Goal: Task Accomplishment & Management: Complete application form

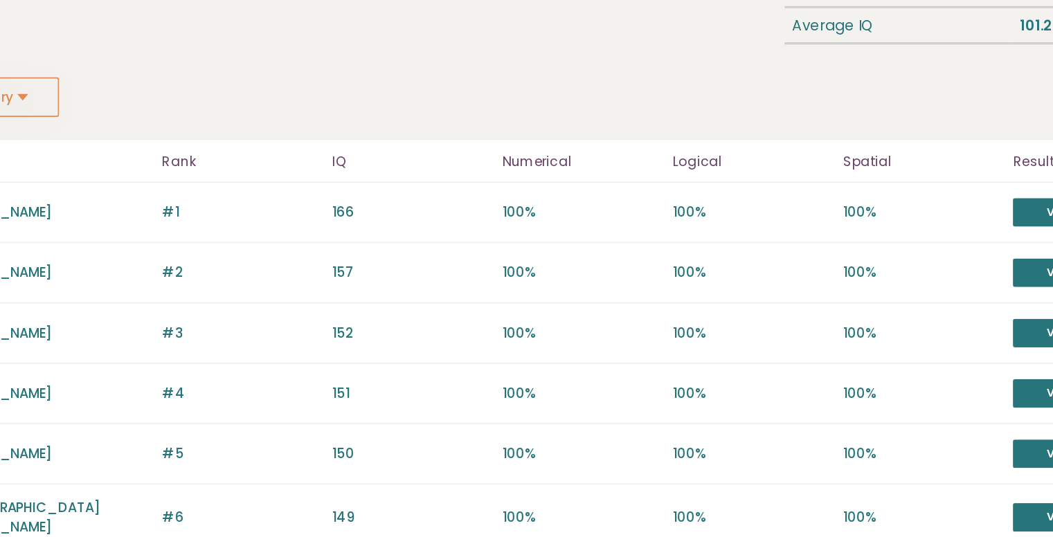
scroll to position [37, 0]
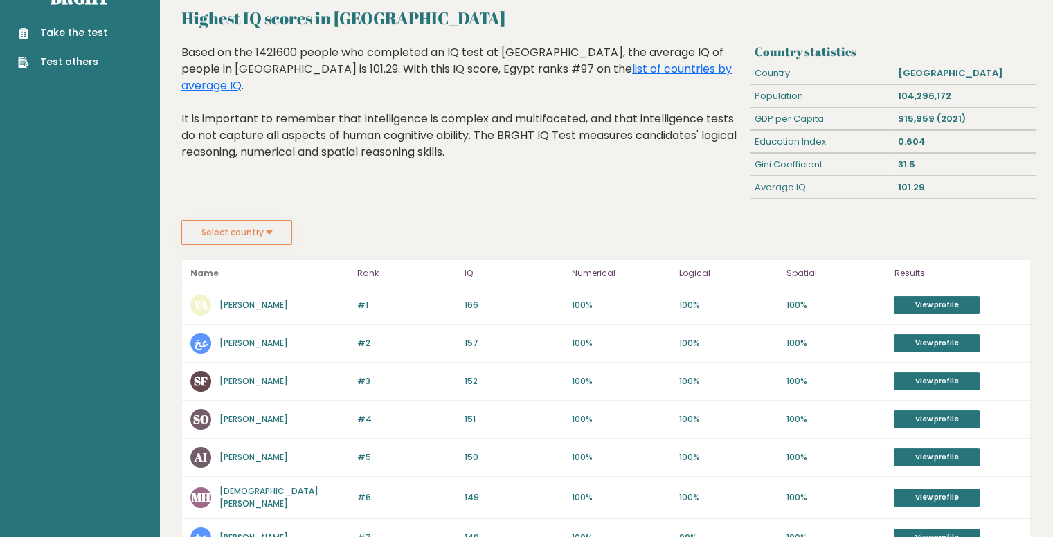
click at [468, 312] on div "#1 YA Youssef Abdat 166 #1 166 100% 100% 100% View profile" at bounding box center [606, 306] width 848 height 38
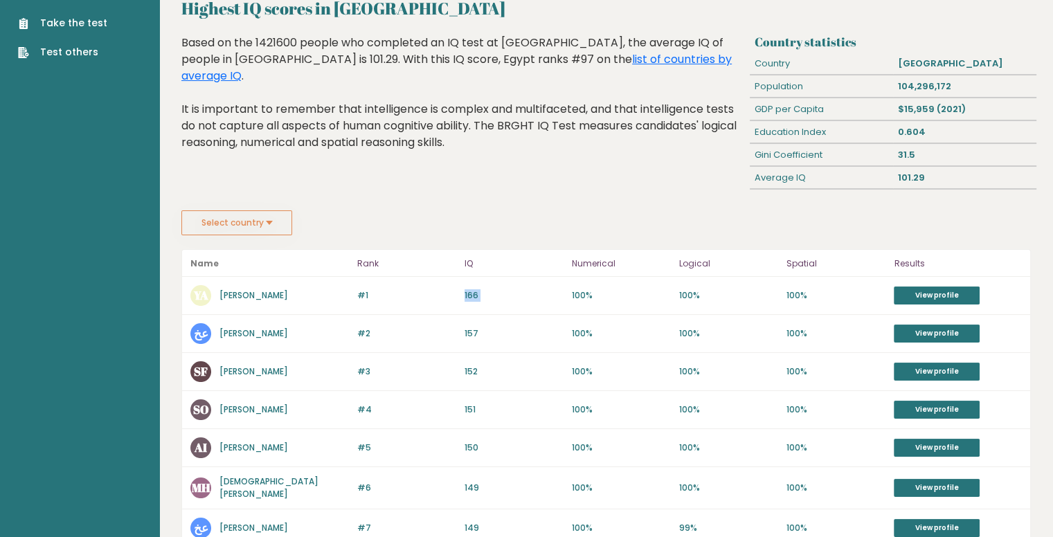
scroll to position [42, 0]
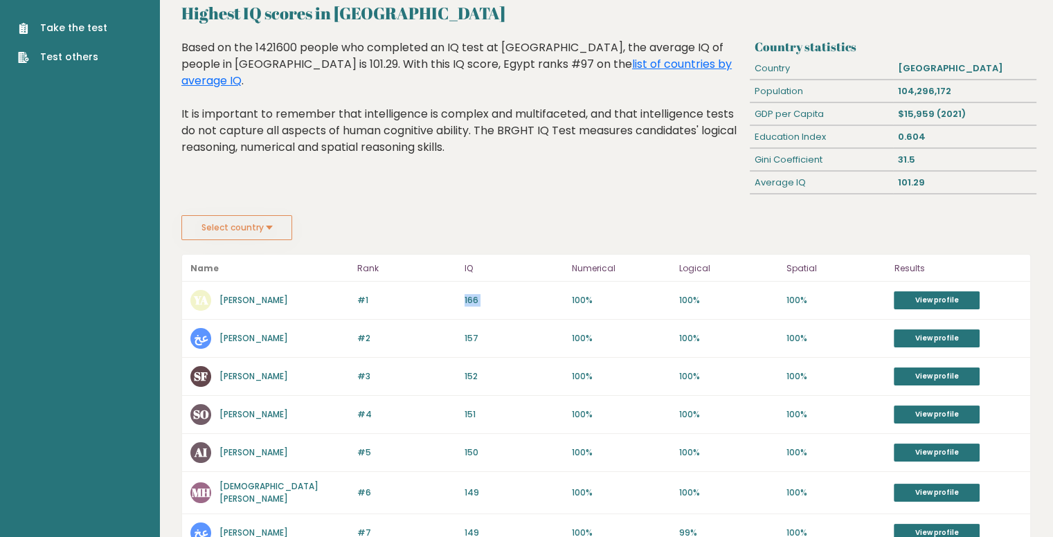
click at [260, 234] on button "Select country" at bounding box center [236, 227] width 111 height 25
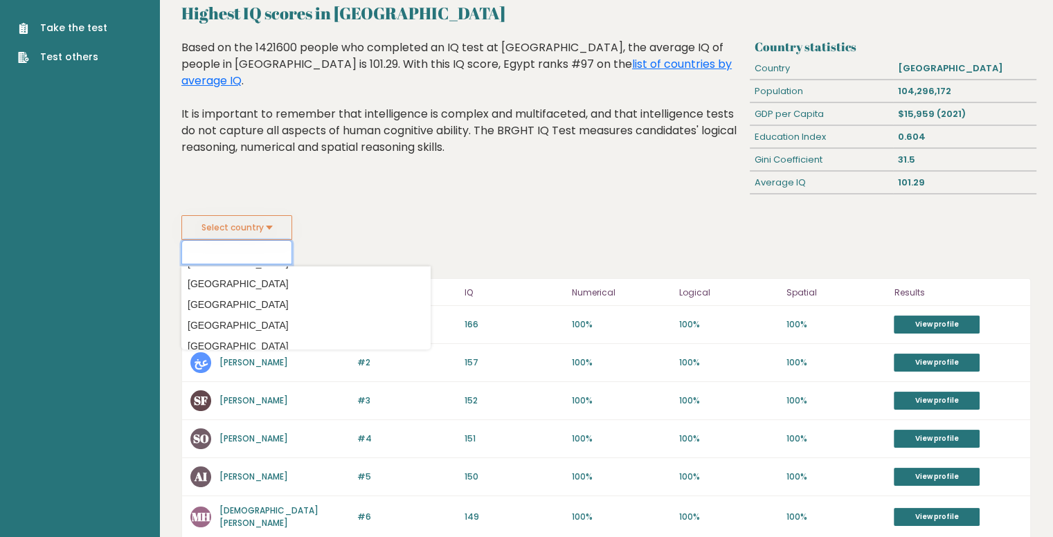
scroll to position [1324, 0]
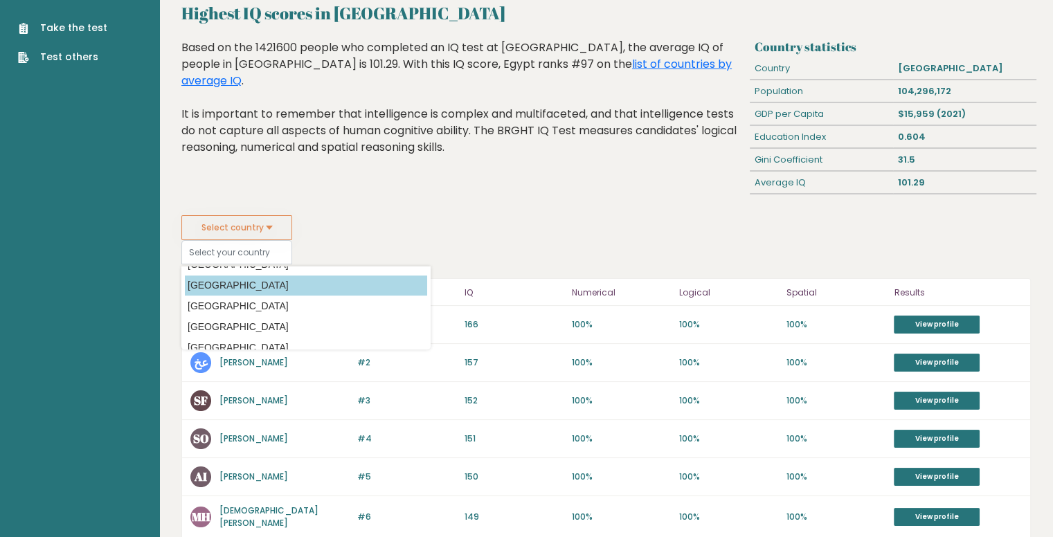
click at [223, 284] on option "Egypt" at bounding box center [306, 286] width 242 height 20
type input "Egypt"
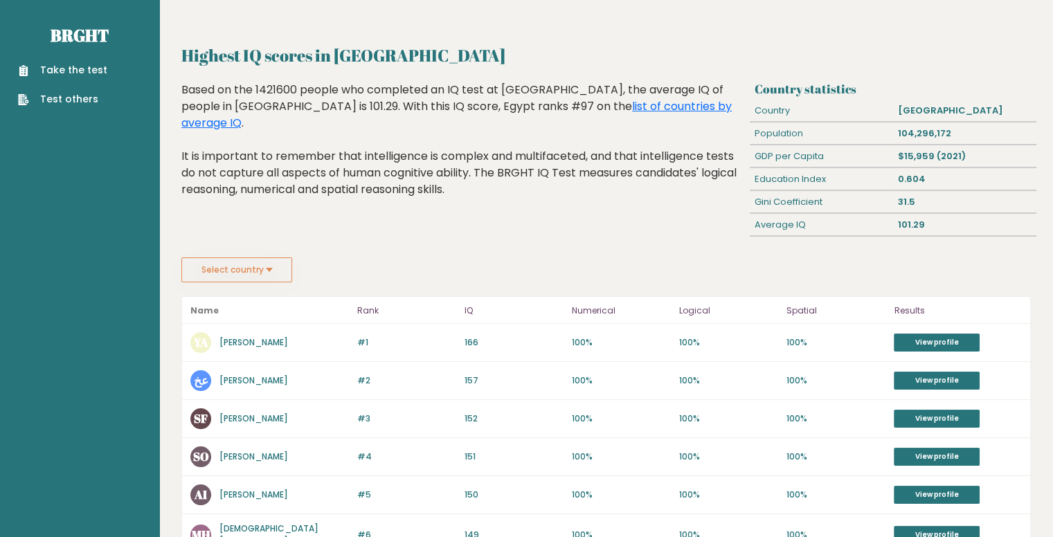
click at [470, 344] on p "166" at bounding box center [514, 342] width 99 height 12
click at [330, 366] on div "#2 عخ علي خير 157 #2 157 100% 100% 100% View profile" at bounding box center [606, 381] width 848 height 38
drag, startPoint x: 773, startPoint y: 93, endPoint x: 832, endPoint y: 85, distance: 60.0
click at [832, 85] on h3 "Country statistics" at bounding box center [893, 89] width 276 height 15
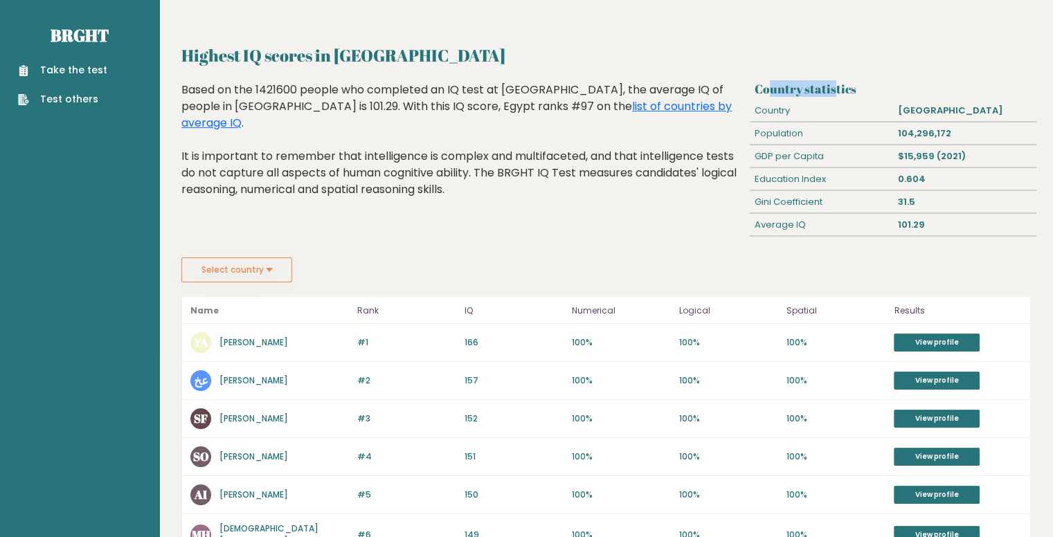
click at [832, 85] on h3 "Country statistics" at bounding box center [893, 89] width 276 height 15
drag, startPoint x: 866, startPoint y: 126, endPoint x: 958, endPoint y: 127, distance: 92.1
click at [958, 127] on div "Population 104,296,172" at bounding box center [893, 134] width 287 height 23
click at [958, 127] on div "104,296,172" at bounding box center [964, 134] width 143 height 22
drag, startPoint x: 889, startPoint y: 151, endPoint x: 954, endPoint y: 149, distance: 65.1
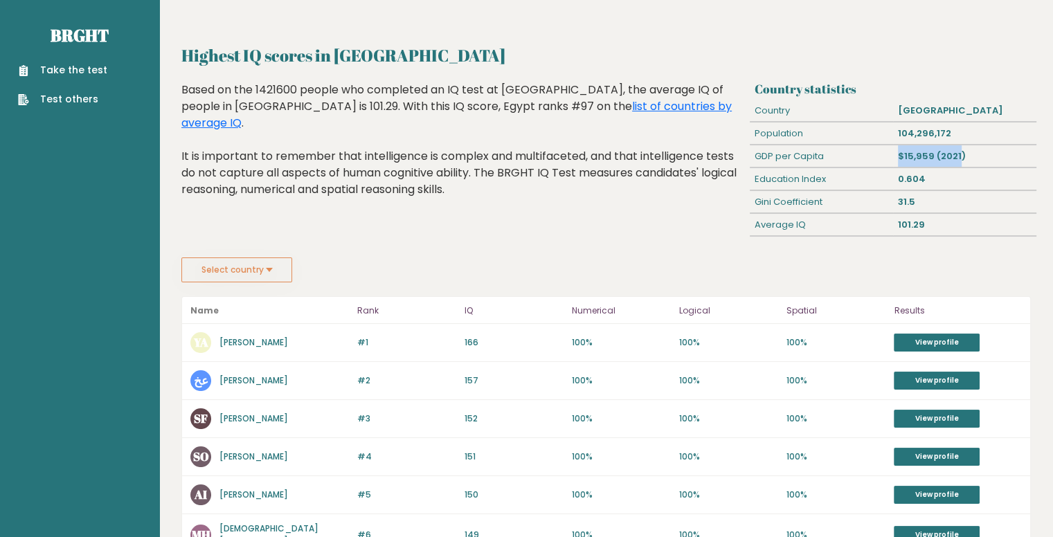
click at [954, 149] on div "GDP per Capita $15,959 (2021)" at bounding box center [893, 156] width 287 height 23
click at [954, 149] on div "$15,959 (2021)" at bounding box center [964, 156] width 143 height 22
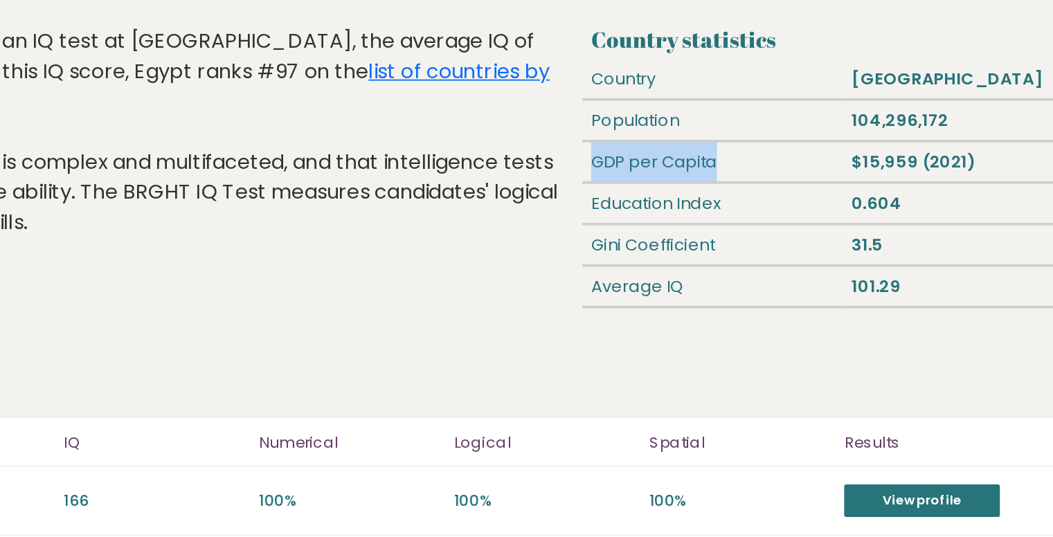
drag, startPoint x: 750, startPoint y: 153, endPoint x: 838, endPoint y: 162, distance: 88.4
click at [838, 162] on div "GDP per Capita" at bounding box center [821, 156] width 143 height 22
click at [828, 165] on div "GDP per Capita" at bounding box center [821, 156] width 143 height 22
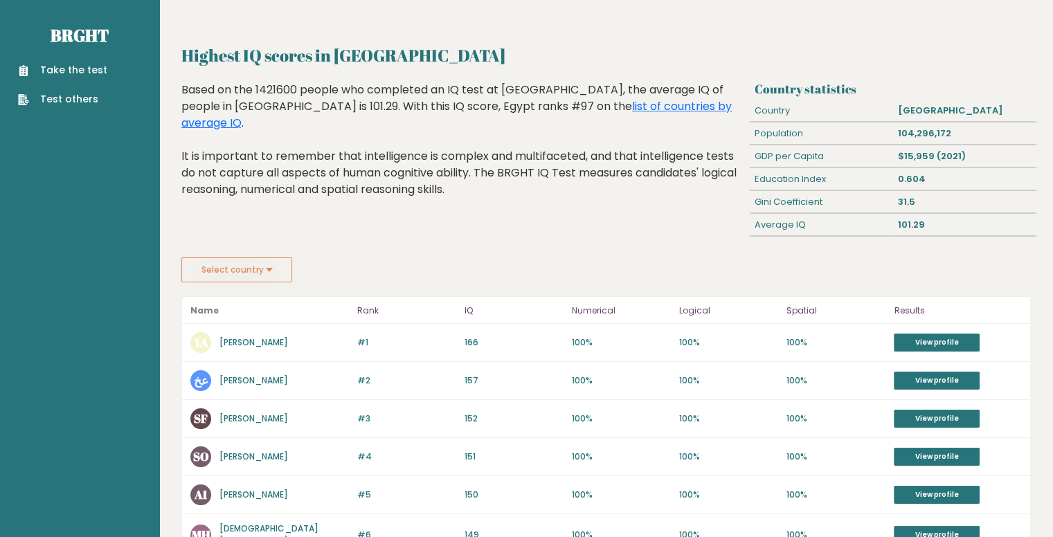
click at [75, 70] on link "Take the test" at bounding box center [62, 70] width 89 height 15
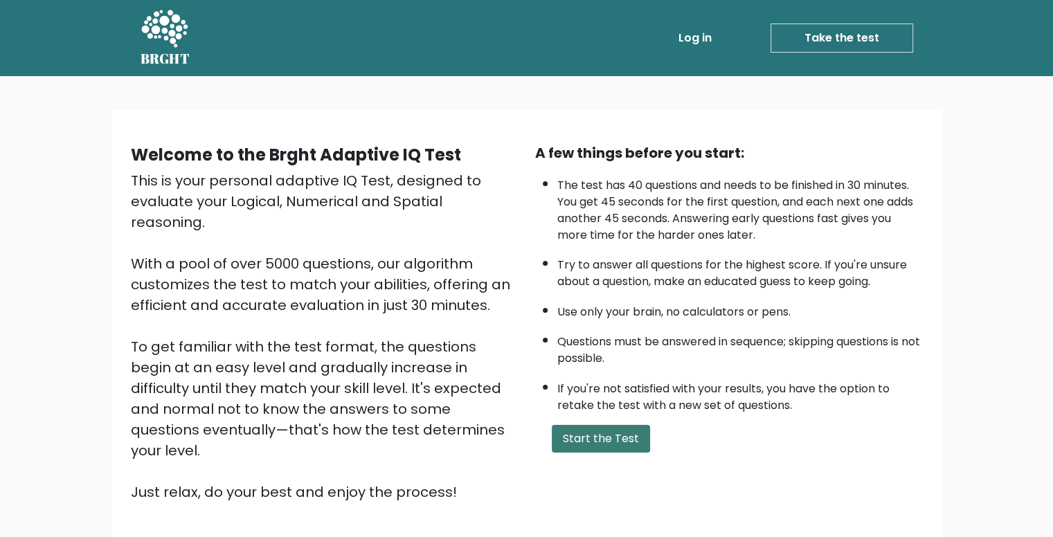
click at [584, 428] on button "Start the Test" at bounding box center [601, 439] width 98 height 28
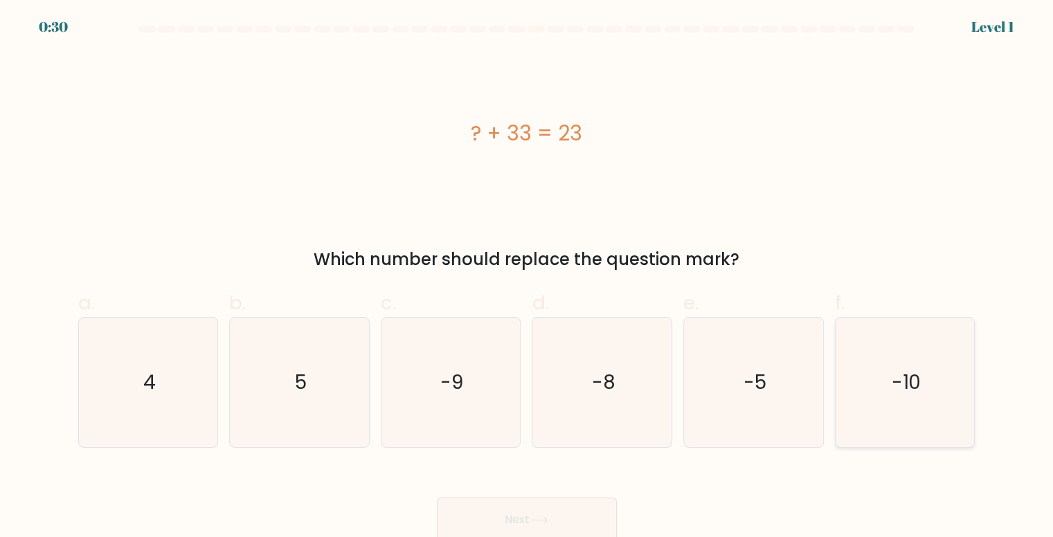
click at [905, 390] on text "-10" at bounding box center [906, 382] width 30 height 27
click at [528, 278] on input "f. -10" at bounding box center [527, 273] width 1 height 9
radio input "true"
click at [570, 520] on button "Next" at bounding box center [527, 520] width 180 height 44
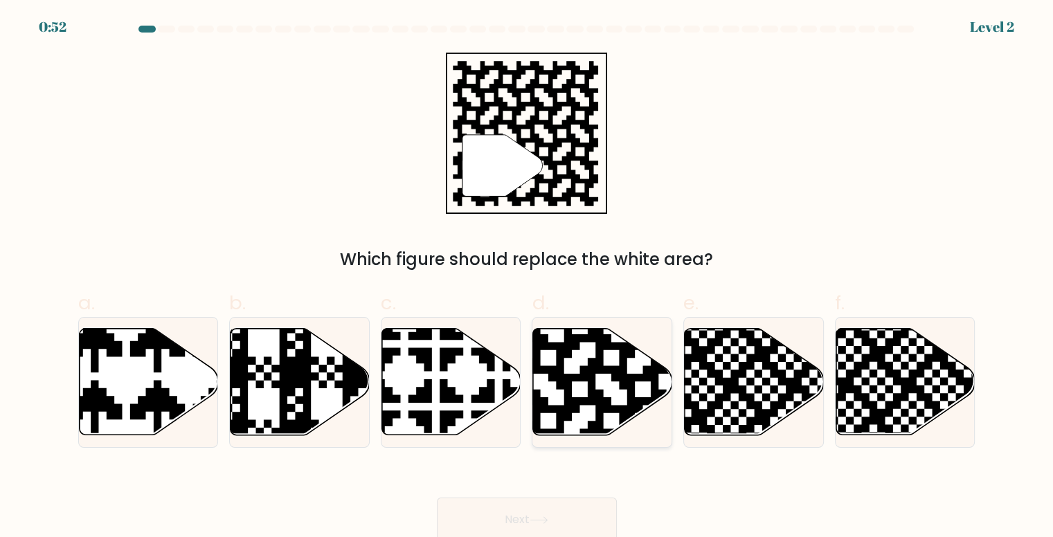
click at [616, 381] on icon at bounding box center [643, 326] width 252 height 252
click at [528, 278] on input "d." at bounding box center [527, 273] width 1 height 9
radio input "true"
click at [591, 506] on button "Next" at bounding box center [527, 520] width 180 height 44
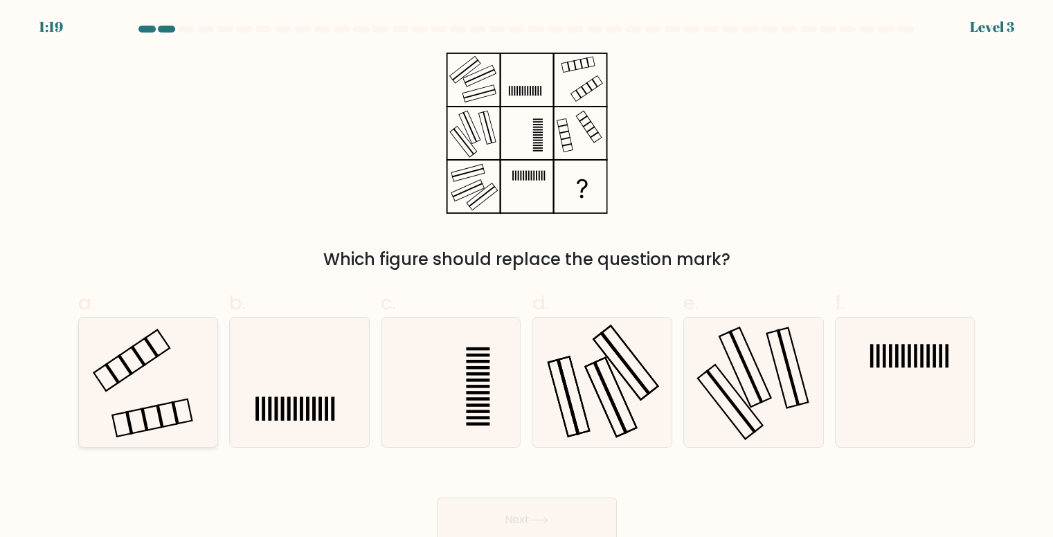
click at [150, 370] on icon at bounding box center [148, 382] width 129 height 129
click at [527, 278] on input "a." at bounding box center [527, 273] width 1 height 9
radio input "true"
click at [496, 519] on button "Next" at bounding box center [527, 520] width 180 height 44
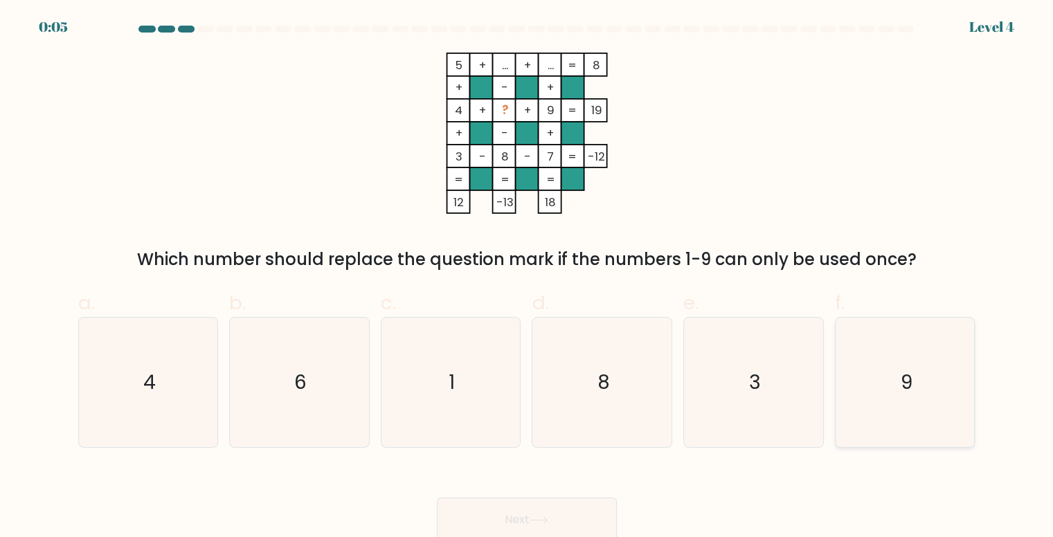
click at [900, 388] on text "9" at bounding box center [906, 382] width 12 height 27
click at [528, 278] on input "f. 9" at bounding box center [527, 273] width 1 height 9
radio input "true"
click at [534, 510] on button "Next" at bounding box center [527, 520] width 180 height 44
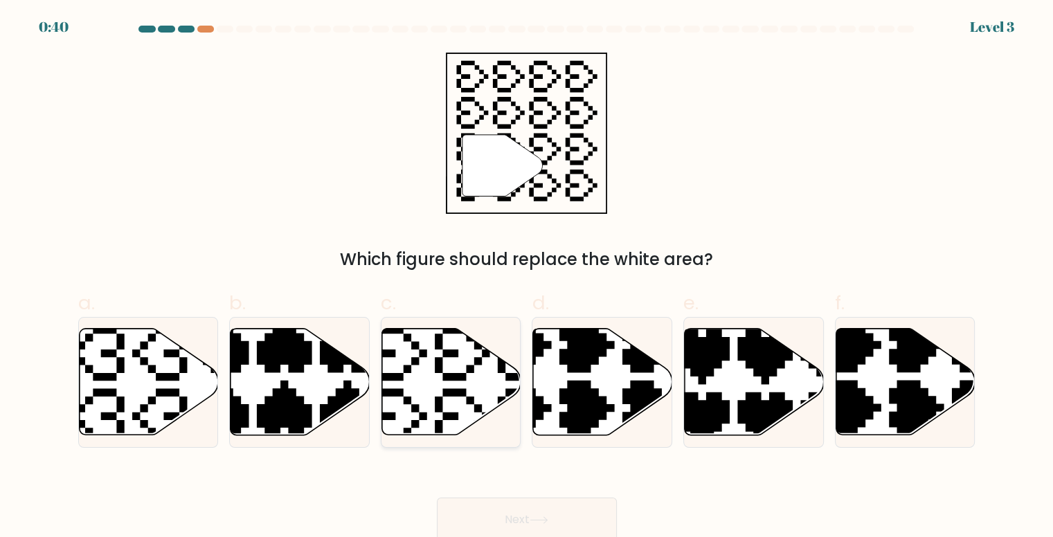
click at [449, 376] on icon at bounding box center [494, 322] width 244 height 244
click at [527, 278] on input "c." at bounding box center [527, 273] width 1 height 9
radio input "true"
click at [498, 518] on button "Next" at bounding box center [527, 520] width 180 height 44
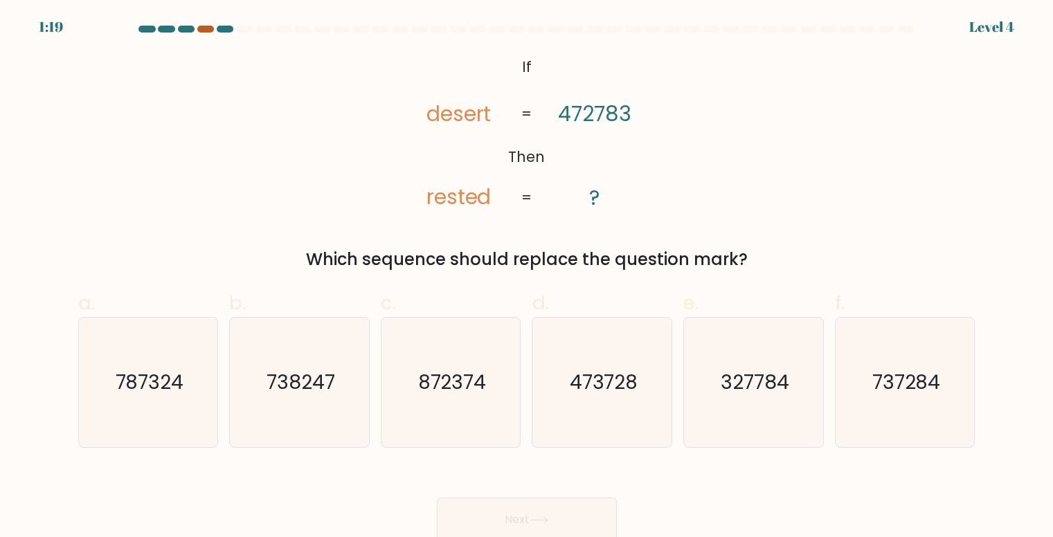
click at [206, 28] on div at bounding box center [205, 29] width 17 height 7
click at [178, 30] on div at bounding box center [186, 29] width 17 height 7
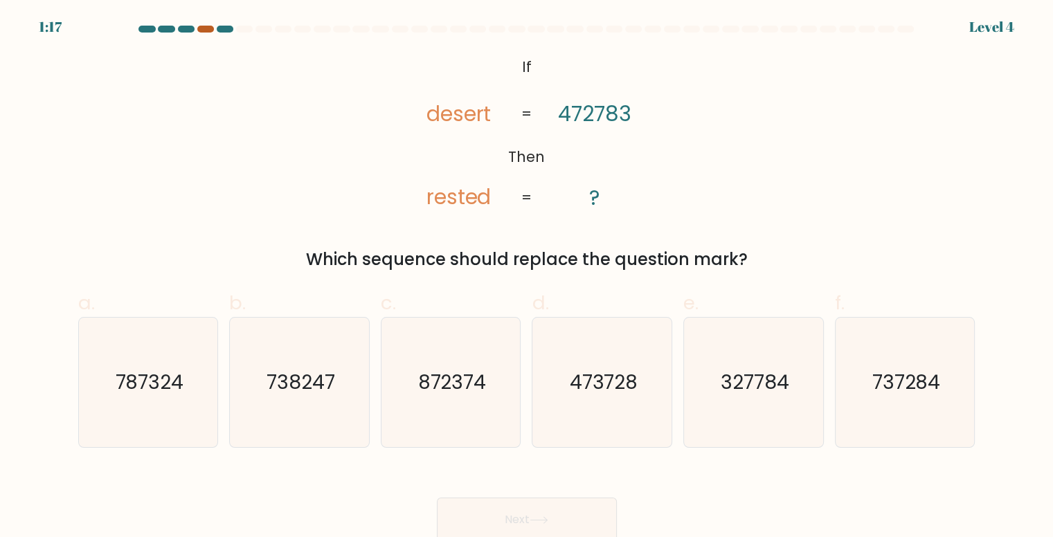
click at [210, 29] on div at bounding box center [205, 29] width 17 height 7
click at [206, 27] on div at bounding box center [205, 29] width 17 height 7
click at [192, 28] on div at bounding box center [186, 29] width 17 height 7
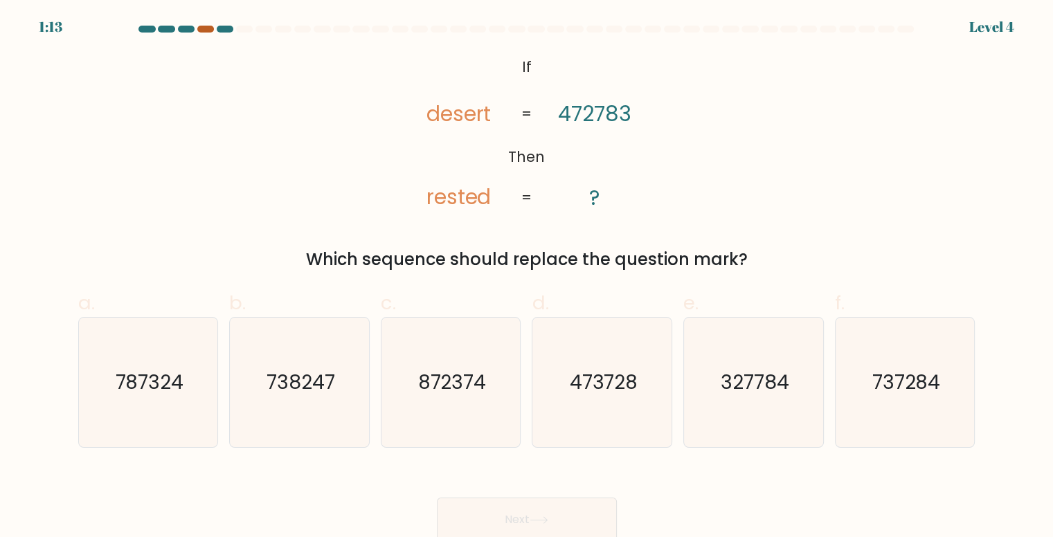
click at [199, 28] on at bounding box center [527, 29] width 778 height 7
click at [199, 28] on div at bounding box center [205, 29] width 17 height 7
click at [467, 114] on tspan "desert" at bounding box center [458, 114] width 65 height 30
click at [494, 174] on icon "@import url('https://fonts.googleapis.com/css?family=Abril+Fatface:400,100,100i…" at bounding box center [527, 133] width 262 height 161
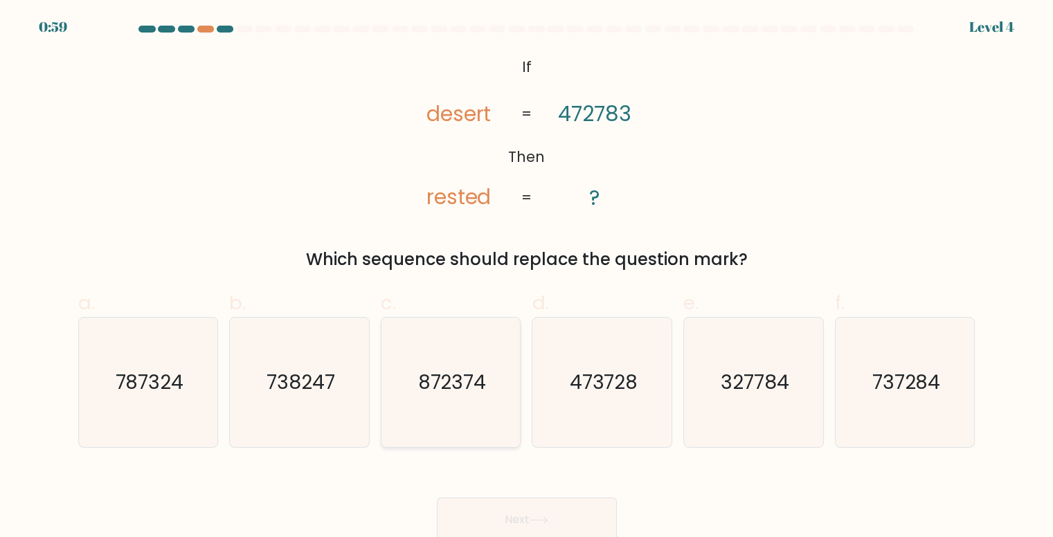
click at [464, 384] on text "872374" at bounding box center [451, 382] width 69 height 27
click at [527, 278] on input "c. 872374" at bounding box center [527, 273] width 1 height 9
radio input "true"
click at [510, 507] on button "Next" at bounding box center [527, 520] width 180 height 44
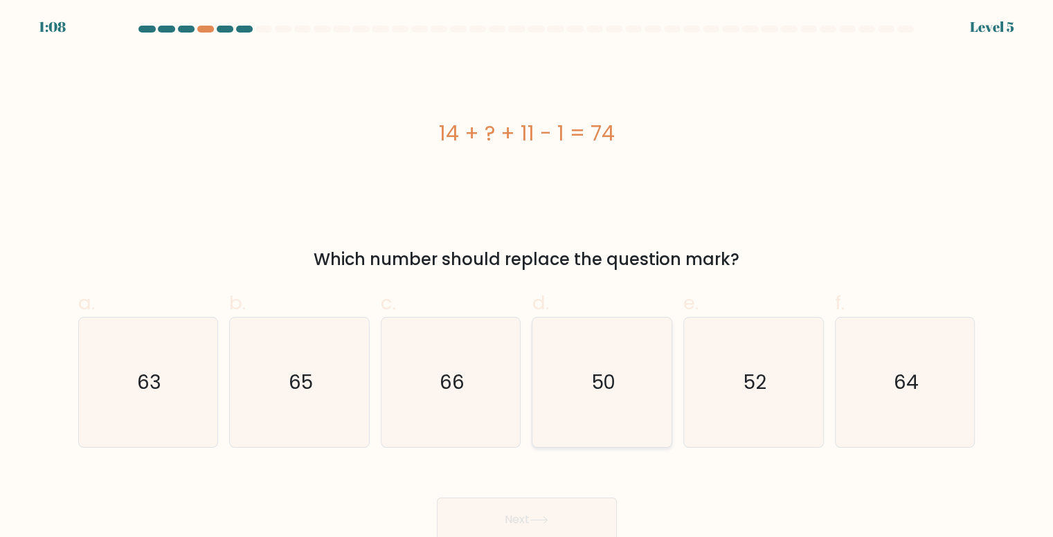
click at [572, 384] on icon "50" at bounding box center [602, 382] width 129 height 129
click at [528, 278] on input "d. 50" at bounding box center [527, 273] width 1 height 9
radio input "true"
click at [521, 514] on button "Next" at bounding box center [527, 520] width 180 height 44
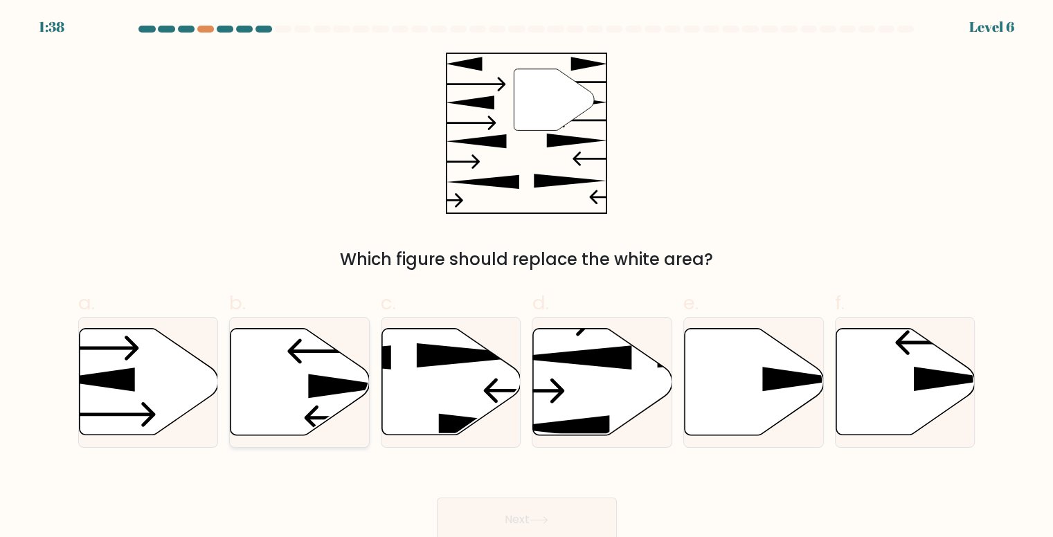
click at [310, 390] on icon at bounding box center [350, 386] width 84 height 24
click at [527, 278] on input "b." at bounding box center [527, 273] width 1 height 9
radio input "true"
click at [516, 519] on button "Next" at bounding box center [527, 520] width 180 height 44
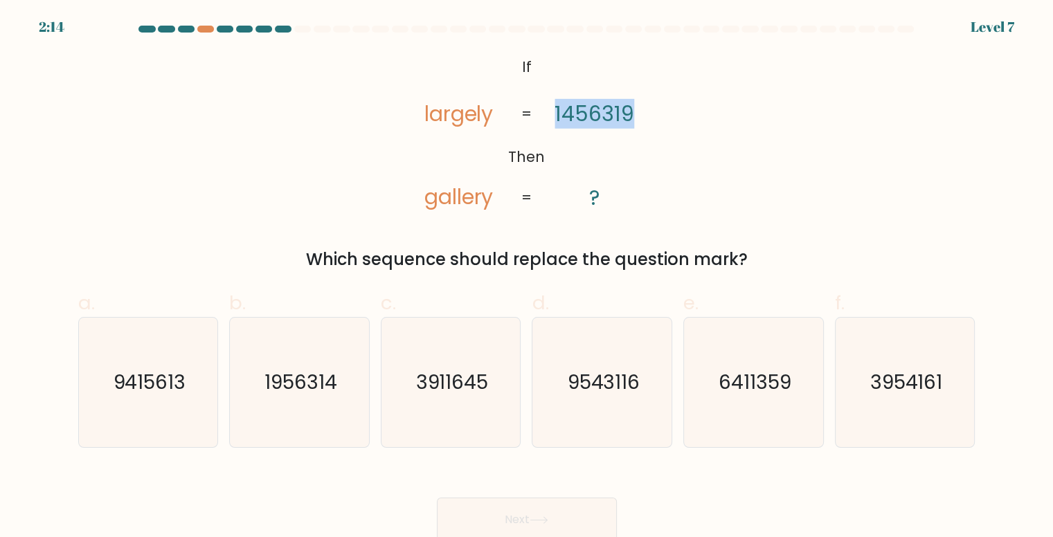
drag, startPoint x: 629, startPoint y: 111, endPoint x: 548, endPoint y: 104, distance: 81.3
click at [548, 104] on icon "@import url('https://fonts.googleapis.com/css?family=Abril+Fatface:400,100,100i…" at bounding box center [527, 133] width 262 height 161
drag, startPoint x: 504, startPoint y: 108, endPoint x: 486, endPoint y: 109, distance: 18.0
click at [486, 109] on icon "@import url('https://fonts.googleapis.com/css?family=Abril+Fatface:400,100,100i…" at bounding box center [527, 133] width 262 height 161
click at [486, 109] on tspan "largely" at bounding box center [458, 114] width 69 height 30
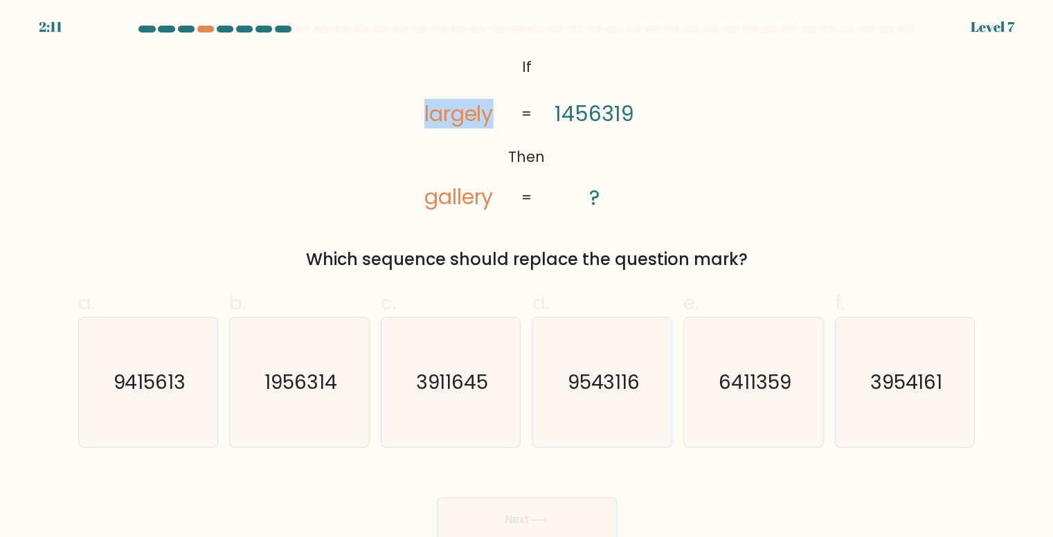
click at [482, 108] on tspan "largely" at bounding box center [458, 114] width 69 height 30
drag, startPoint x: 503, startPoint y: 112, endPoint x: 415, endPoint y: 117, distance: 88.1
click at [415, 117] on icon "@import url('https://fonts.googleapis.com/css?family=Abril+Fatface:400,100,100i…" at bounding box center [527, 133] width 262 height 161
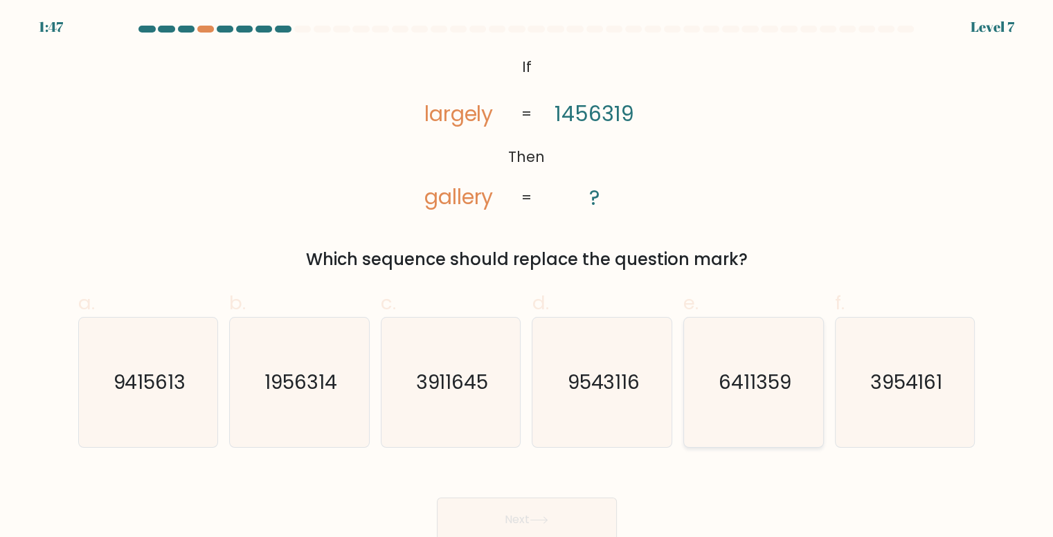
click at [701, 383] on icon "6411359" at bounding box center [753, 382] width 129 height 129
click at [528, 278] on input "e. 6411359" at bounding box center [527, 273] width 1 height 9
radio input "true"
click at [566, 510] on button "Next" at bounding box center [527, 520] width 180 height 44
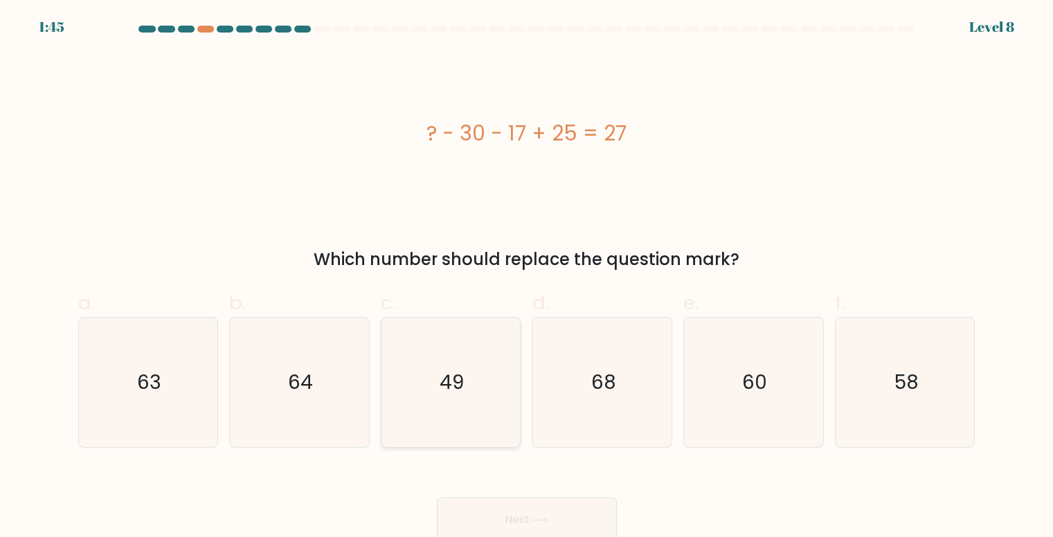
click at [465, 379] on icon "49" at bounding box center [450, 382] width 129 height 129
click at [527, 278] on input "c. 49" at bounding box center [527, 273] width 1 height 9
radio input "true"
click at [515, 516] on button "Next" at bounding box center [527, 520] width 180 height 44
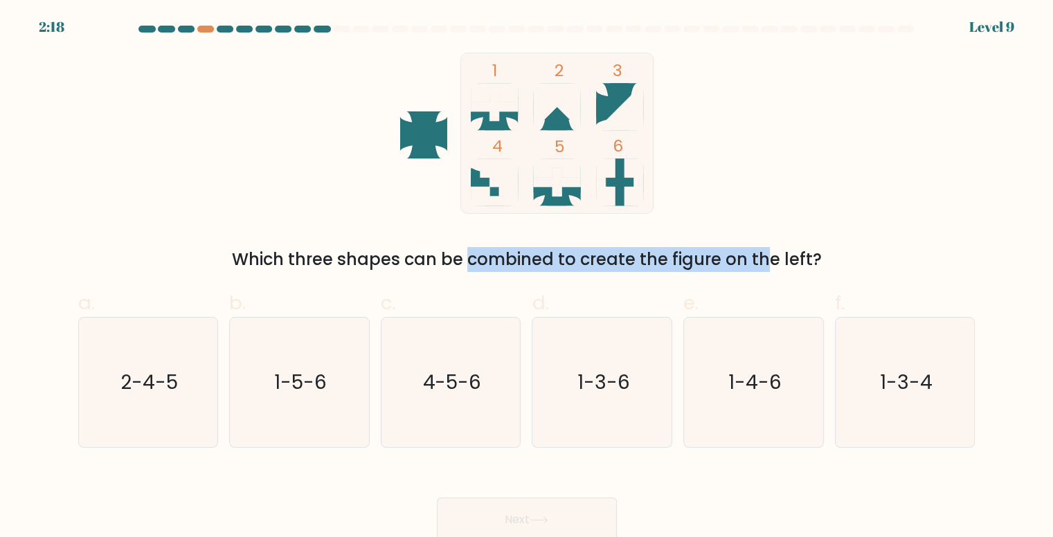
drag, startPoint x: 343, startPoint y: 261, endPoint x: 659, endPoint y: 247, distance: 316.7
click at [659, 247] on div "Which three shapes can be combined to create the figure on the left?" at bounding box center [527, 259] width 881 height 25
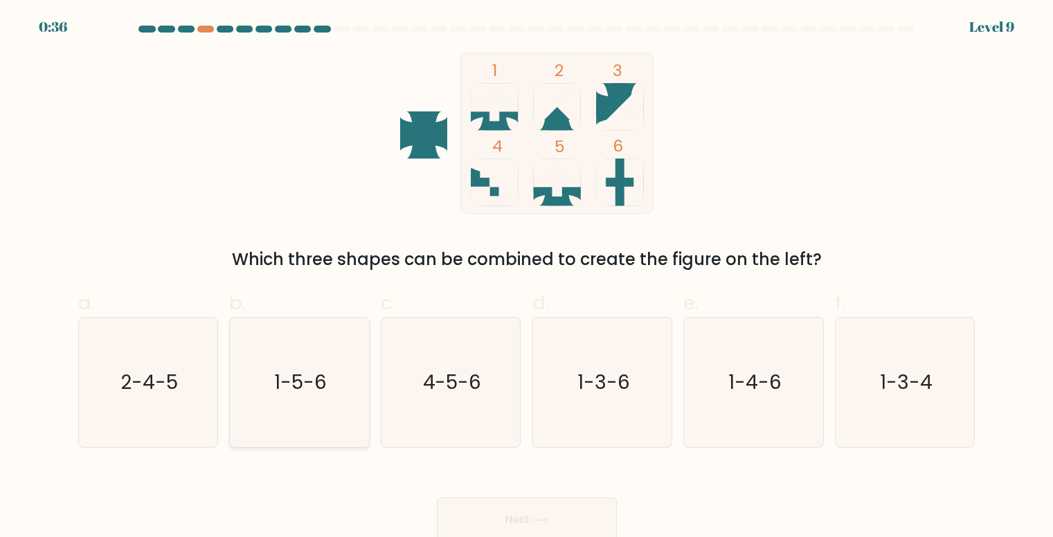
click at [334, 361] on icon "1-5-6" at bounding box center [299, 382] width 129 height 129
click at [527, 278] on input "b. 1-5-6" at bounding box center [527, 273] width 1 height 9
radio input "true"
click at [334, 361] on icon "1-5-6" at bounding box center [299, 382] width 128 height 128
click at [527, 278] on input "b. 1-5-6" at bounding box center [527, 273] width 1 height 9
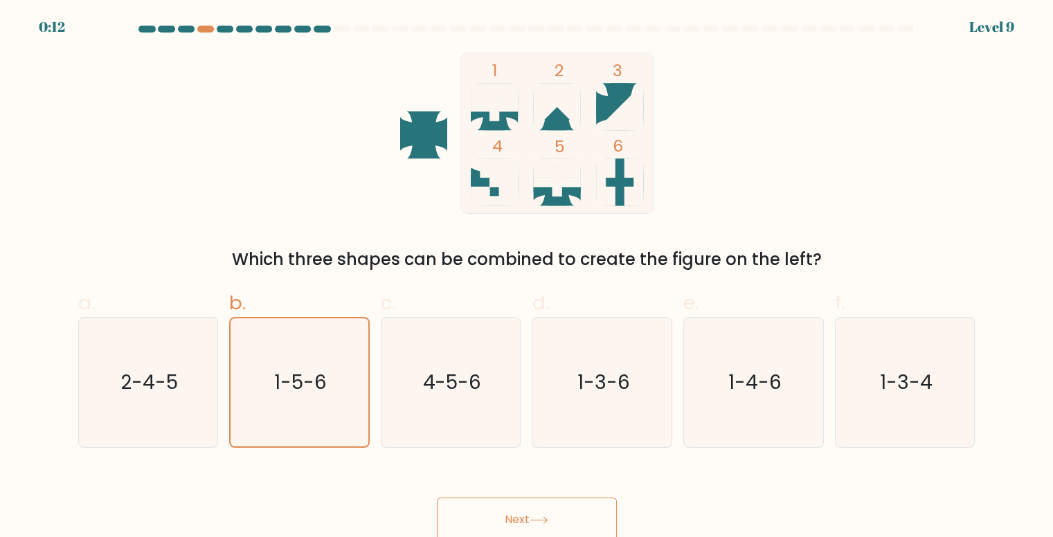
click at [521, 516] on button "Next" at bounding box center [527, 520] width 180 height 44
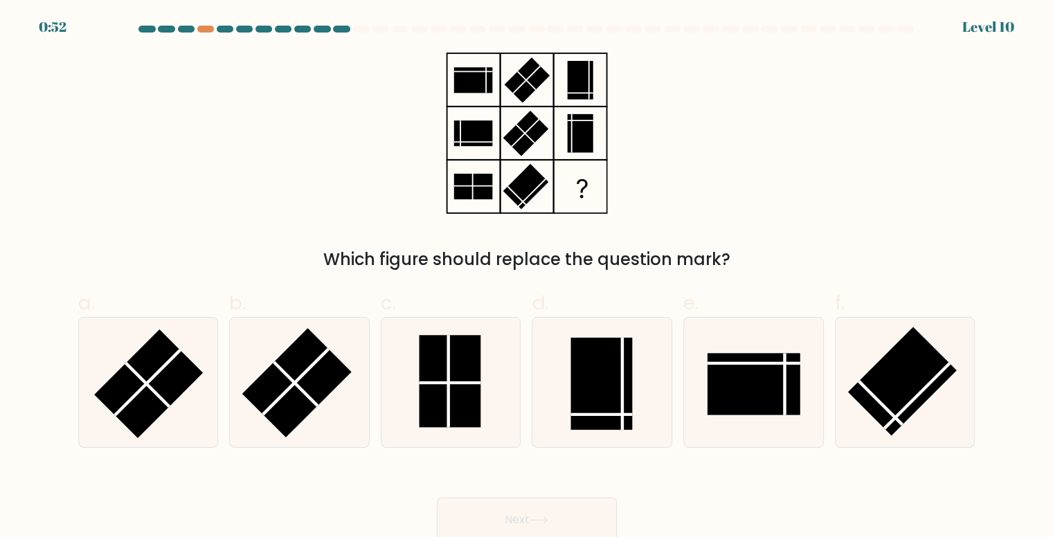
drag, startPoint x: 343, startPoint y: 266, endPoint x: 692, endPoint y: 253, distance: 349.1
click at [692, 253] on div "Which figure should replace the question mark?" at bounding box center [527, 259] width 881 height 25
click at [455, 397] on rect at bounding box center [450, 381] width 62 height 93
click at [527, 278] on input "c." at bounding box center [527, 273] width 1 height 9
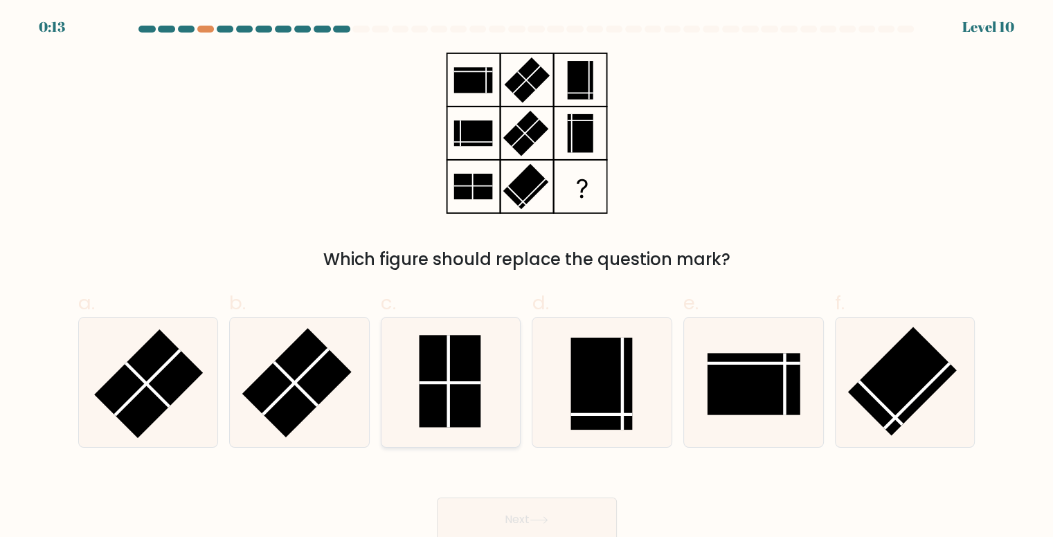
radio input "true"
click at [535, 532] on button "Next" at bounding box center [527, 520] width 180 height 44
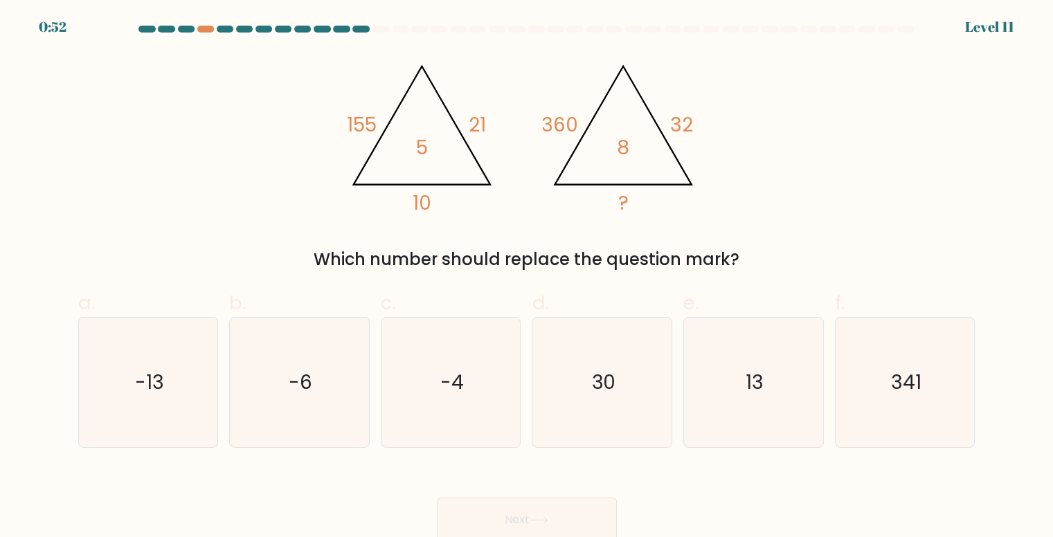
drag, startPoint x: 334, startPoint y: 264, endPoint x: 710, endPoint y: 255, distance: 376.7
click at [710, 255] on div "Which number should replace the question mark?" at bounding box center [527, 259] width 881 height 25
click at [594, 218] on div "@import url('https://fonts.googleapis.com/css?family=Abril+Fatface:400,100,100i…" at bounding box center [527, 162] width 914 height 219
click at [756, 381] on text "13" at bounding box center [755, 382] width 18 height 27
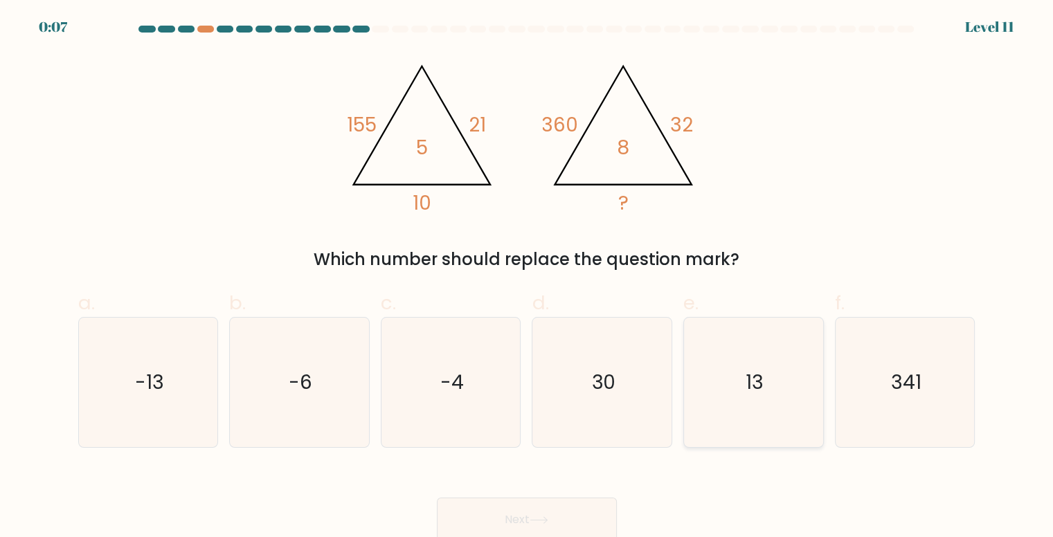
click at [528, 278] on input "e. 13" at bounding box center [527, 273] width 1 height 9
radio input "true"
click at [620, 424] on icon "30" at bounding box center [602, 382] width 129 height 129
click at [528, 278] on input "d. 30" at bounding box center [527, 273] width 1 height 9
radio input "true"
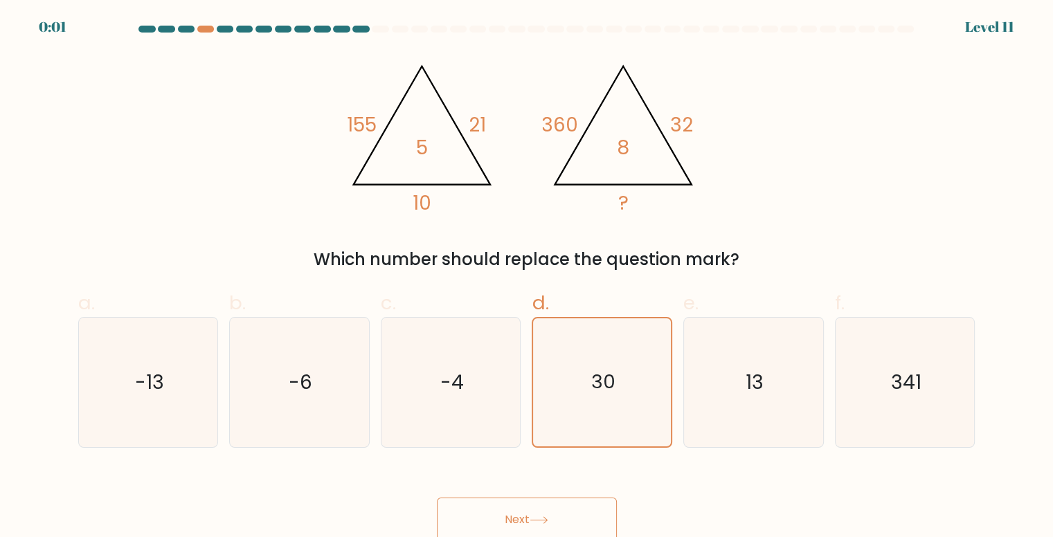
click at [565, 511] on button "Next" at bounding box center [527, 520] width 180 height 44
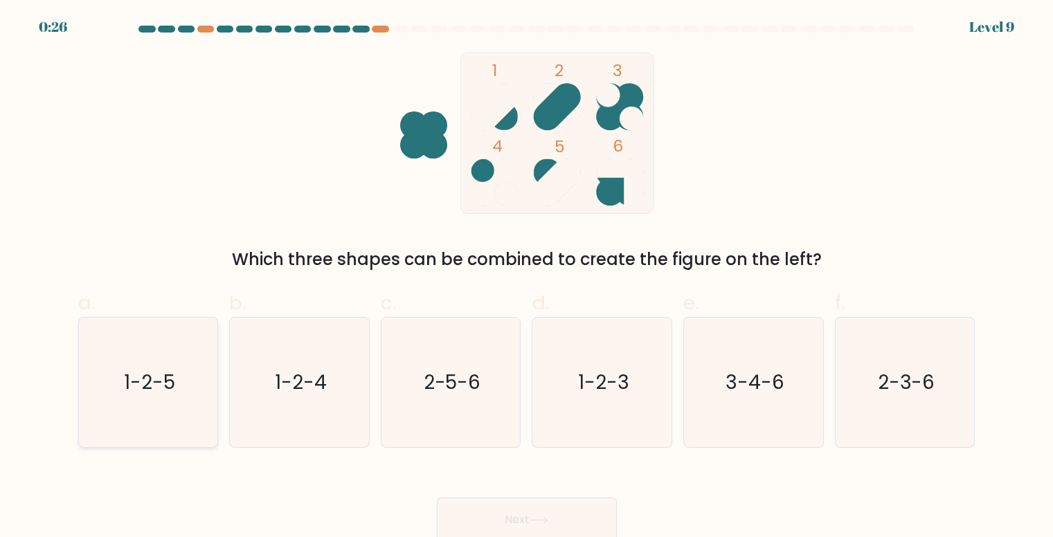
click at [102, 369] on icon "1-2-5" at bounding box center [148, 382] width 129 height 129
click at [527, 278] on input "a. 1-2-5" at bounding box center [527, 273] width 1 height 9
radio input "true"
click at [471, 515] on button "Next" at bounding box center [527, 520] width 180 height 44
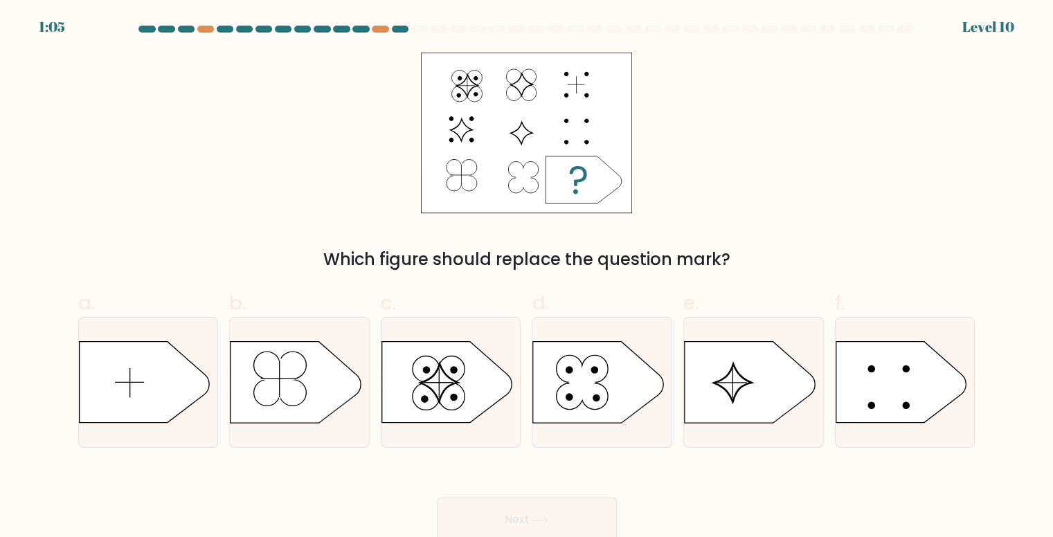
drag, startPoint x: 324, startPoint y: 258, endPoint x: 692, endPoint y: 259, distance: 368.3
click at [692, 259] on div "Which figure should replace the question mark?" at bounding box center [527, 259] width 881 height 25
click at [180, 375] on icon at bounding box center [144, 382] width 130 height 81
click at [527, 278] on input "a." at bounding box center [527, 273] width 1 height 9
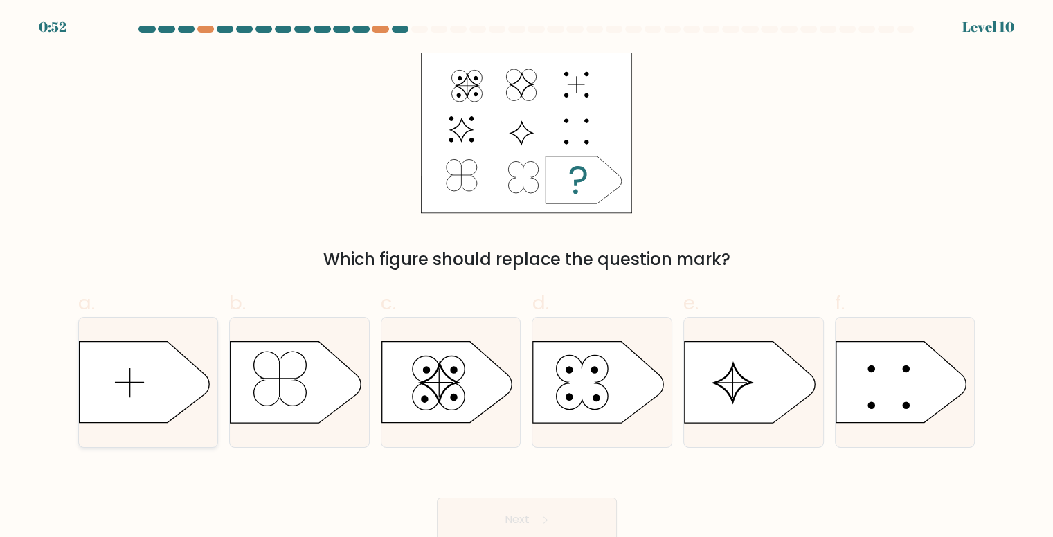
radio input "true"
click at [523, 515] on button "Next" at bounding box center [527, 520] width 180 height 44
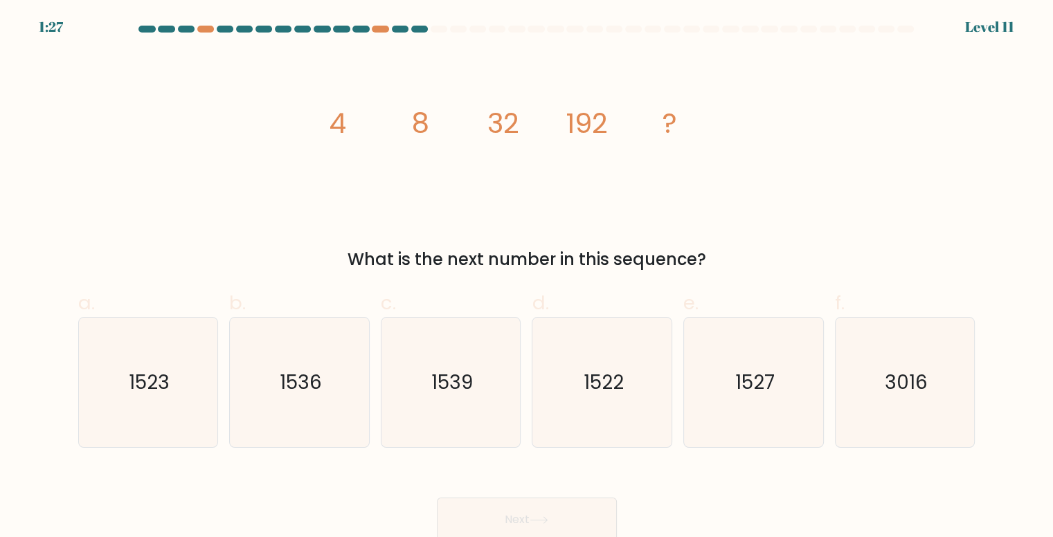
drag, startPoint x: 358, startPoint y: 247, endPoint x: 695, endPoint y: 253, distance: 337.2
click at [695, 253] on div "What is the next number in this sequence?" at bounding box center [527, 259] width 881 height 25
click at [314, 403] on icon "1536" at bounding box center [299, 382] width 129 height 129
click at [527, 278] on input "b. 1536" at bounding box center [527, 273] width 1 height 9
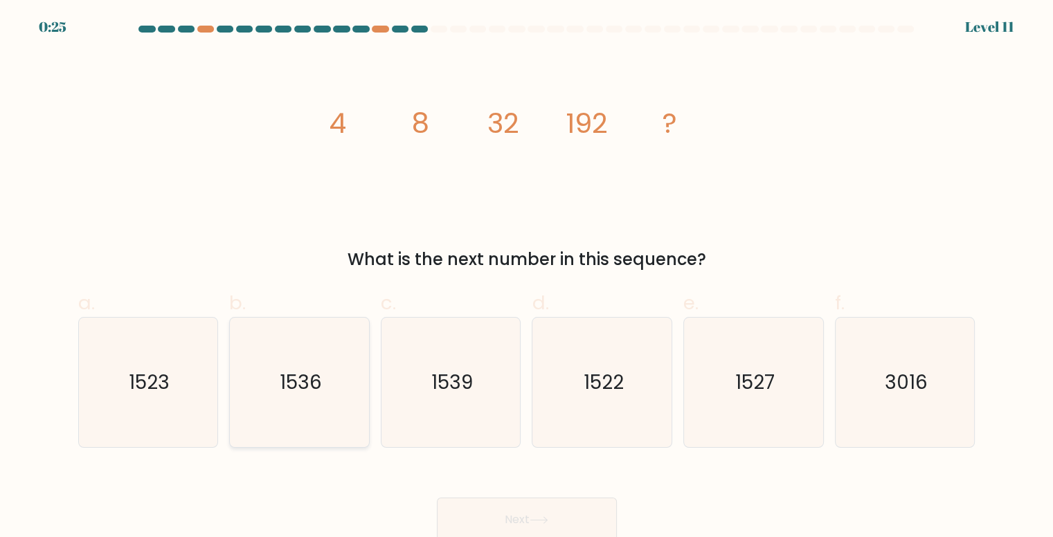
radio input "true"
click at [491, 510] on button "Next" at bounding box center [527, 520] width 180 height 44
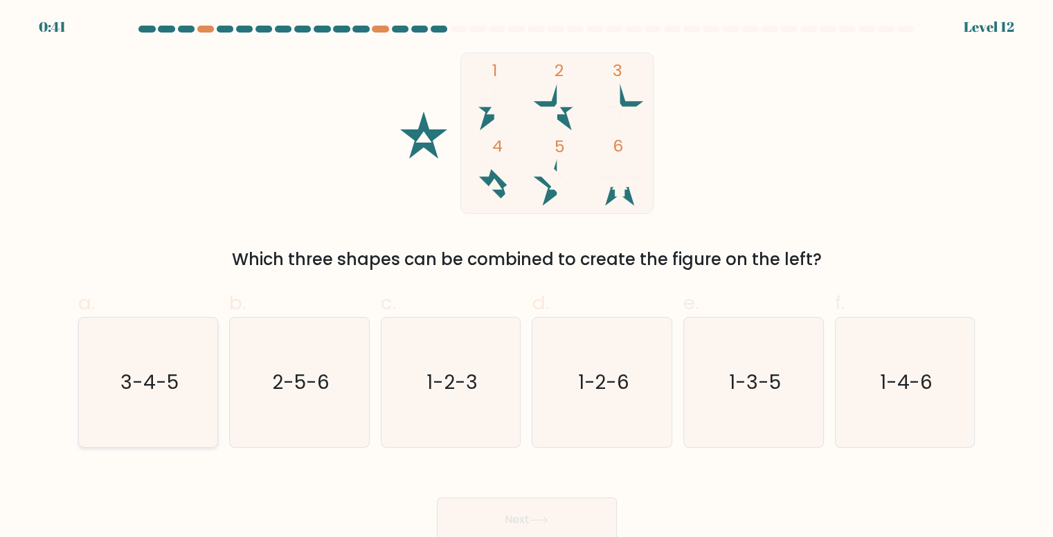
click at [164, 366] on icon "3-4-5" at bounding box center [148, 382] width 129 height 129
click at [527, 278] on input "a. 3-4-5" at bounding box center [527, 273] width 1 height 9
radio input "true"
click at [475, 386] on text "1-2-3" at bounding box center [451, 382] width 51 height 27
click at [527, 278] on input "c. 1-2-3" at bounding box center [527, 273] width 1 height 9
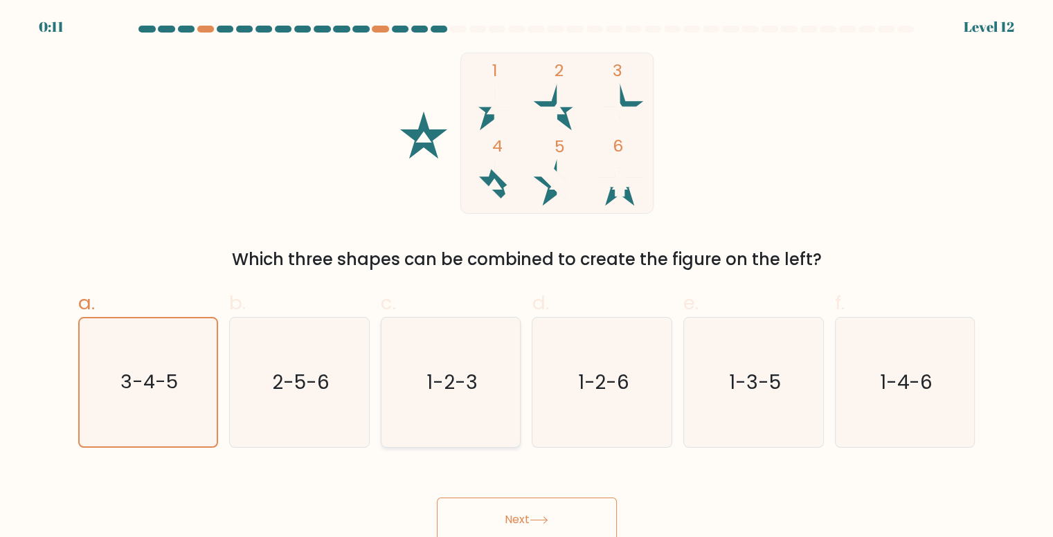
radio input "true"
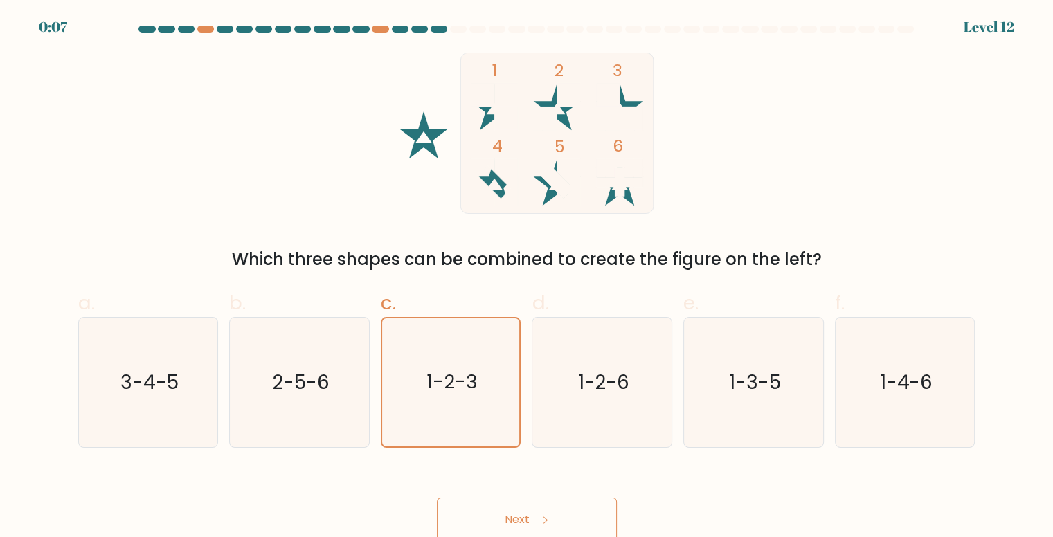
click at [529, 512] on button "Next" at bounding box center [527, 520] width 180 height 44
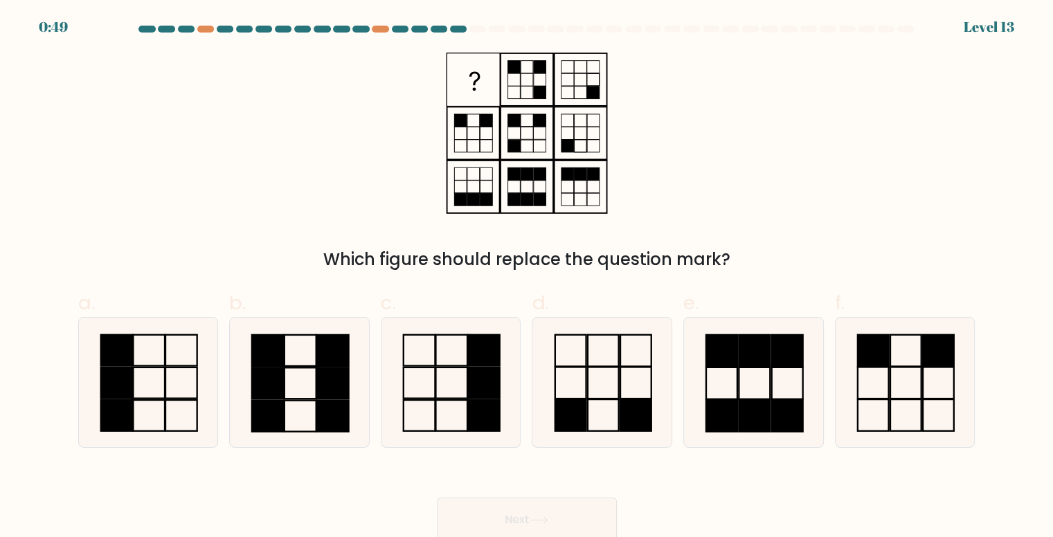
drag, startPoint x: 348, startPoint y: 264, endPoint x: 712, endPoint y: 265, distance: 363.5
click at [712, 265] on div "Which figure should replace the question mark?" at bounding box center [527, 259] width 881 height 25
drag, startPoint x: 825, startPoint y: 359, endPoint x: 864, endPoint y: 365, distance: 39.2
click at [864, 365] on div "a. b." at bounding box center [527, 363] width 908 height 170
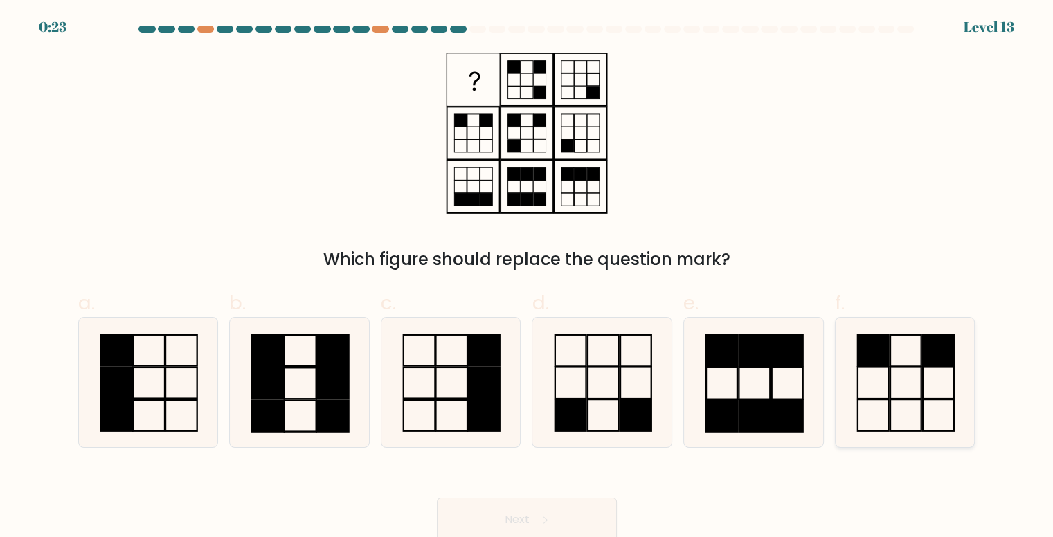
click at [864, 365] on rect at bounding box center [873, 351] width 31 height 32
click at [528, 278] on input "f." at bounding box center [527, 273] width 1 height 9
radio input "true"
click at [523, 520] on button "Next" at bounding box center [527, 520] width 180 height 44
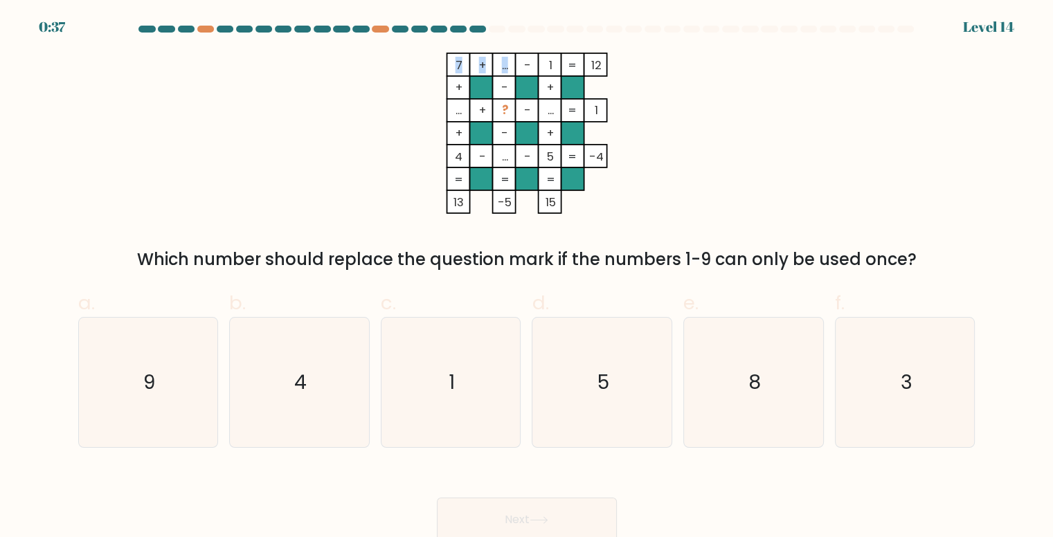
drag, startPoint x: 505, startPoint y: 64, endPoint x: 492, endPoint y: 68, distance: 13.8
click at [492, 68] on icon "7 + ... - 1 12 + - + ... + ? - ... 1 + - + 4 - ... - 5 = -4 = = = = 13 -5 15 =" at bounding box center [526, 133] width 415 height 161
click at [492, 68] on rect at bounding box center [503, 64] width 23 height 23
click at [313, 391] on icon "4" at bounding box center [299, 382] width 129 height 129
click at [527, 278] on input "b. 4" at bounding box center [527, 273] width 1 height 9
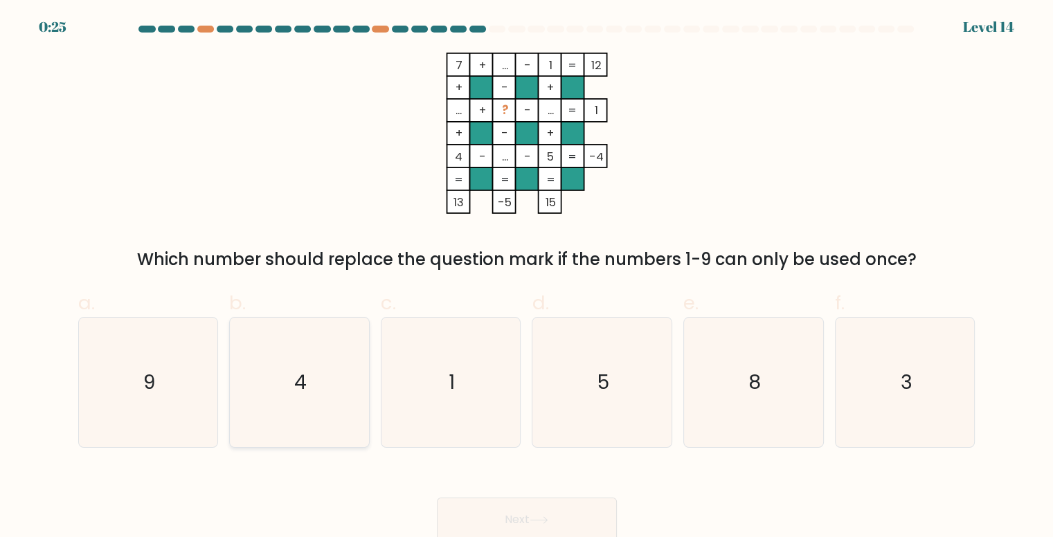
radio input "true"
click at [598, 369] on text "5" at bounding box center [603, 382] width 12 height 27
click at [528, 278] on input "d. 5" at bounding box center [527, 273] width 1 height 9
radio input "true"
click at [686, 375] on div "8" at bounding box center [753, 382] width 141 height 131
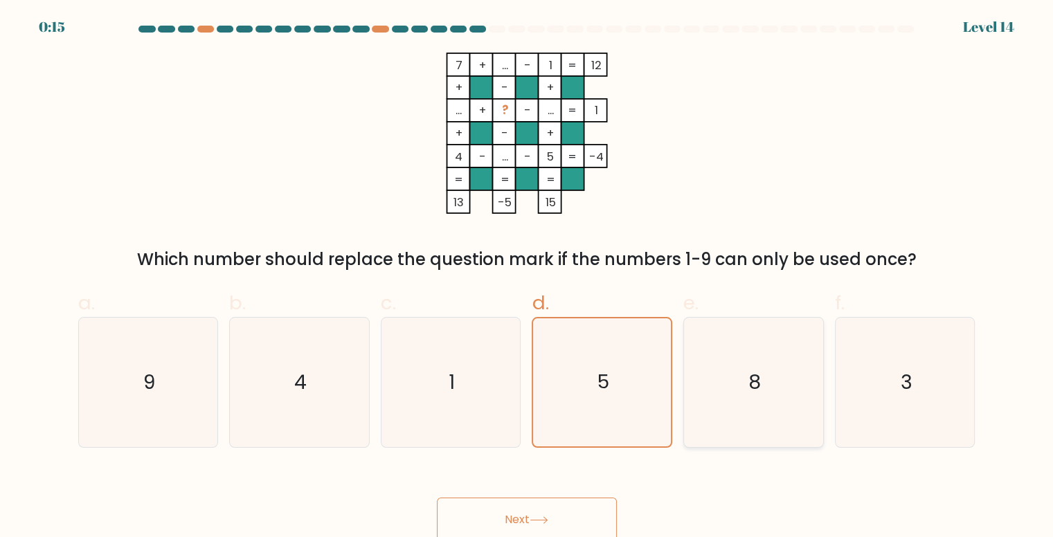
click at [528, 278] on input "e. 8" at bounding box center [527, 273] width 1 height 9
radio input "true"
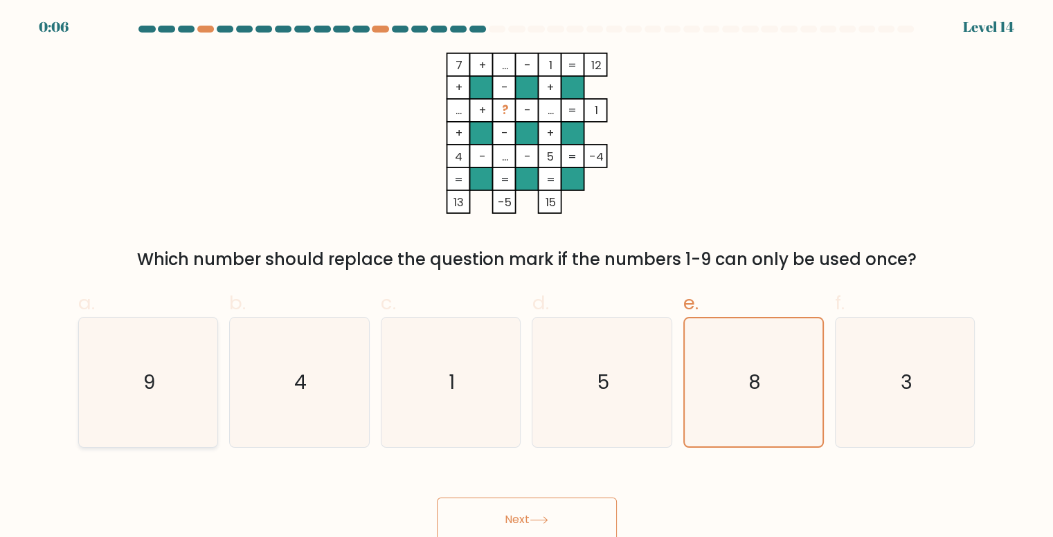
click at [161, 361] on icon "9" at bounding box center [148, 382] width 129 height 129
click at [527, 278] on input "a. 9" at bounding box center [527, 273] width 1 height 9
radio input "true"
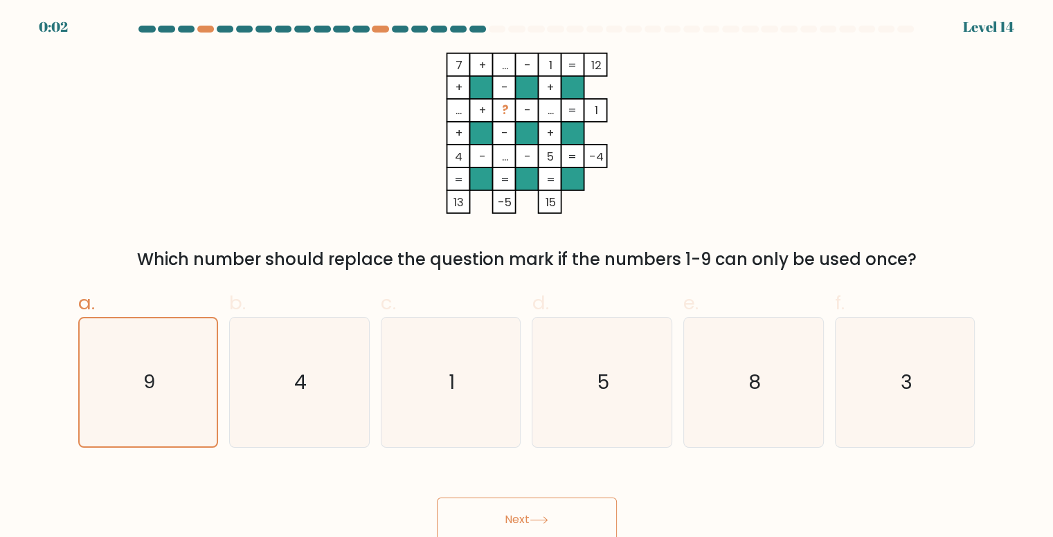
click at [506, 518] on button "Next" at bounding box center [527, 520] width 180 height 44
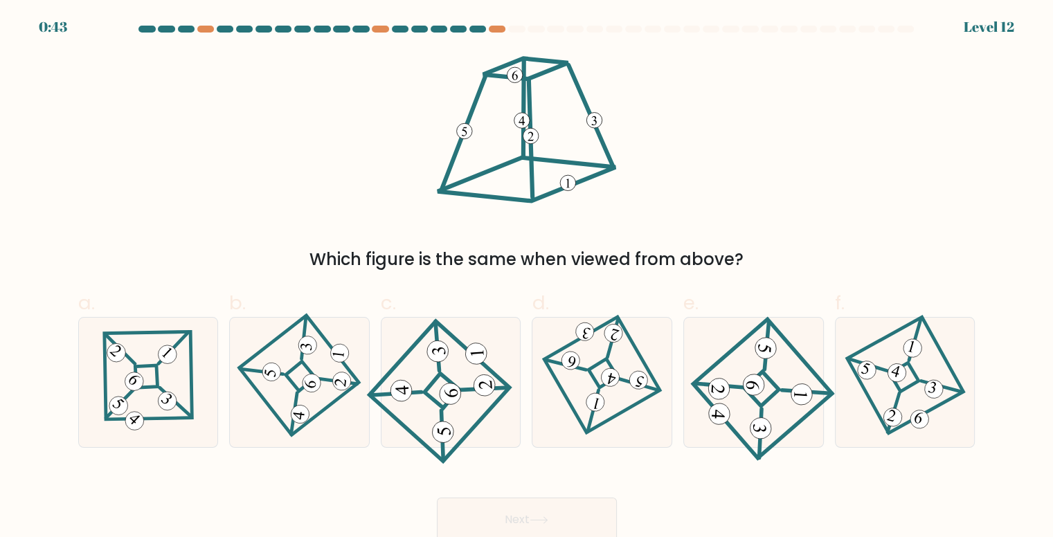
drag, startPoint x: 338, startPoint y: 269, endPoint x: 654, endPoint y: 243, distance: 316.8
click at [654, 243] on div "Which figure is the same when viewed from above?" at bounding box center [527, 162] width 914 height 219
click at [316, 408] on icon at bounding box center [299, 382] width 89 height 103
click at [527, 278] on input "b." at bounding box center [527, 273] width 1 height 9
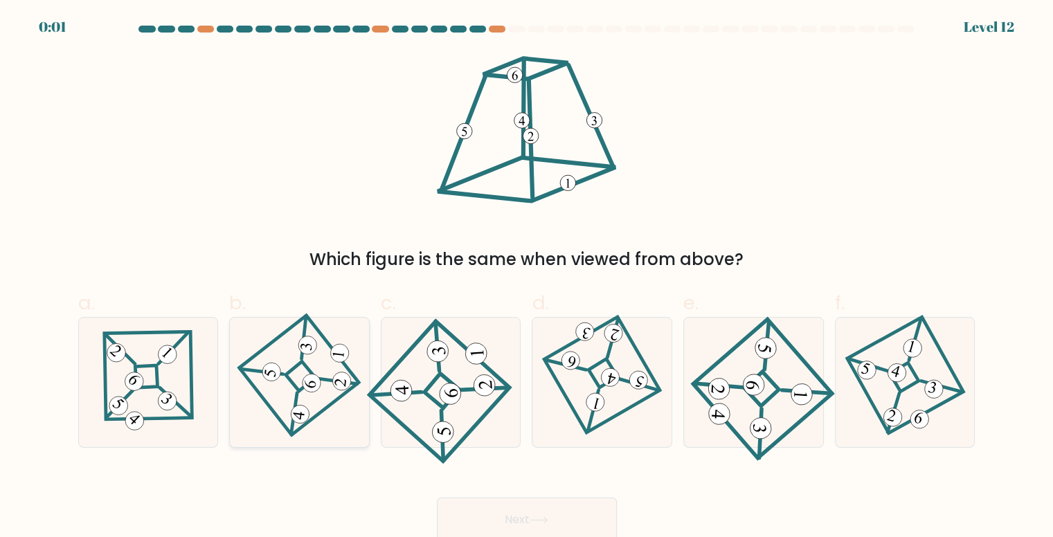
radio input "true"
click at [492, 510] on button "Next" at bounding box center [527, 520] width 180 height 44
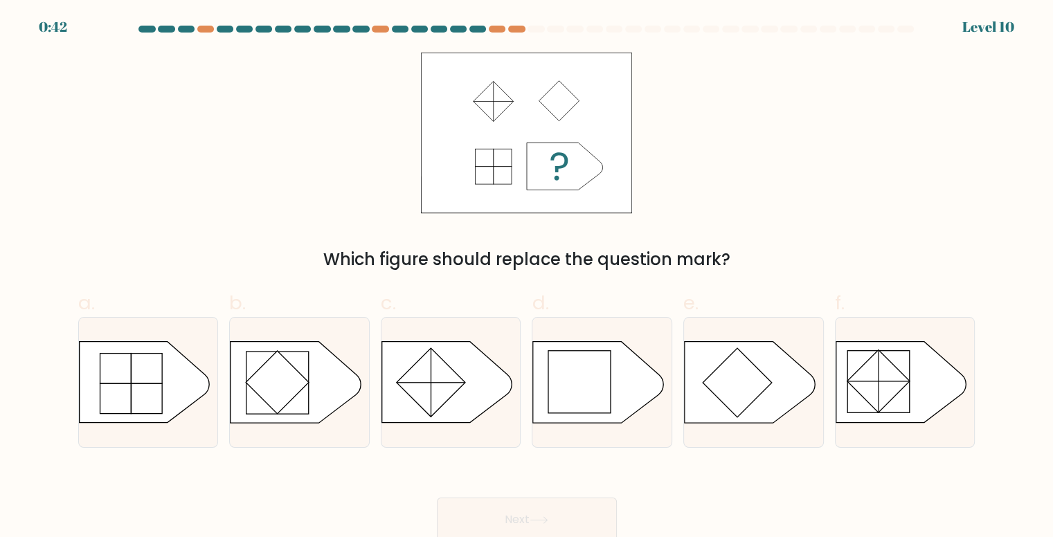
drag, startPoint x: 343, startPoint y: 261, endPoint x: 737, endPoint y: 263, distance: 393.2
click at [737, 263] on div "Which figure should replace the question mark?" at bounding box center [527, 259] width 881 height 25
click at [568, 385] on rect at bounding box center [579, 382] width 62 height 62
click at [528, 278] on input "d." at bounding box center [527, 273] width 1 height 9
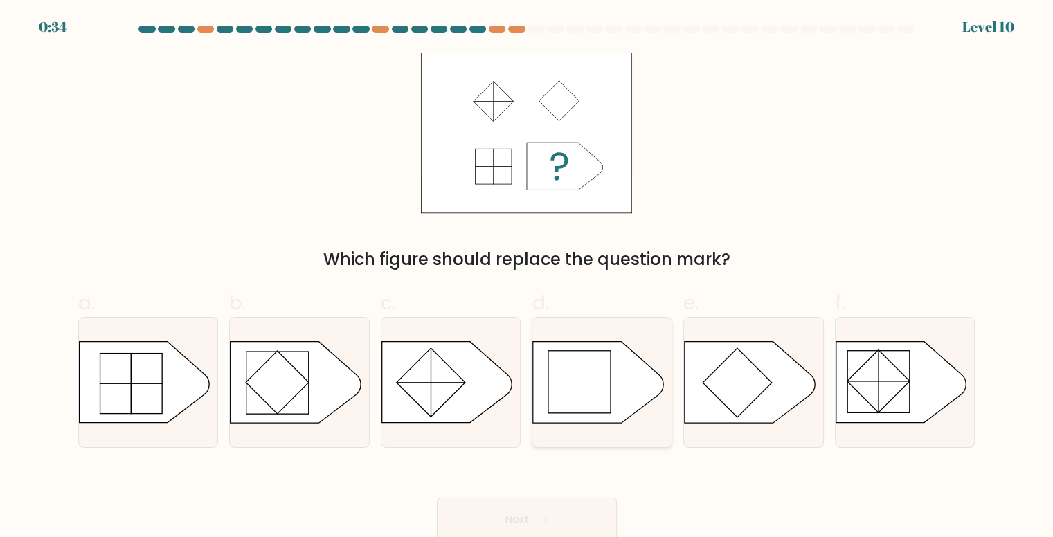
radio input "true"
click at [517, 519] on button "Next" at bounding box center [527, 520] width 180 height 44
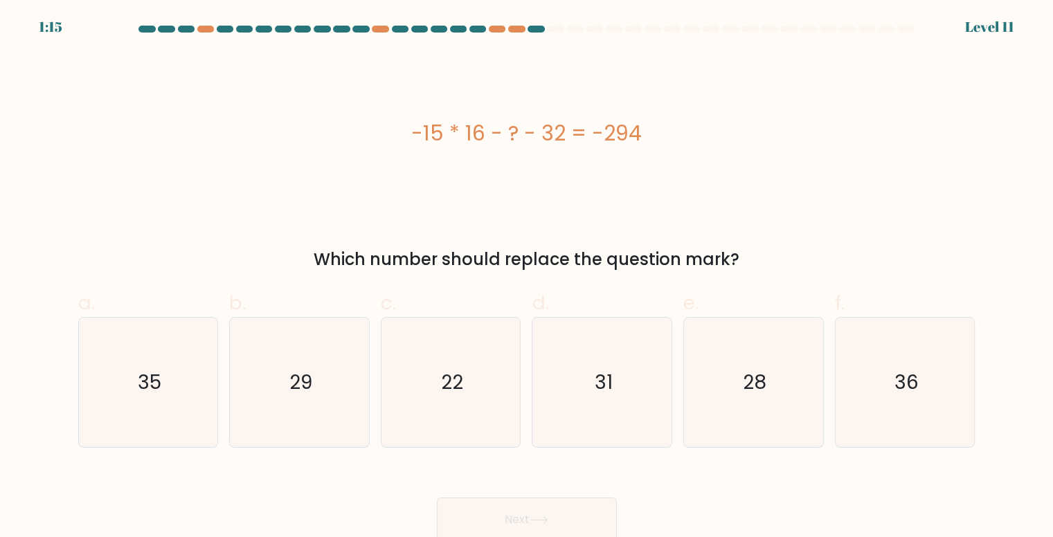
drag, startPoint x: 316, startPoint y: 258, endPoint x: 828, endPoint y: 236, distance: 512.1
click at [828, 236] on div "-15 * 16 - ? - 32 = -294 Which number should replace the question mark?" at bounding box center [527, 162] width 914 height 219
click at [506, 264] on div "Which number should replace the question mark?" at bounding box center [527, 259] width 881 height 25
click at [474, 402] on icon "22" at bounding box center [450, 382] width 129 height 129
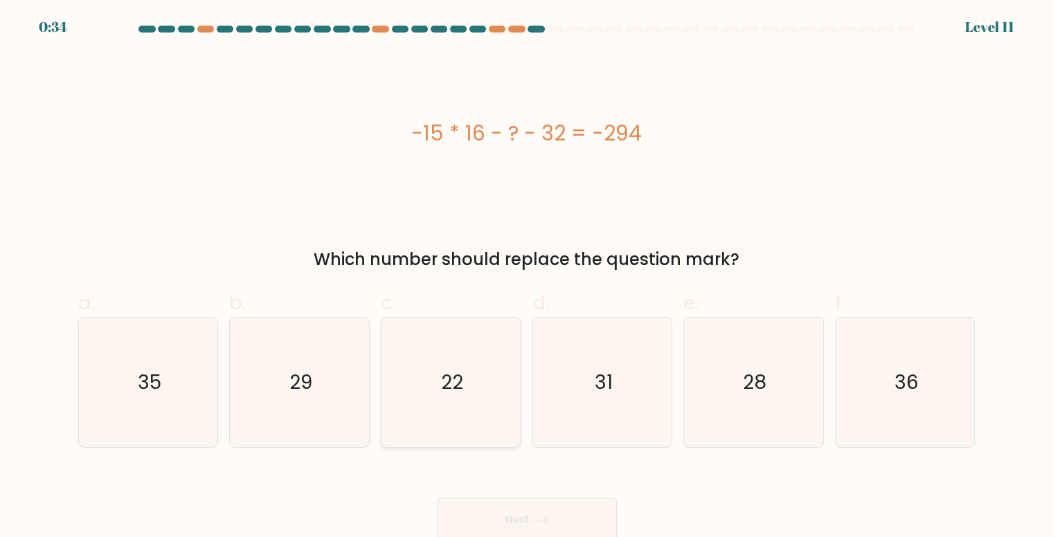
click at [527, 278] on input "c. 22" at bounding box center [527, 273] width 1 height 9
radio input "true"
click at [524, 507] on button "Next" at bounding box center [527, 520] width 180 height 44
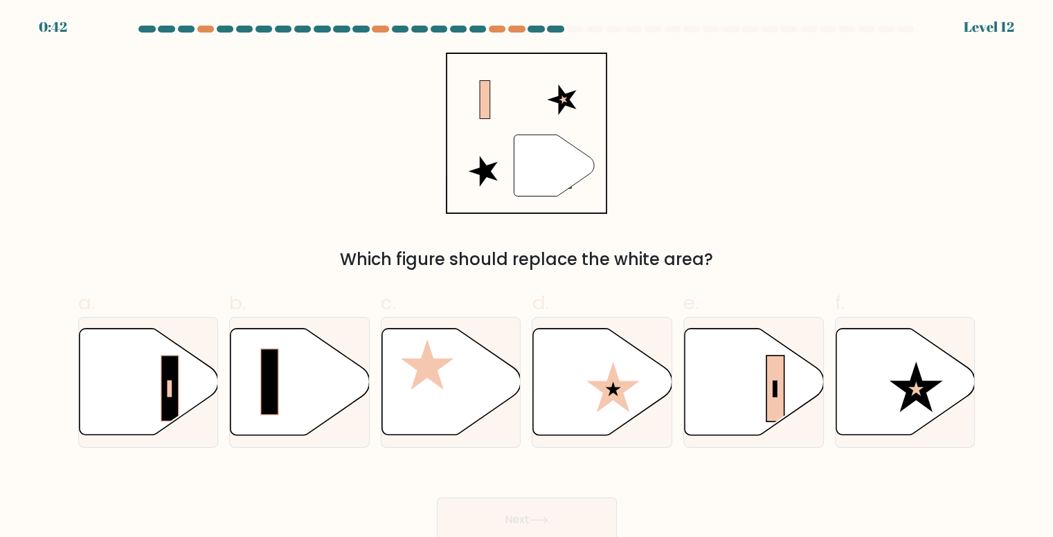
drag, startPoint x: 363, startPoint y: 267, endPoint x: 693, endPoint y: 264, distance: 329.5
click at [693, 264] on div "Which figure should replace the white area?" at bounding box center [527, 259] width 881 height 25
click at [706, 406] on icon at bounding box center [754, 382] width 139 height 107
click at [528, 278] on input "e." at bounding box center [527, 273] width 1 height 9
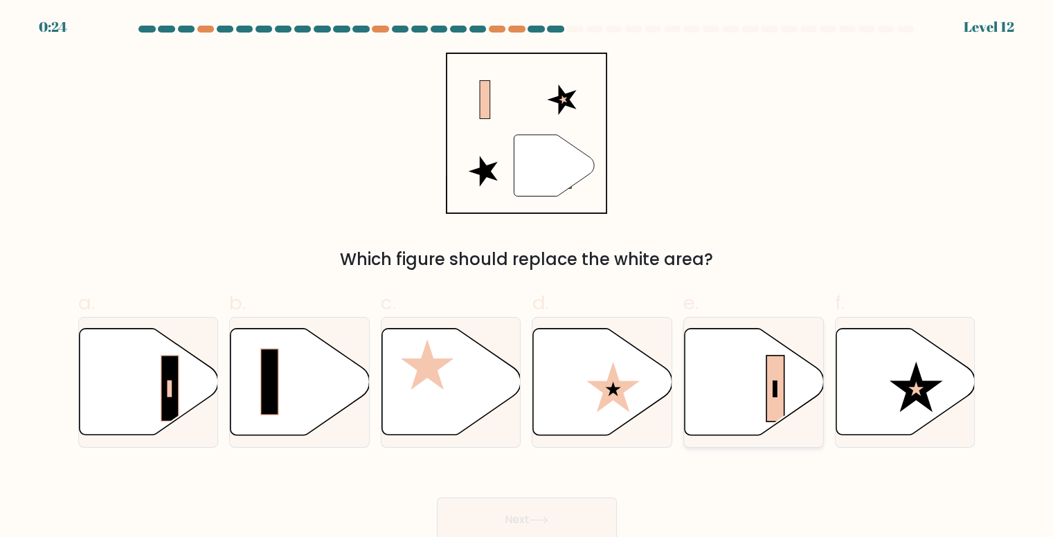
radio input "true"
click at [526, 532] on button "Next" at bounding box center [527, 520] width 180 height 44
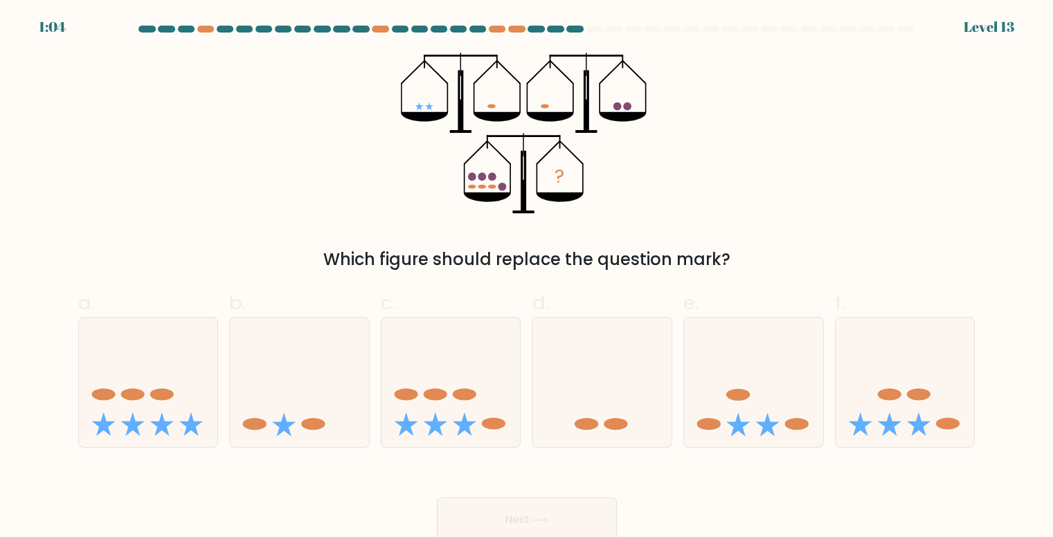
drag, startPoint x: 358, startPoint y: 261, endPoint x: 782, endPoint y: 244, distance: 424.0
click at [782, 244] on div "? Which figure should replace the question mark?" at bounding box center [527, 162] width 914 height 219
click at [109, 399] on ellipse at bounding box center [103, 395] width 24 height 12
click at [527, 278] on input "a." at bounding box center [527, 273] width 1 height 9
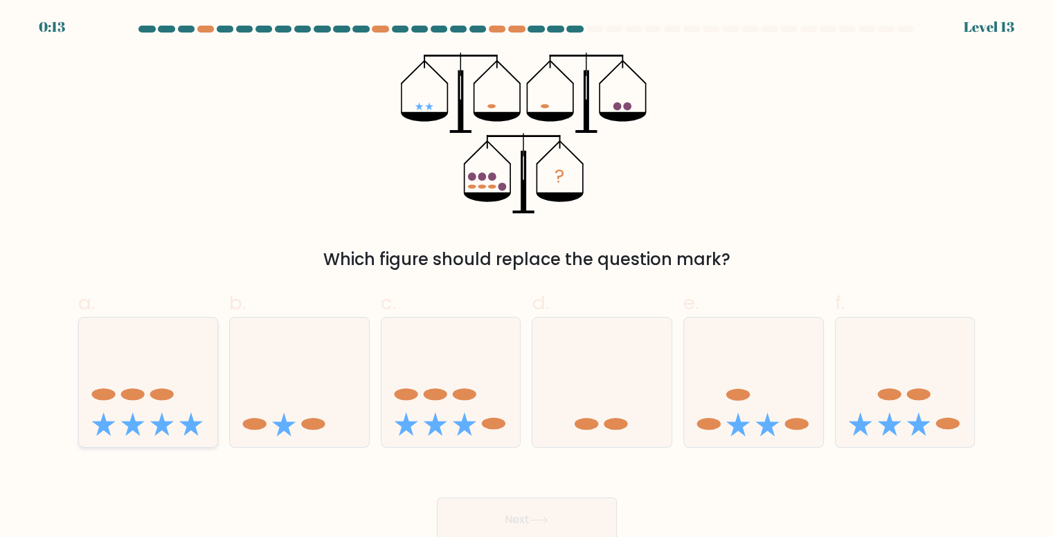
radio input "true"
click at [570, 514] on button "Next" at bounding box center [527, 520] width 180 height 44
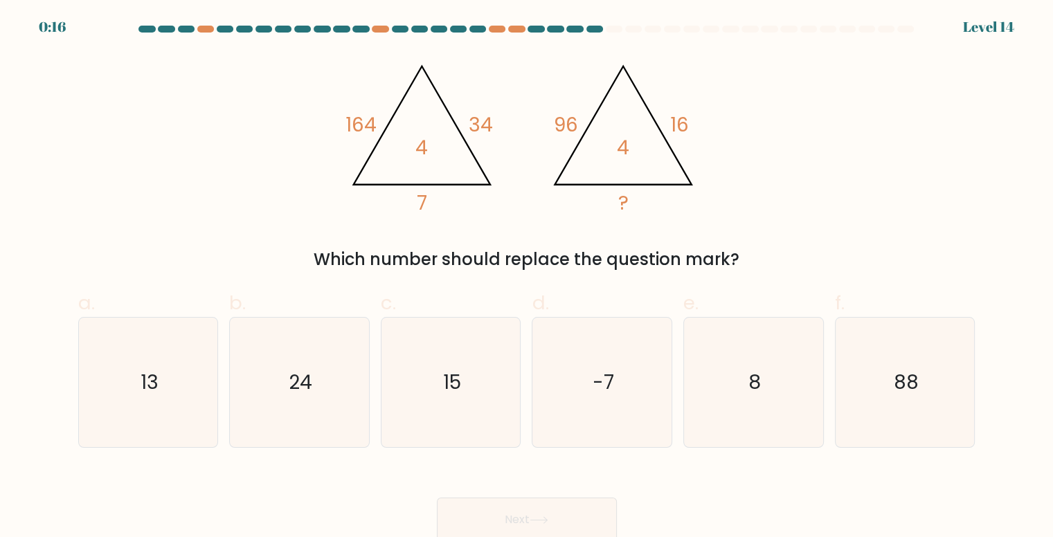
click at [530, 249] on div "Which number should replace the question mark?" at bounding box center [527, 259] width 881 height 25
click at [939, 359] on icon "88" at bounding box center [904, 382] width 129 height 129
click at [528, 278] on input "f. 88" at bounding box center [527, 273] width 1 height 9
radio input "true"
click at [563, 513] on button "Next" at bounding box center [527, 520] width 180 height 44
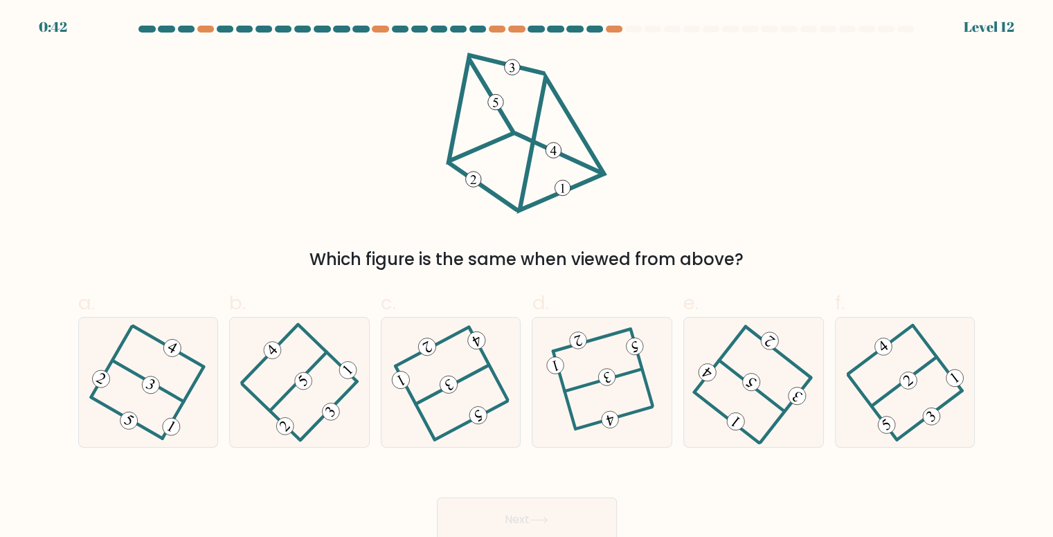
drag, startPoint x: 318, startPoint y: 267, endPoint x: 751, endPoint y: 253, distance: 433.6
click at [751, 253] on div "Which figure is the same when viewed from above?" at bounding box center [527, 259] width 881 height 25
click at [622, 359] on icon at bounding box center [601, 382] width 99 height 103
click at [528, 278] on input "d." at bounding box center [527, 273] width 1 height 9
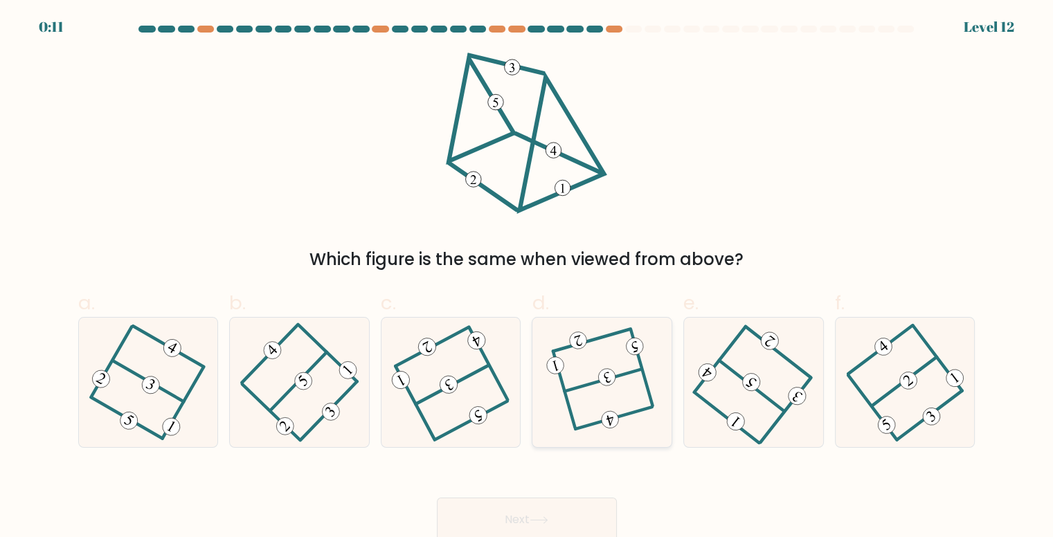
radio input "true"
click at [525, 517] on button "Next" at bounding box center [527, 520] width 180 height 44
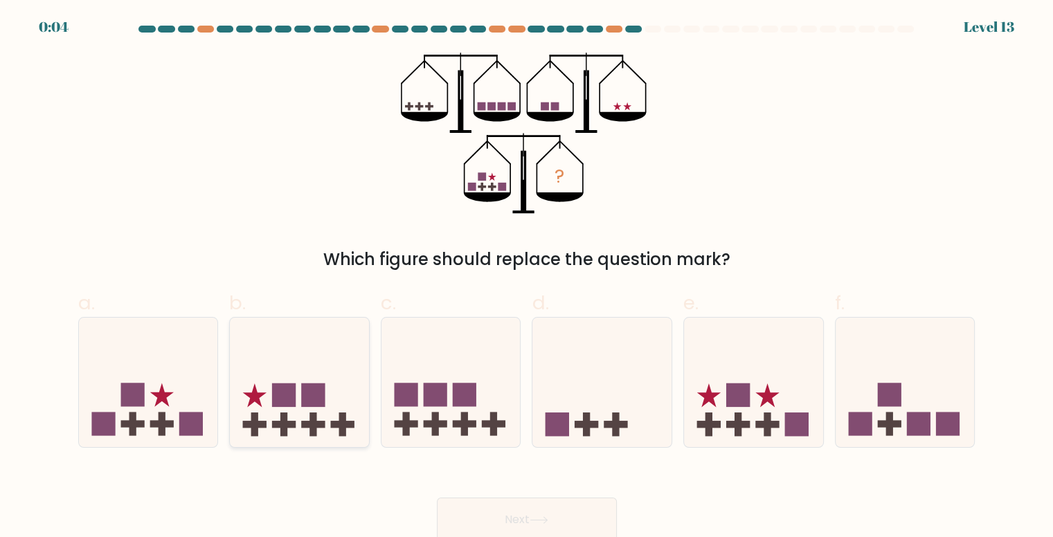
click at [288, 420] on icon at bounding box center [299, 382] width 139 height 115
click at [527, 278] on input "b." at bounding box center [527, 273] width 1 height 9
radio input "true"
drag, startPoint x: 359, startPoint y: 406, endPoint x: 196, endPoint y: 405, distance: 163.4
click at [196, 405] on div "a. b. c." at bounding box center [527, 363] width 908 height 170
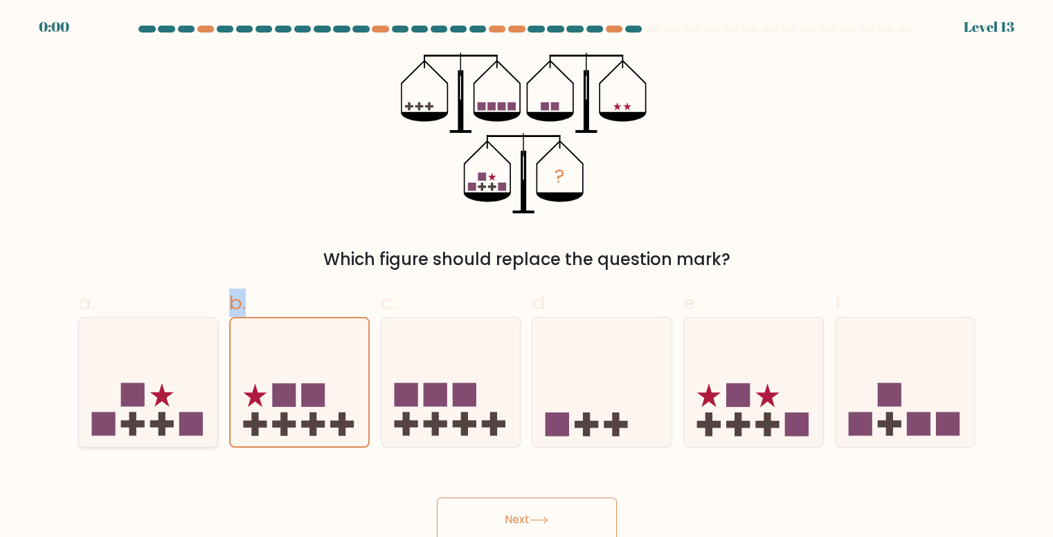
click at [196, 405] on icon at bounding box center [148, 382] width 139 height 115
click at [527, 278] on input "a." at bounding box center [527, 273] width 1 height 9
radio input "true"
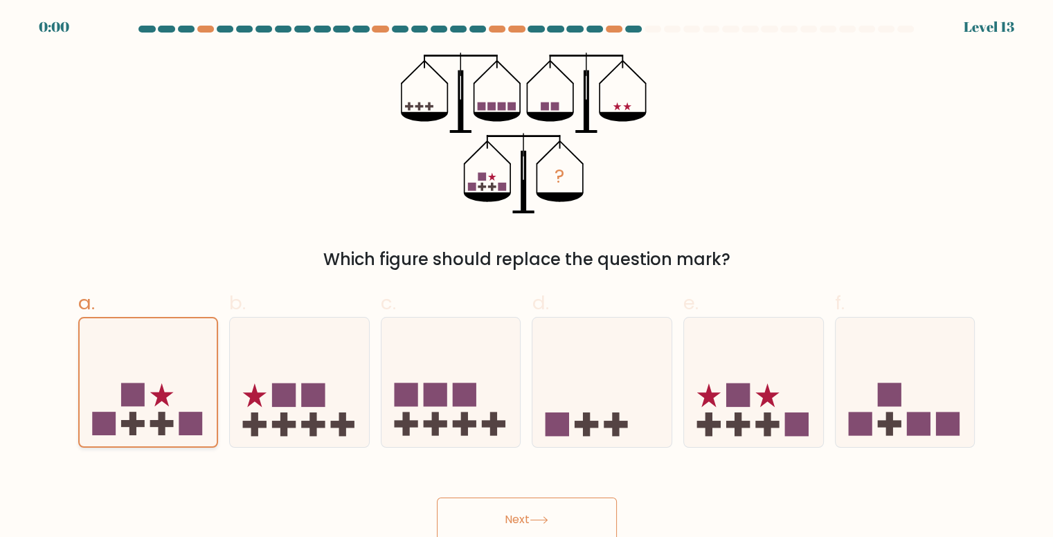
click at [196, 405] on icon at bounding box center [149, 382] width 138 height 114
click at [527, 278] on input "a." at bounding box center [527, 273] width 1 height 9
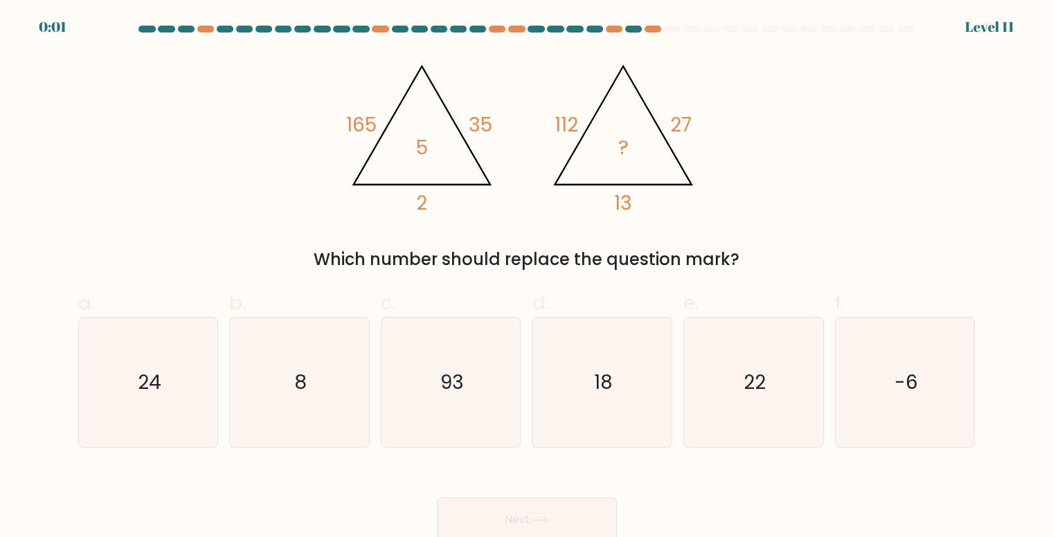
click at [518, 224] on div "@import url('[URL][DOMAIN_NAME]); 165 35 2 5 @import url('[URL][DOMAIN_NAME]); …" at bounding box center [527, 162] width 914 height 219
click at [551, 383] on icon "18" at bounding box center [602, 382] width 129 height 129
click at [528, 278] on input "d. 18" at bounding box center [527, 273] width 1 height 9
radio input "true"
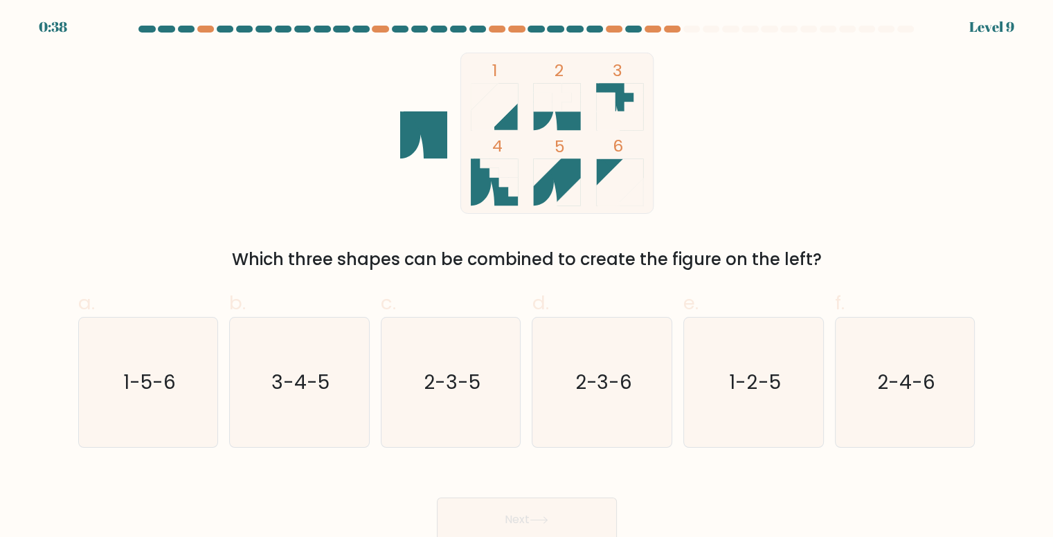
drag, startPoint x: 250, startPoint y: 257, endPoint x: 802, endPoint y: 258, distance: 552.5
click at [802, 258] on div "Which three shapes can be combined to create the figure on the left?" at bounding box center [527, 259] width 881 height 25
click at [93, 424] on icon "1-5-6" at bounding box center [148, 382] width 129 height 129
click at [527, 278] on input "a. 1-5-6" at bounding box center [527, 273] width 1 height 9
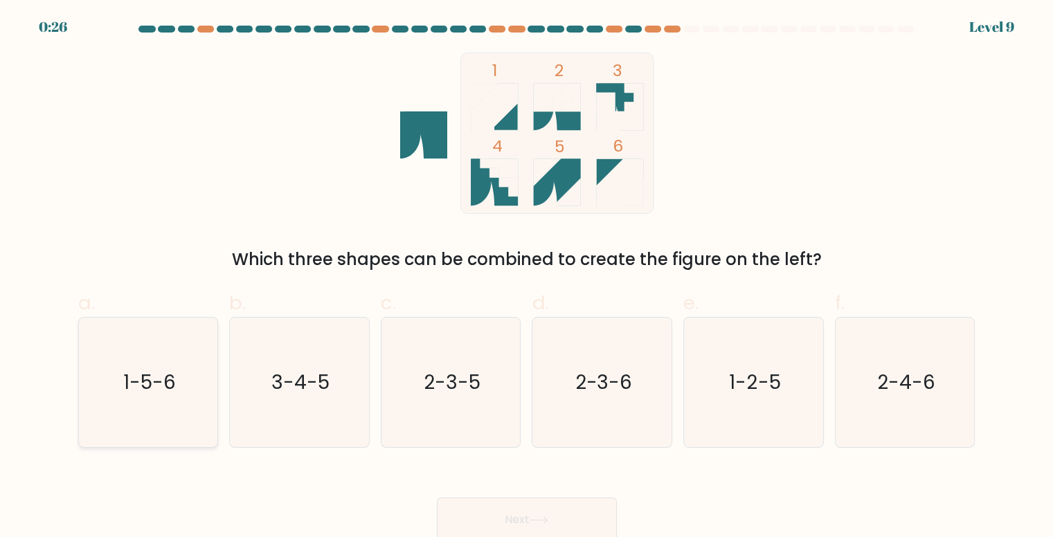
radio input "true"
click at [482, 521] on button "Next" at bounding box center [527, 520] width 180 height 44
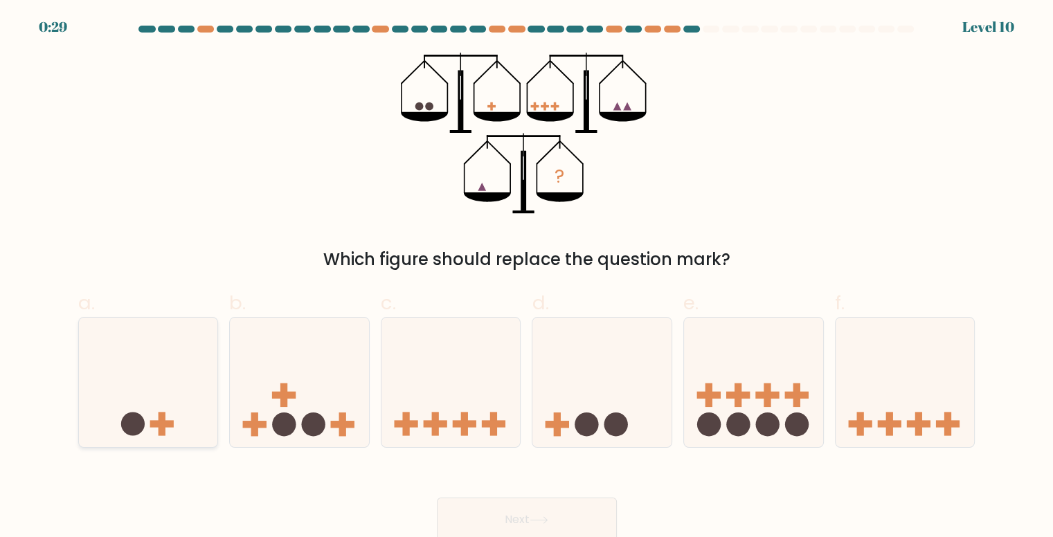
click at [143, 413] on icon at bounding box center [148, 382] width 139 height 115
click at [527, 278] on input "a." at bounding box center [527, 273] width 1 height 9
radio input "true"
click at [556, 510] on button "Next" at bounding box center [527, 520] width 180 height 44
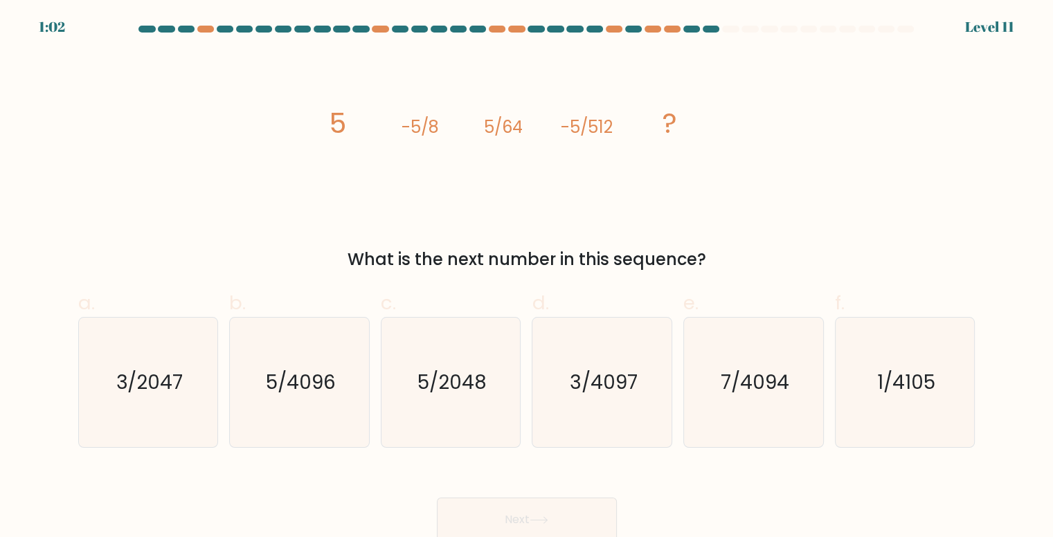
click at [1020, 59] on form at bounding box center [526, 284] width 1053 height 516
click at [345, 358] on icon "5/4096" at bounding box center [299, 382] width 129 height 129
click at [527, 278] on input "b. 5/4096" at bounding box center [527, 273] width 1 height 9
radio input "true"
click at [528, 515] on button "Next" at bounding box center [527, 520] width 180 height 44
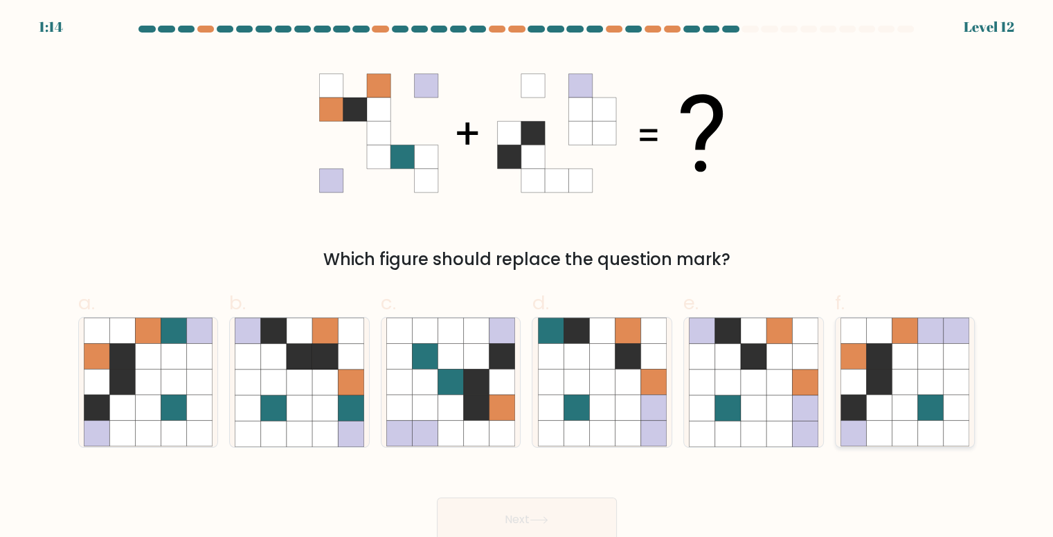
click at [944, 375] on icon at bounding box center [957, 383] width 26 height 26
click at [528, 278] on input "f." at bounding box center [527, 273] width 1 height 9
radio input "true"
click at [568, 509] on button "Next" at bounding box center [527, 520] width 180 height 44
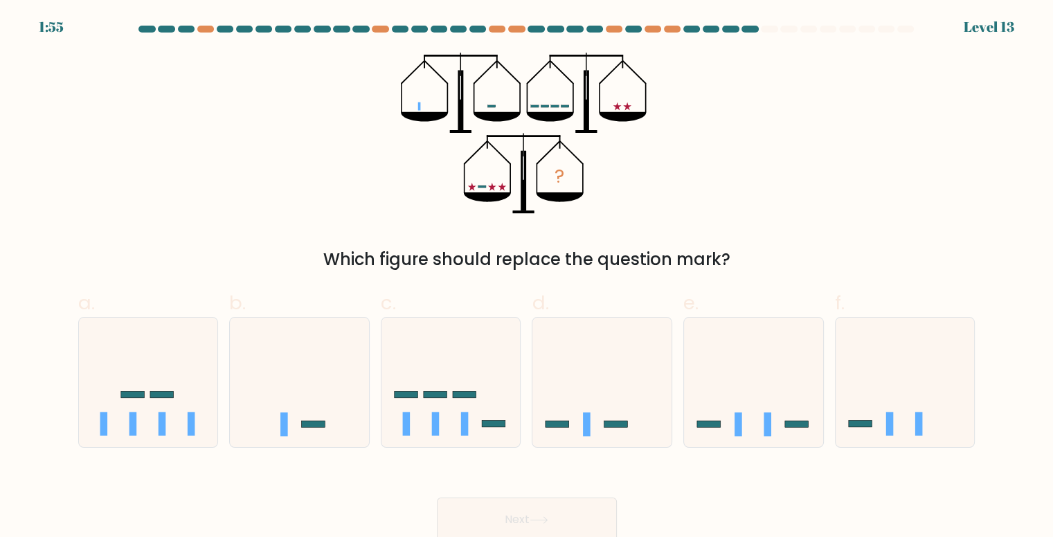
drag, startPoint x: 458, startPoint y: 260, endPoint x: 721, endPoint y: 257, distance: 262.4
click at [721, 257] on div "Which figure should replace the question mark?" at bounding box center [527, 259] width 881 height 25
click at [469, 402] on icon at bounding box center [450, 382] width 139 height 115
click at [527, 278] on input "c." at bounding box center [527, 273] width 1 height 9
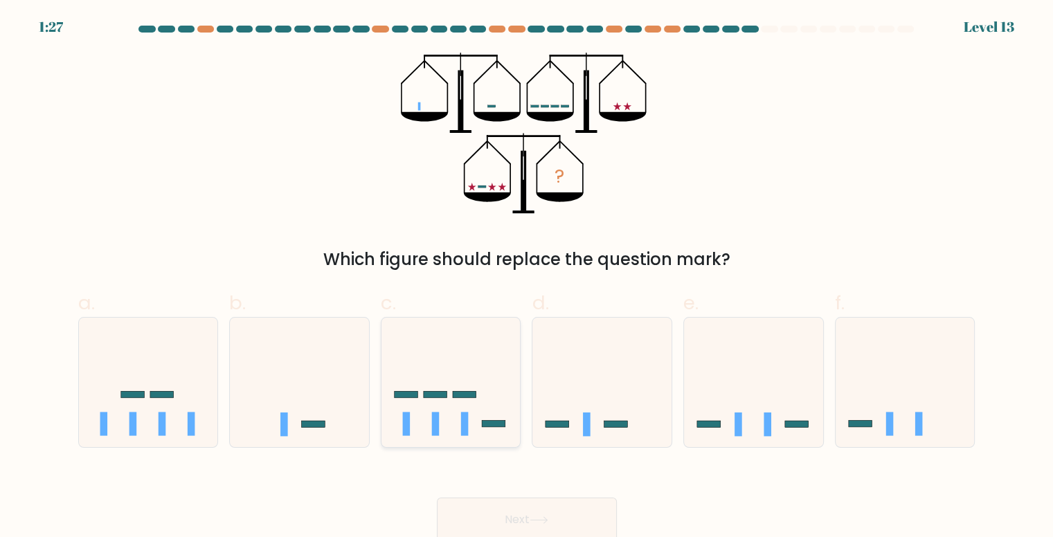
radio input "true"
click at [543, 527] on button "Next" at bounding box center [527, 520] width 180 height 44
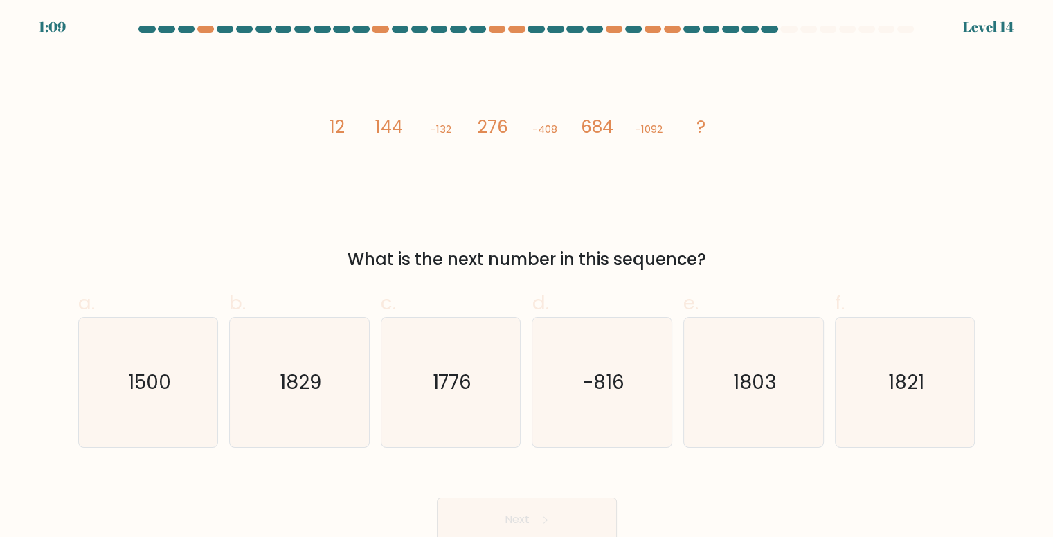
click at [615, 210] on icon "image/svg+xml 12 144 -132 276 -408 684 -1092 ?" at bounding box center [526, 133] width 415 height 161
click at [296, 386] on text "1829" at bounding box center [301, 382] width 42 height 27
click at [527, 278] on input "b. 1829" at bounding box center [527, 273] width 1 height 9
radio input "true"
click at [434, 391] on text "1776" at bounding box center [451, 382] width 39 height 27
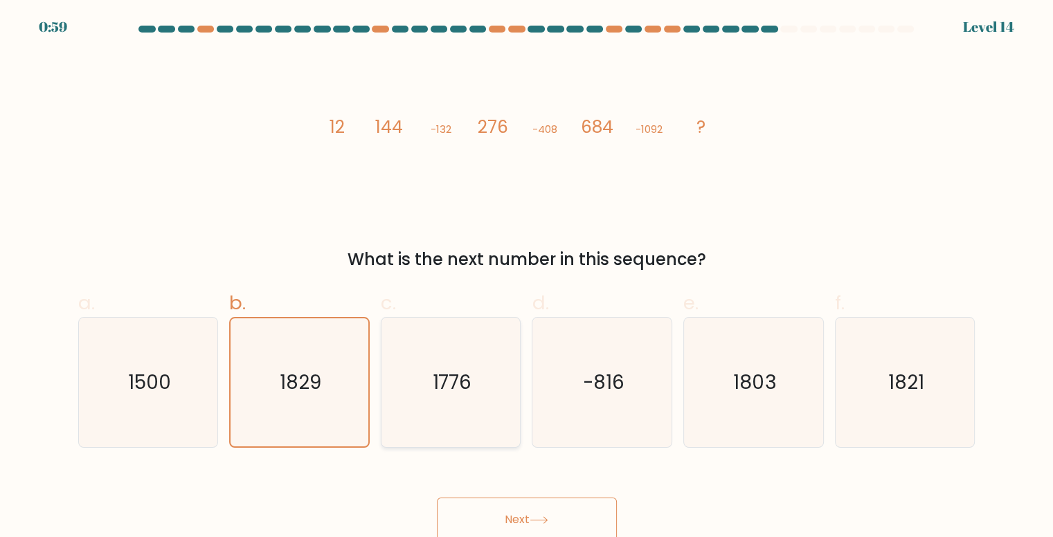
click at [527, 278] on input "c. 1776" at bounding box center [527, 273] width 1 height 9
radio input "true"
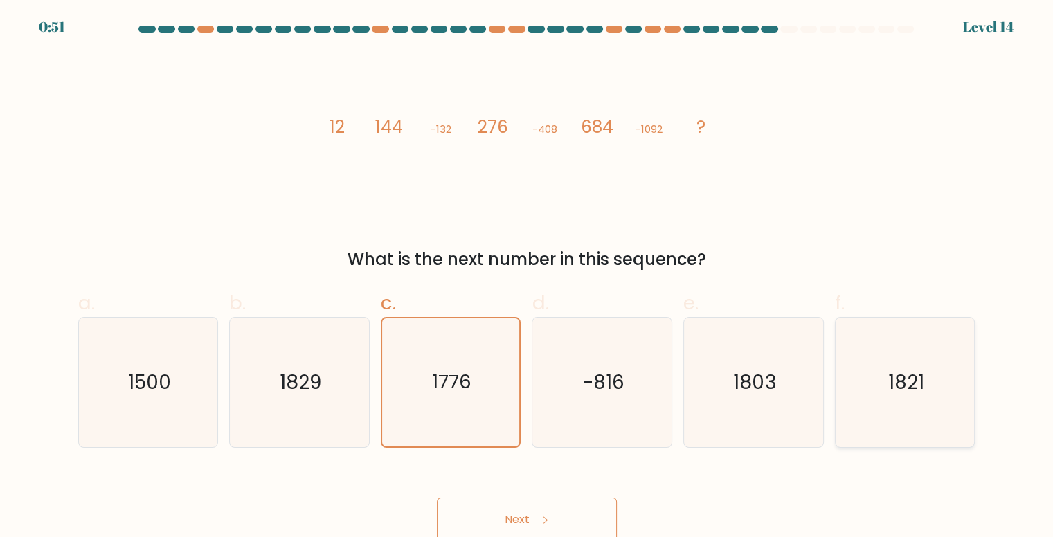
click at [892, 398] on icon "1821" at bounding box center [904, 382] width 129 height 129
click at [528, 278] on input "f. 1821" at bounding box center [527, 273] width 1 height 9
radio input "true"
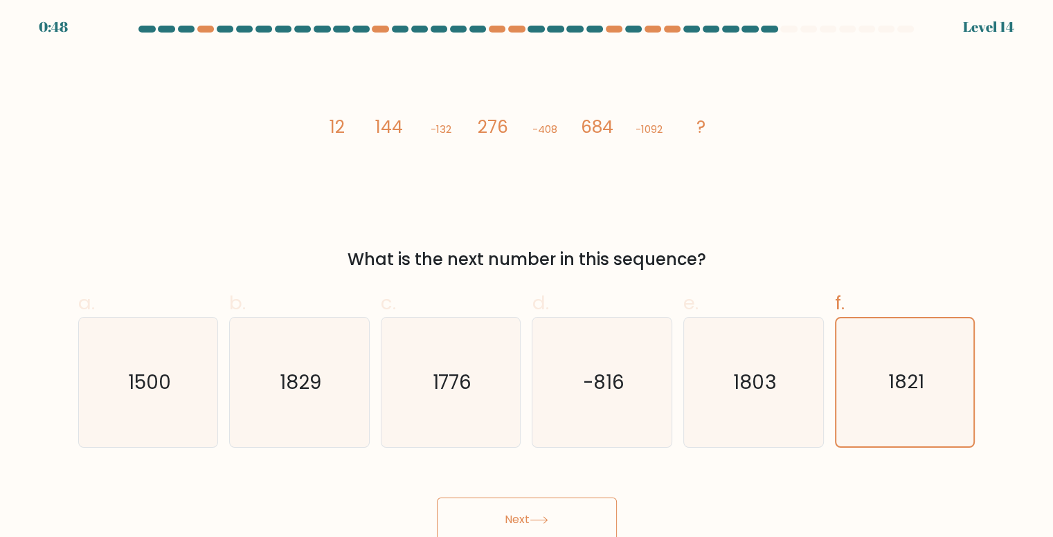
click at [513, 513] on button "Next" at bounding box center [527, 520] width 180 height 44
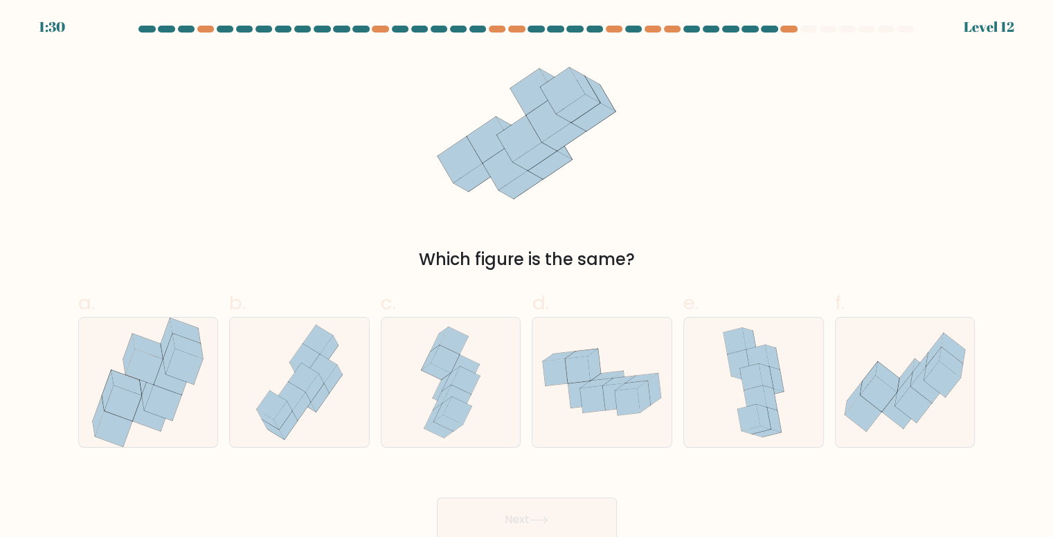
drag, startPoint x: 431, startPoint y: 264, endPoint x: 627, endPoint y: 248, distance: 197.3
click at [627, 248] on div "Which figure is the same?" at bounding box center [527, 259] width 881 height 25
click at [167, 404] on icon at bounding box center [163, 402] width 37 height 35
click at [527, 278] on input "a." at bounding box center [527, 273] width 1 height 9
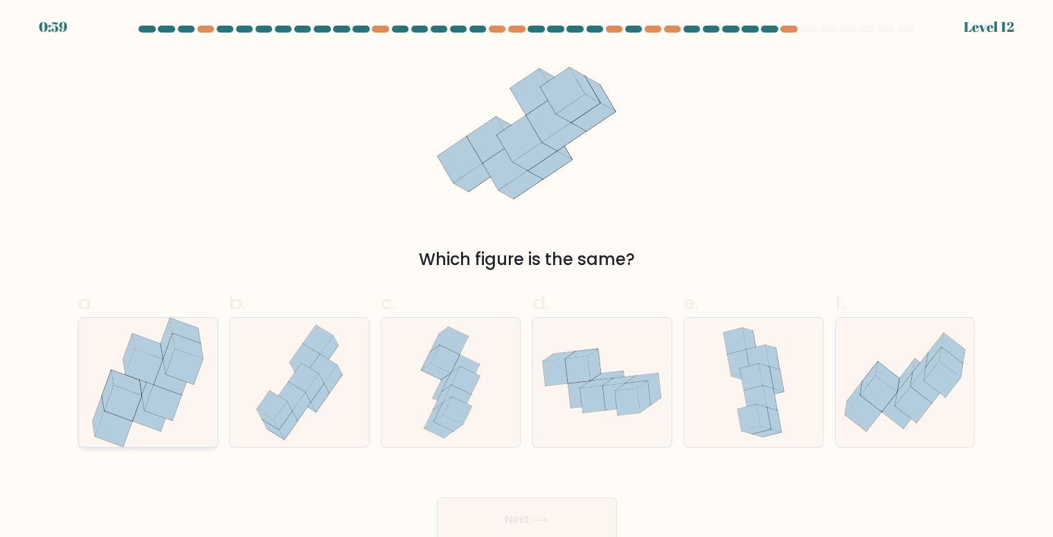
radio input "true"
click at [493, 509] on button "Next" at bounding box center [527, 520] width 180 height 44
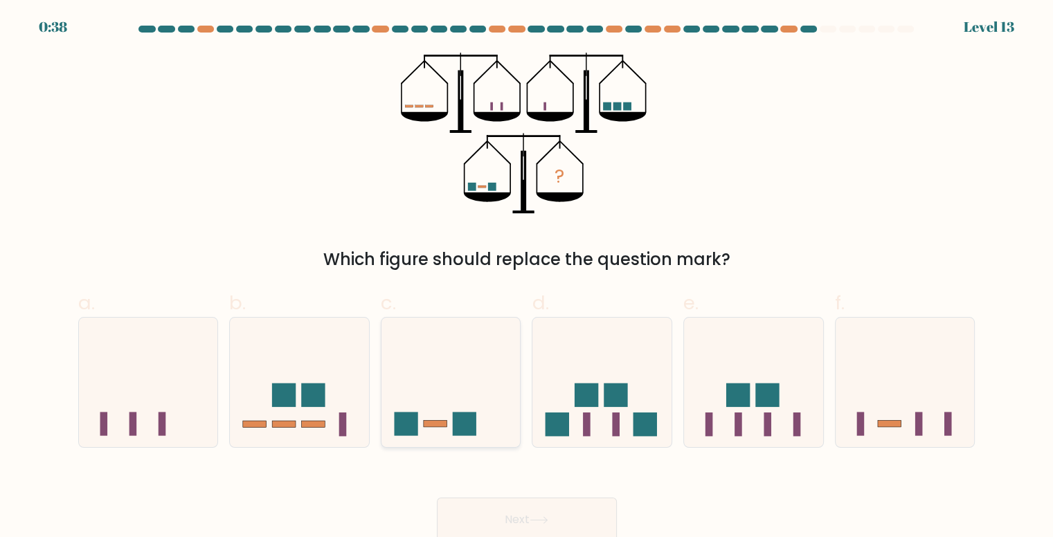
click at [432, 429] on icon at bounding box center [450, 382] width 139 height 115
click at [527, 278] on input "c." at bounding box center [527, 273] width 1 height 9
radio input "true"
click at [489, 510] on button "Next" at bounding box center [527, 520] width 180 height 44
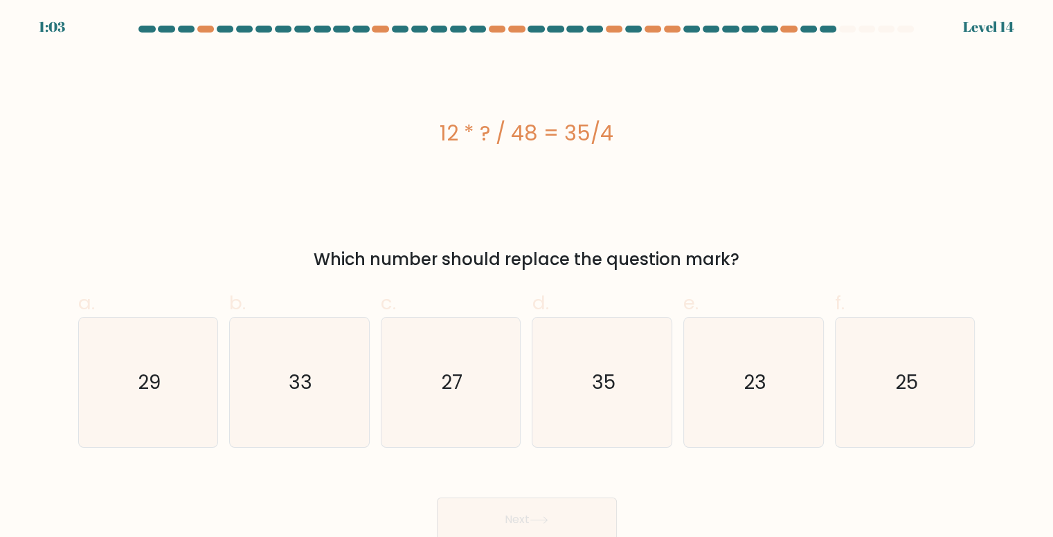
click at [588, 130] on div "12 * ? / 48 = 35/4" at bounding box center [526, 133] width 897 height 31
click at [618, 375] on icon "35" at bounding box center [602, 382] width 129 height 129
click at [528, 278] on input "d. 35" at bounding box center [527, 273] width 1 height 9
radio input "true"
click at [527, 516] on button "Next" at bounding box center [527, 520] width 180 height 44
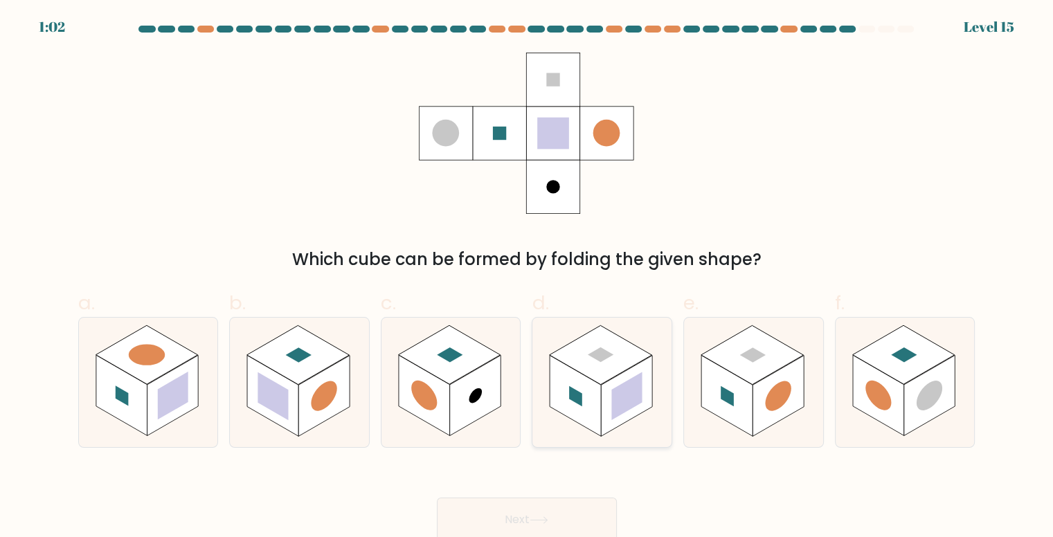
click at [593, 396] on rect at bounding box center [575, 395] width 51 height 81
click at [528, 278] on input "d." at bounding box center [527, 273] width 1 height 9
radio input "true"
click at [529, 511] on button "Next" at bounding box center [527, 520] width 180 height 44
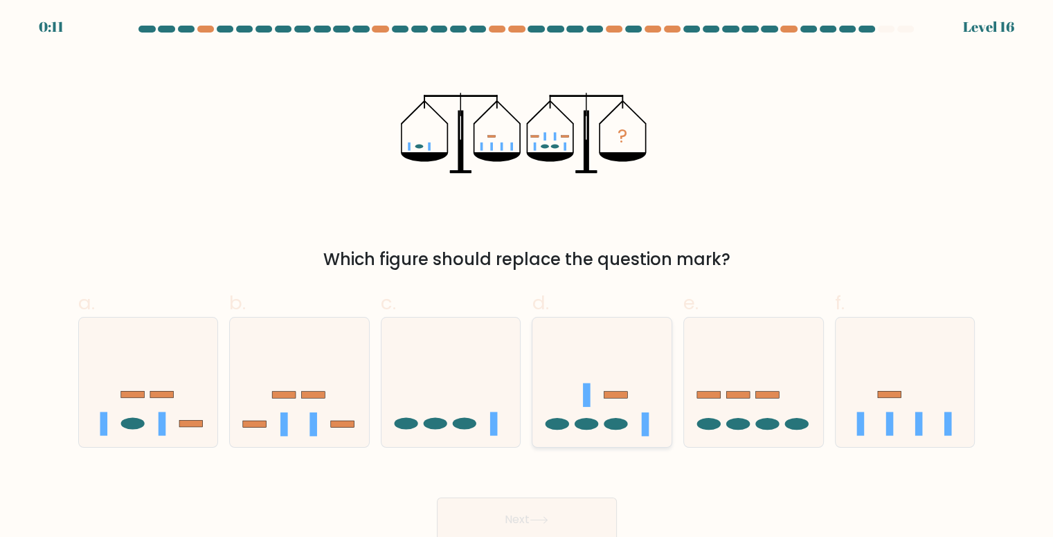
click at [609, 407] on icon at bounding box center [601, 382] width 139 height 115
click at [528, 278] on input "d." at bounding box center [527, 273] width 1 height 9
radio input "true"
click at [553, 519] on button "Next" at bounding box center [527, 520] width 180 height 44
click at [512, 534] on button "Next" at bounding box center [527, 520] width 180 height 44
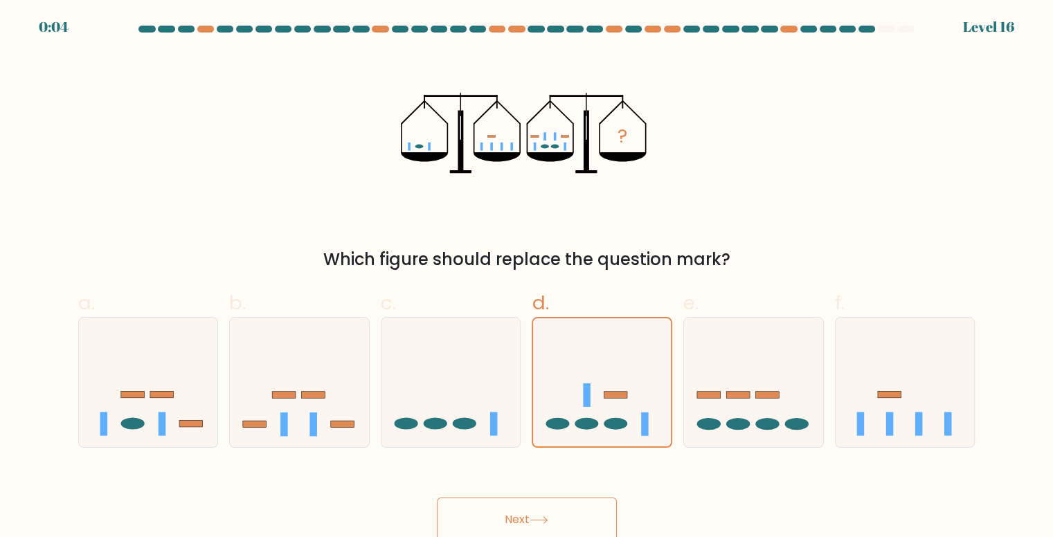
click at [530, 513] on button "Next" at bounding box center [527, 520] width 180 height 44
click at [548, 516] on button "Next" at bounding box center [527, 520] width 180 height 44
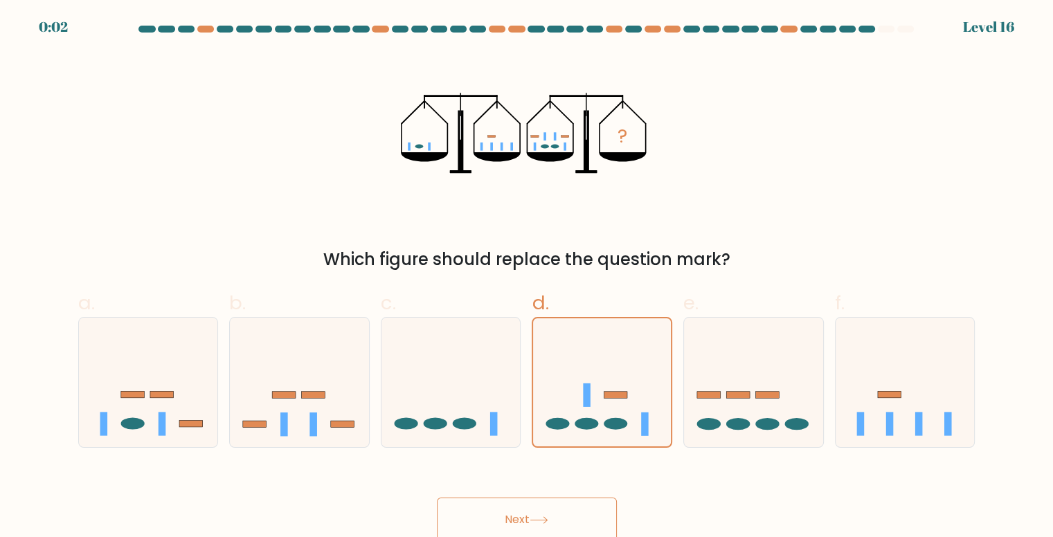
click at [548, 516] on button "Next" at bounding box center [527, 520] width 180 height 44
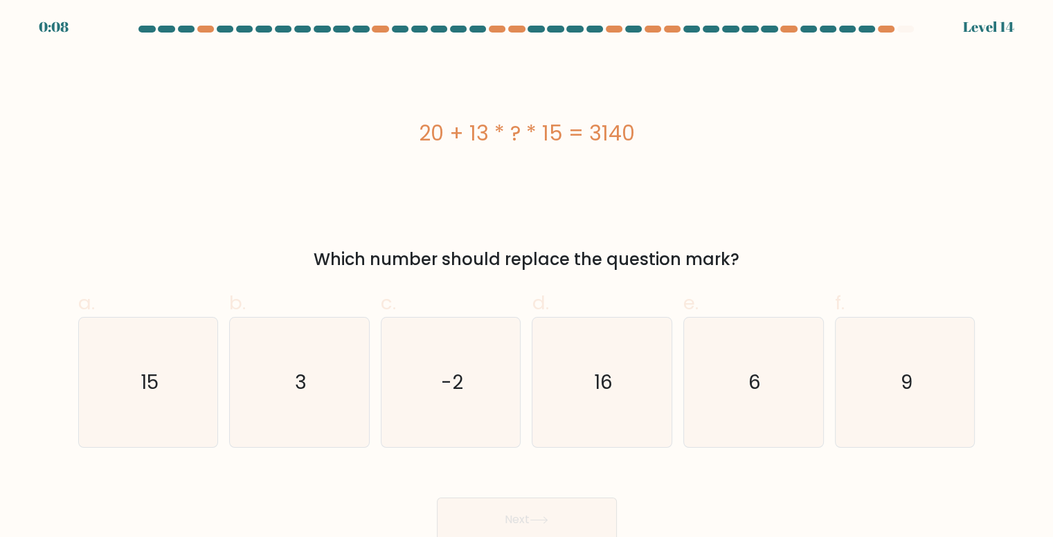
click at [684, 164] on div "20 + 13 * ? * 15 = 3140" at bounding box center [526, 133] width 897 height 161
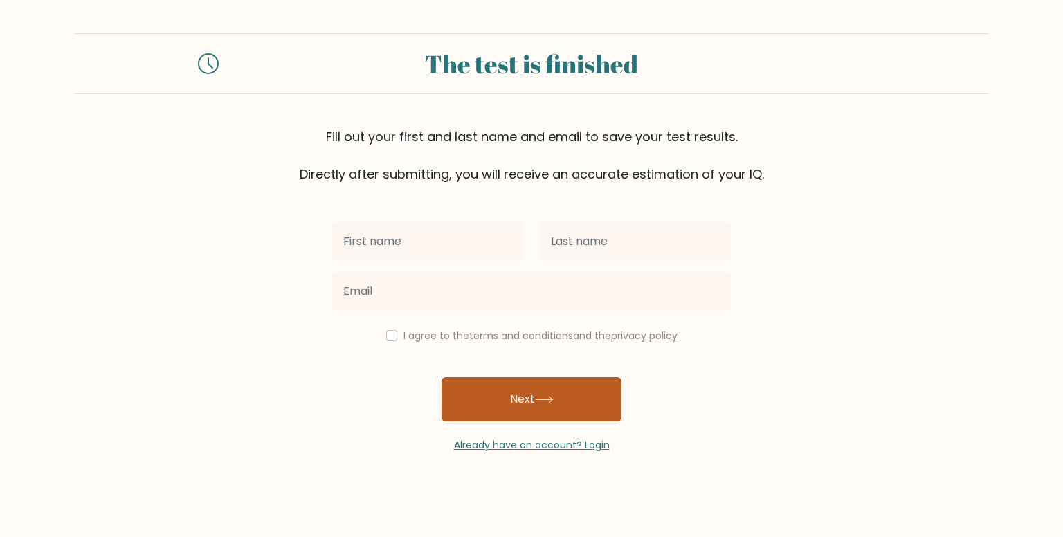
click at [498, 403] on button "Next" at bounding box center [532, 399] width 180 height 44
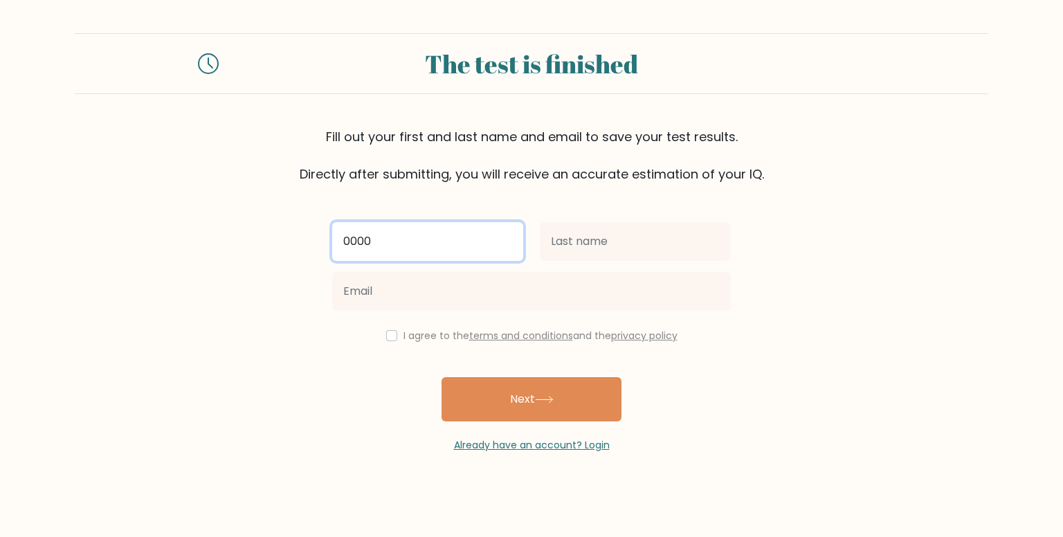
type input "0000"
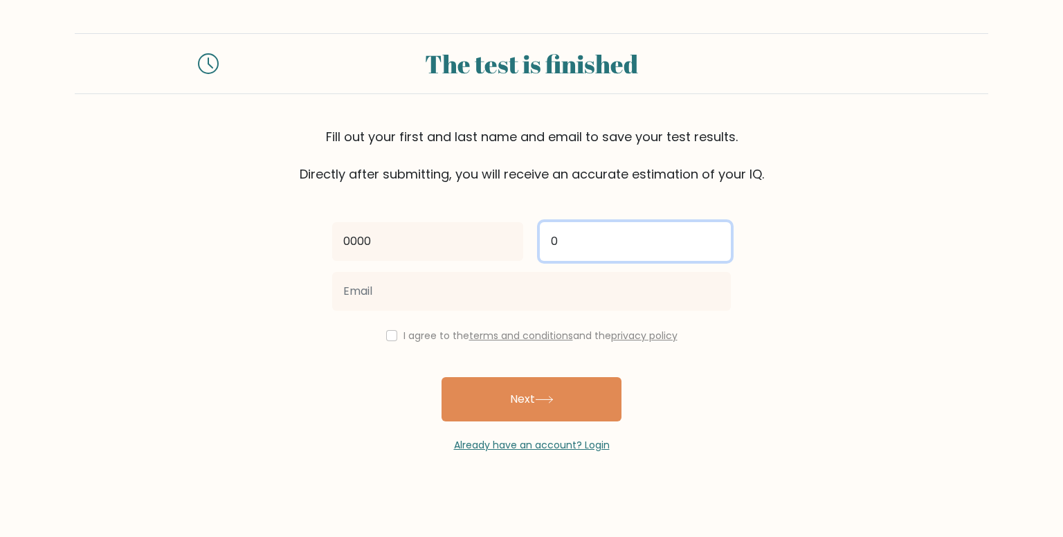
click at [554, 255] on input "0" at bounding box center [635, 241] width 191 height 39
type input "000000"
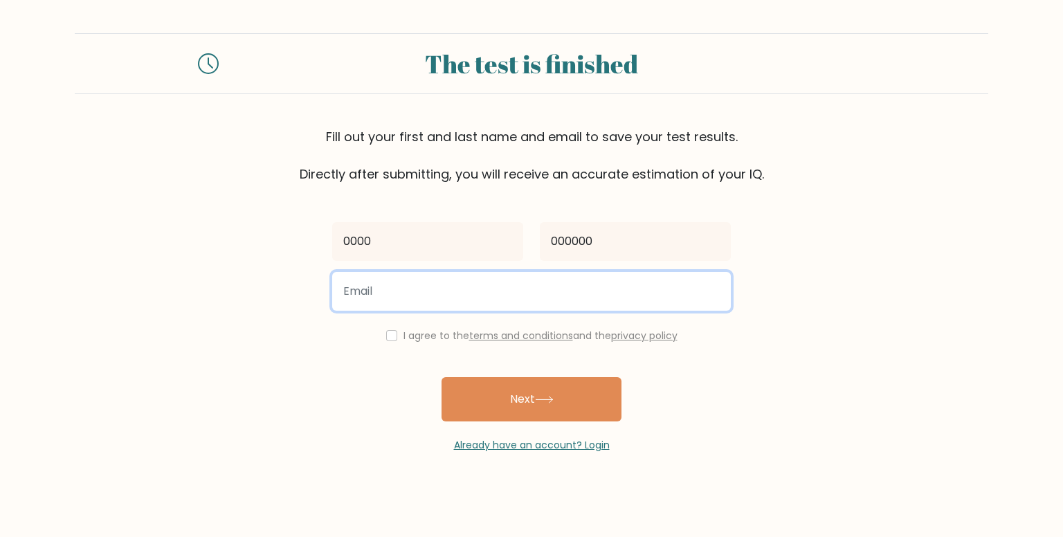
click at [449, 291] on input "email" at bounding box center [531, 291] width 399 height 39
type input "tahak30251@dizigg.com"
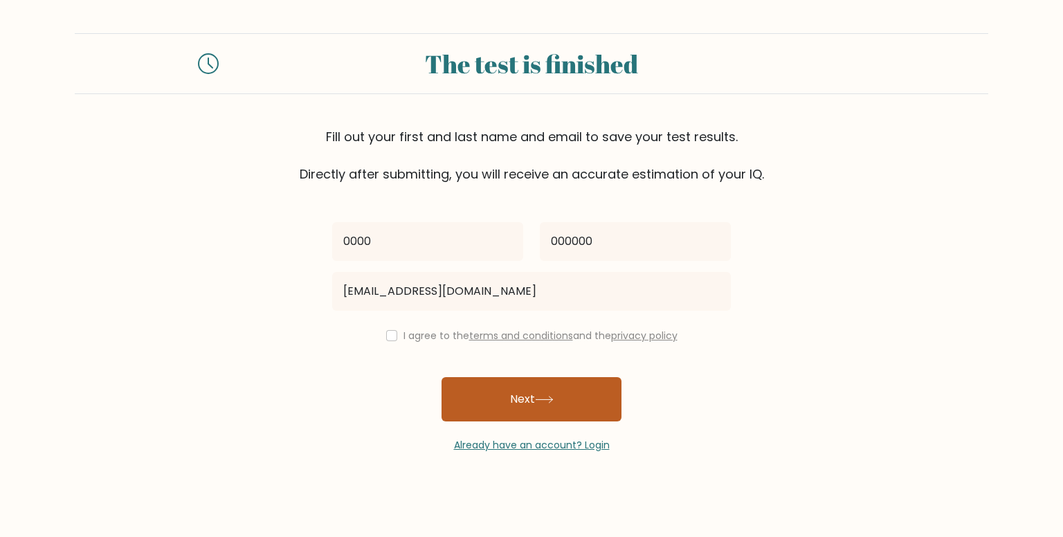
click at [477, 397] on button "Next" at bounding box center [532, 399] width 180 height 44
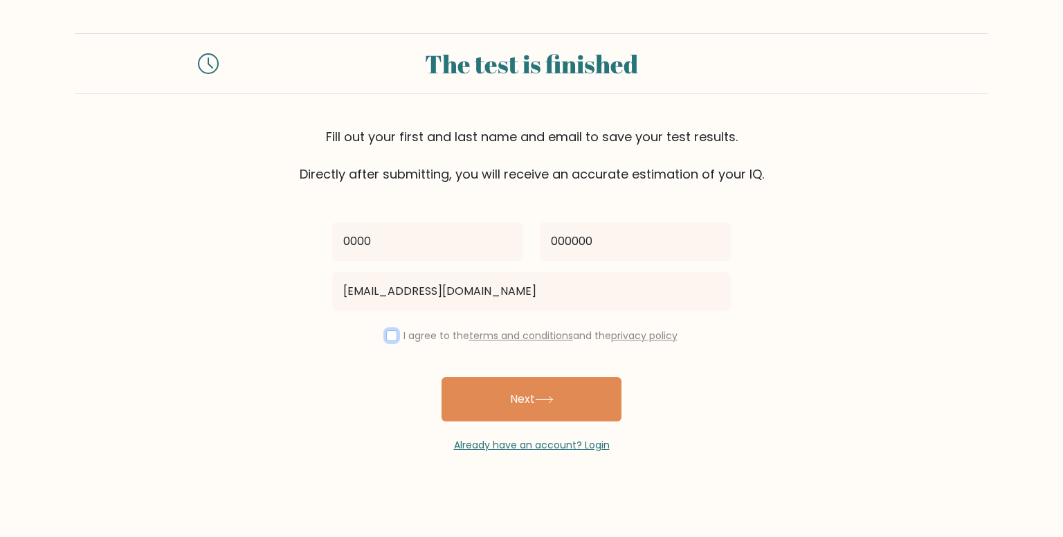
click at [390, 339] on input "checkbox" at bounding box center [391, 335] width 11 height 11
checkbox input "true"
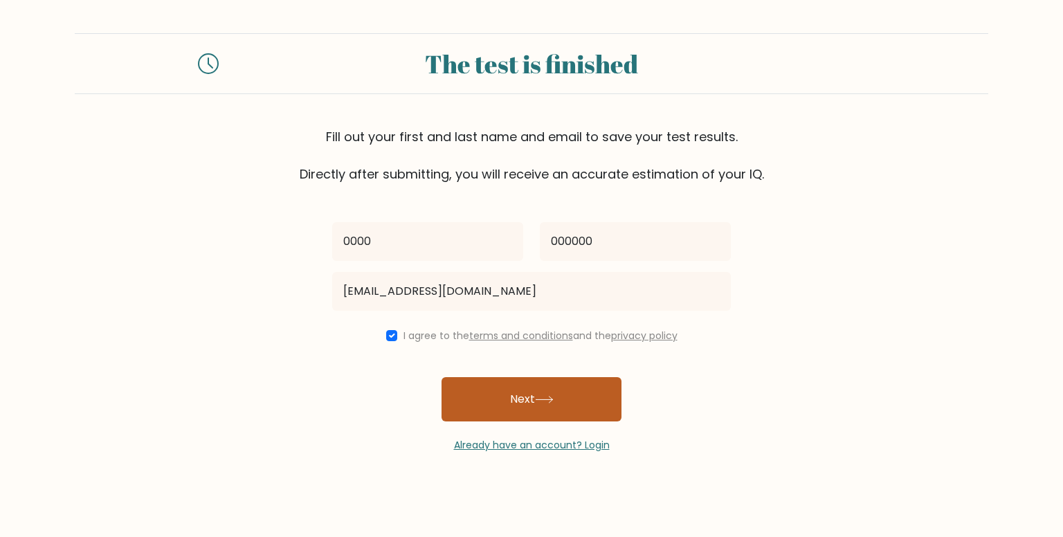
click at [486, 381] on button "Next" at bounding box center [532, 399] width 180 height 44
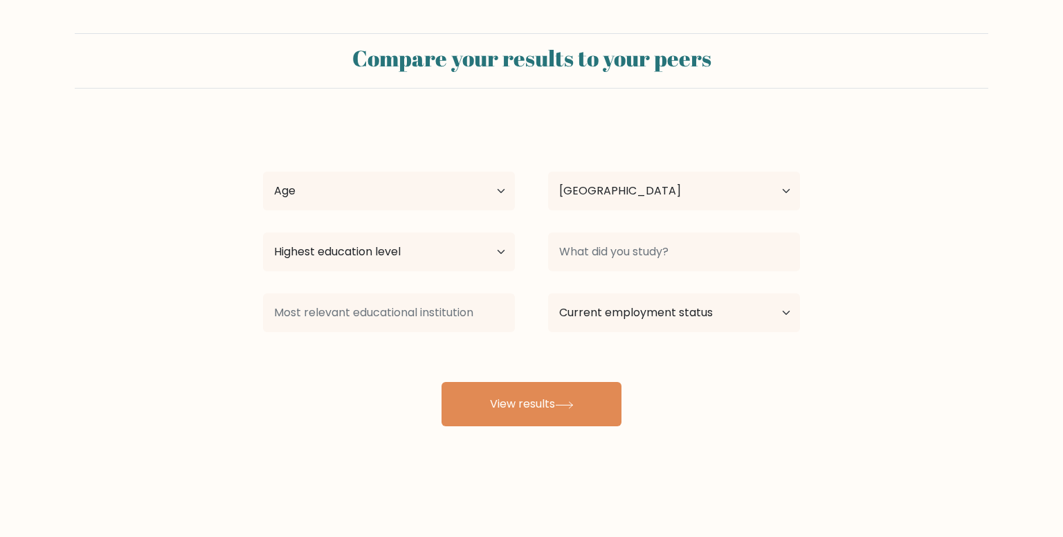
select select "EG"
click at [435, 177] on select "Age Under [DEMOGRAPHIC_DATA] [DEMOGRAPHIC_DATA] [DEMOGRAPHIC_DATA] [DEMOGRAPHIC…" at bounding box center [389, 191] width 252 height 39
click at [263, 172] on select "Age Under [DEMOGRAPHIC_DATA] [DEMOGRAPHIC_DATA] [DEMOGRAPHIC_DATA] [DEMOGRAPHIC…" at bounding box center [389, 191] width 252 height 39
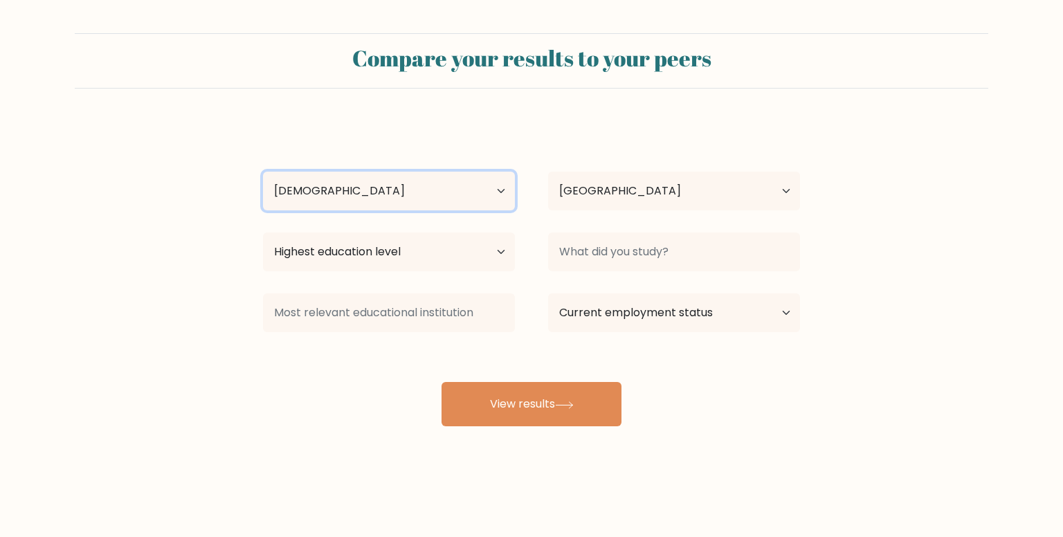
click at [346, 189] on select "Age Under [DEMOGRAPHIC_DATA] [DEMOGRAPHIC_DATA] [DEMOGRAPHIC_DATA] [DEMOGRAPHIC…" at bounding box center [389, 191] width 252 height 39
click at [263, 172] on select "Age Under [DEMOGRAPHIC_DATA] [DEMOGRAPHIC_DATA] [DEMOGRAPHIC_DATA] [DEMOGRAPHIC…" at bounding box center [389, 191] width 252 height 39
drag, startPoint x: 327, startPoint y: 197, endPoint x: 327, endPoint y: 222, distance: 24.2
click at [327, 222] on div "0000 000000 Age Under [DEMOGRAPHIC_DATA] [DEMOGRAPHIC_DATA] [DEMOGRAPHIC_DATA] …" at bounding box center [532, 274] width 554 height 305
select select "min_18"
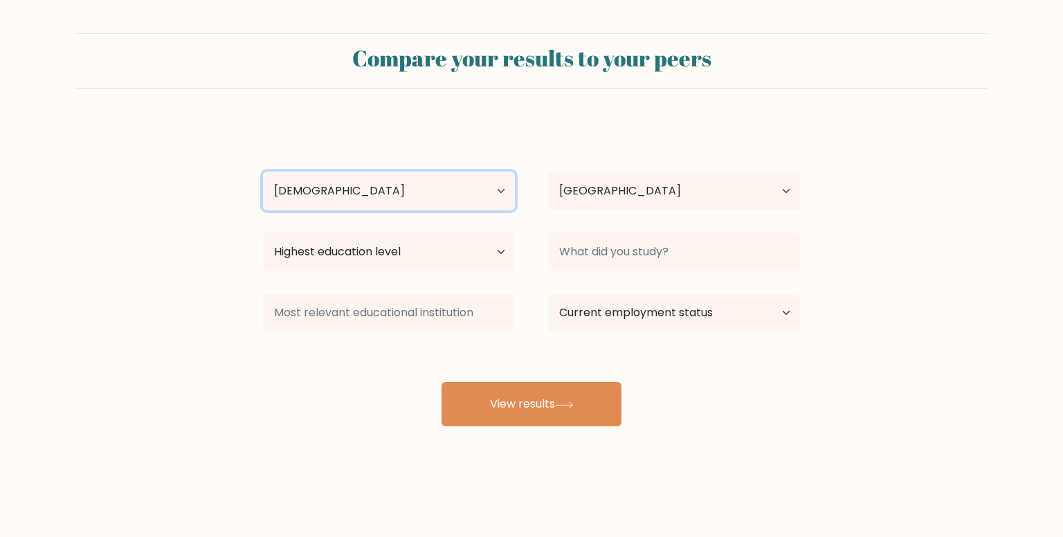
click at [263, 172] on select "Age Under [DEMOGRAPHIC_DATA] [DEMOGRAPHIC_DATA] [DEMOGRAPHIC_DATA] [DEMOGRAPHIC…" at bounding box center [389, 191] width 252 height 39
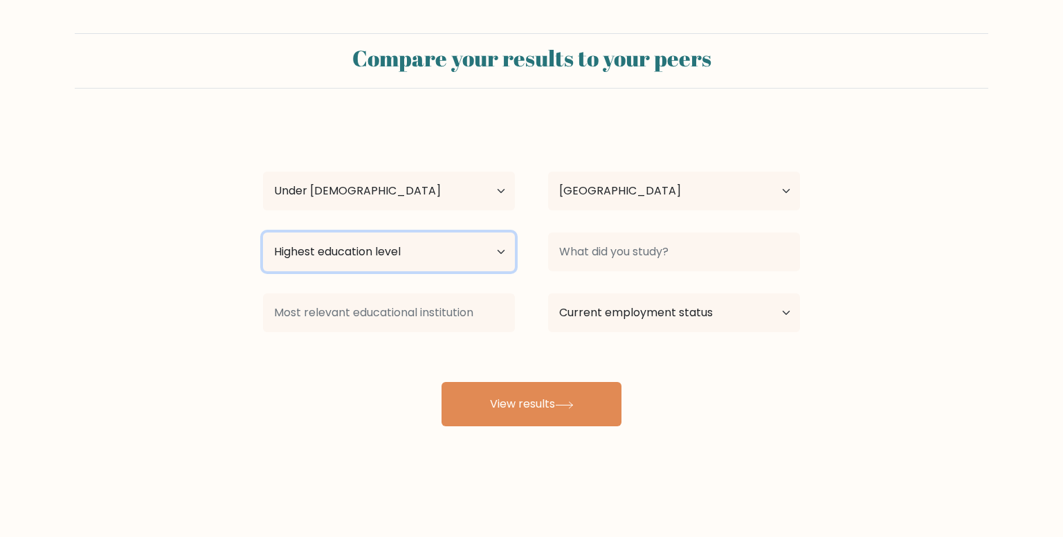
click at [341, 247] on select "Highest education level No schooling Primary Lower Secondary Upper Secondary Oc…" at bounding box center [389, 252] width 252 height 39
select select "upper_secondary"
click at [263, 233] on select "Highest education level No schooling Primary Lower Secondary Upper Secondary Oc…" at bounding box center [389, 252] width 252 height 39
click at [346, 271] on select "Highest education level No schooling Primary Lower Secondary Upper Secondary Oc…" at bounding box center [389, 252] width 252 height 39
click at [263, 233] on select "Highest education level No schooling Primary Lower Secondary Upper Secondary Oc…" at bounding box center [389, 252] width 252 height 39
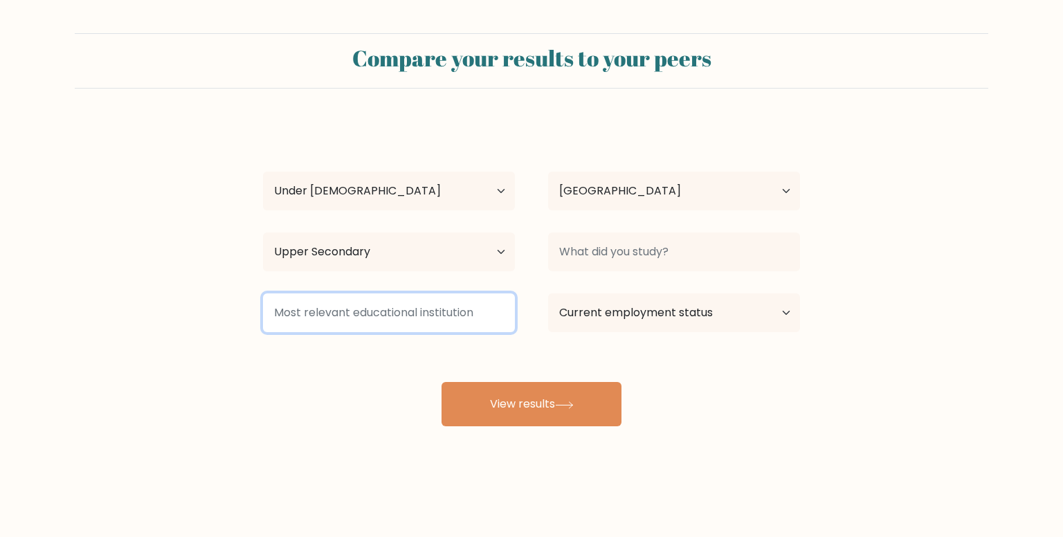
click at [309, 321] on input at bounding box center [389, 313] width 252 height 39
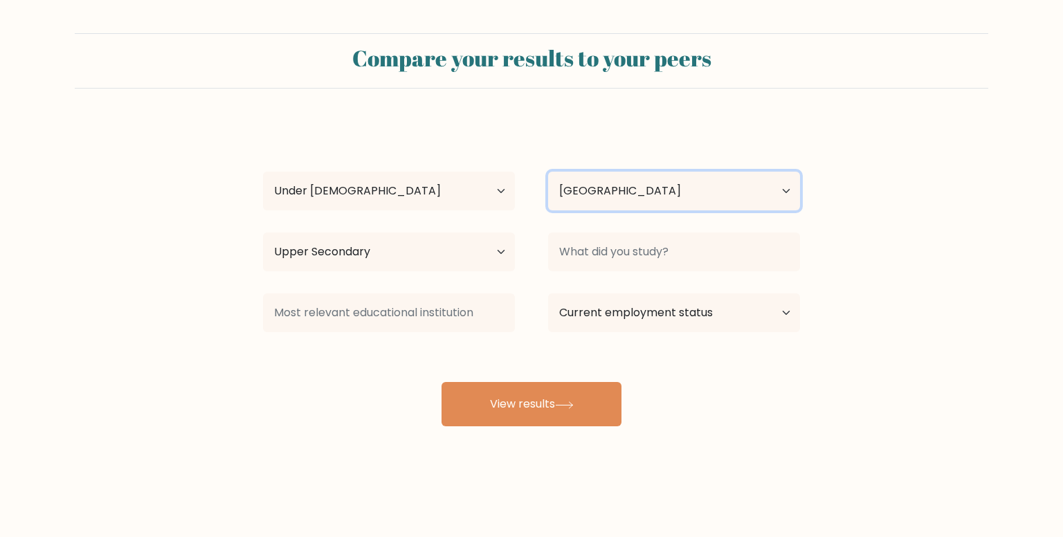
click at [594, 208] on select "Country [GEOGRAPHIC_DATA] [GEOGRAPHIC_DATA] [GEOGRAPHIC_DATA] [US_STATE] [GEOGR…" at bounding box center [674, 191] width 252 height 39
click at [365, 444] on div "Compare your results to your peers 0000 000000 Age Under [DEMOGRAPHIC_DATA] [DE…" at bounding box center [531, 262] width 1063 height 525
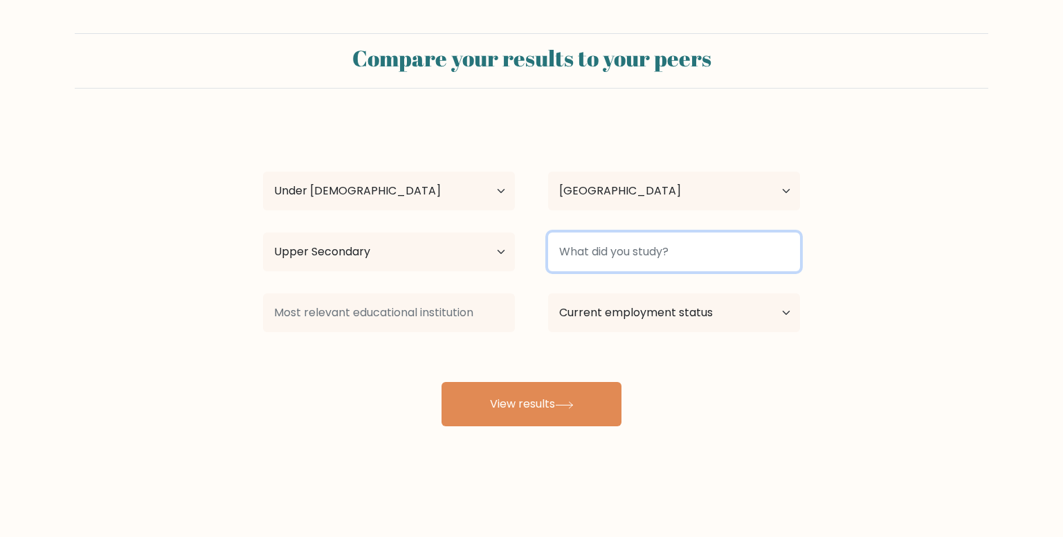
click at [596, 264] on input at bounding box center [674, 252] width 252 height 39
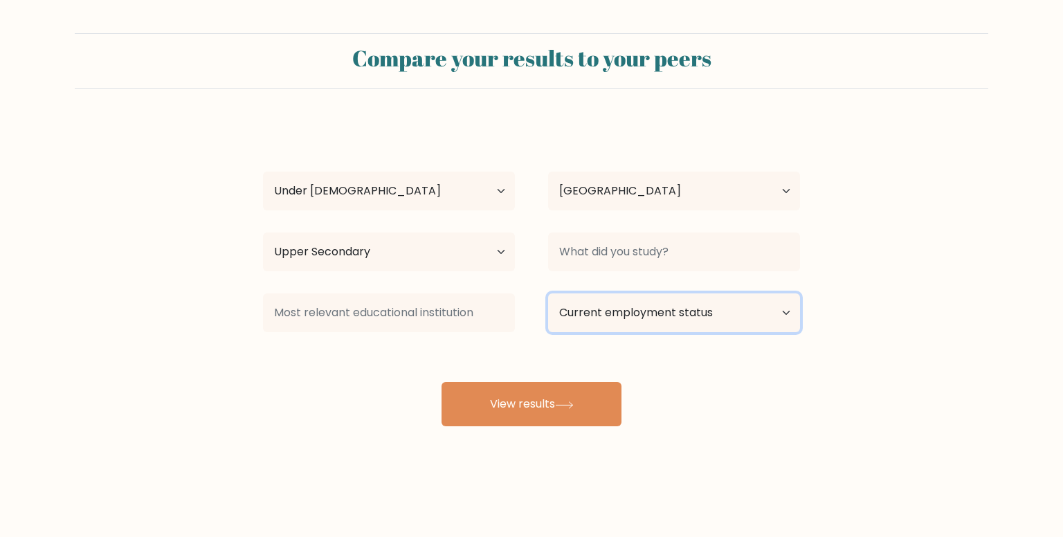
click at [618, 305] on select "Current employment status Employed Student Retired Other / prefer not to answer" at bounding box center [674, 313] width 252 height 39
select select "student"
click at [548, 294] on select "Current employment status Employed Student Retired Other / prefer not to answer" at bounding box center [674, 313] width 252 height 39
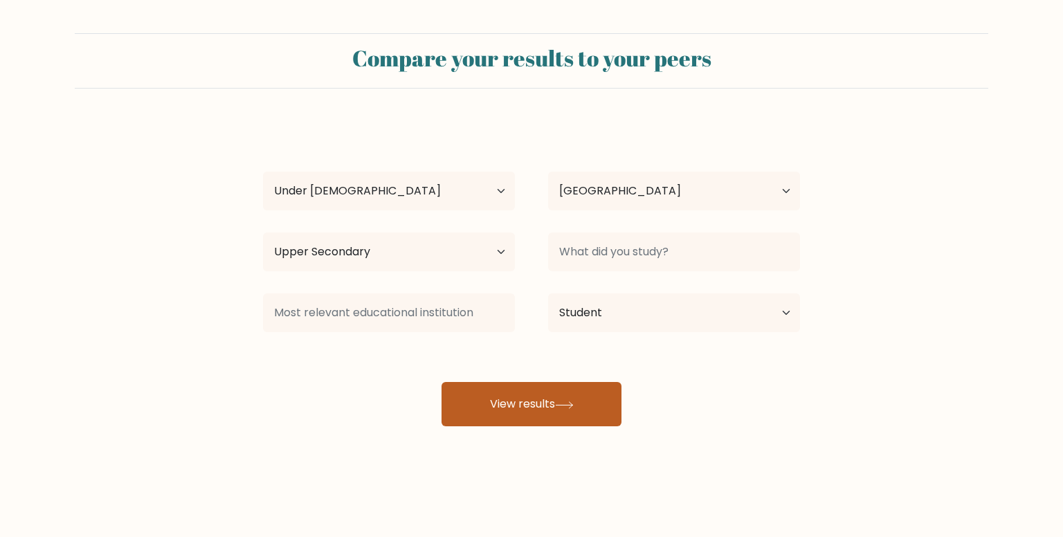
click at [570, 388] on button "View results" at bounding box center [532, 404] width 180 height 44
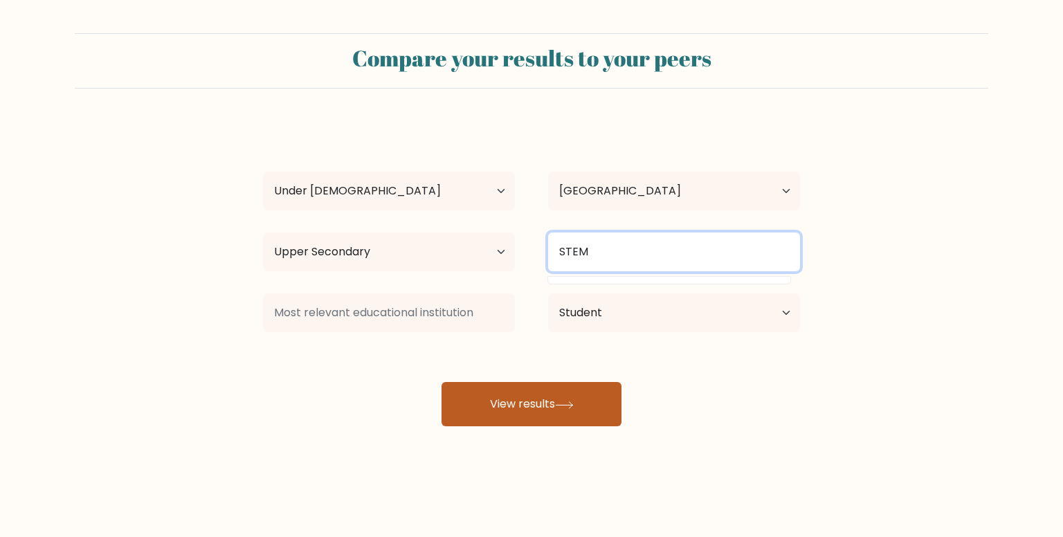
type input "STEM"
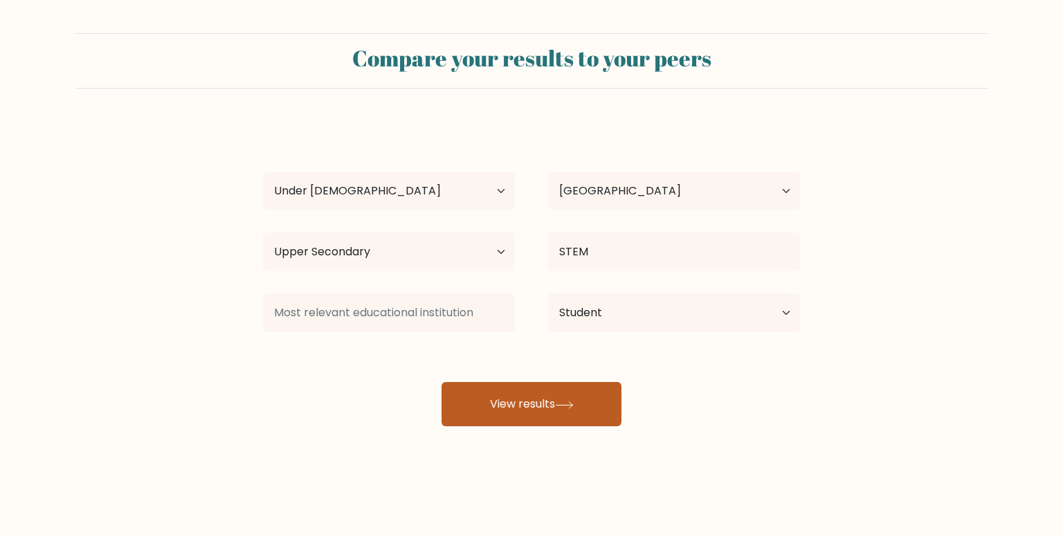
click at [550, 407] on button "View results" at bounding box center [532, 404] width 180 height 44
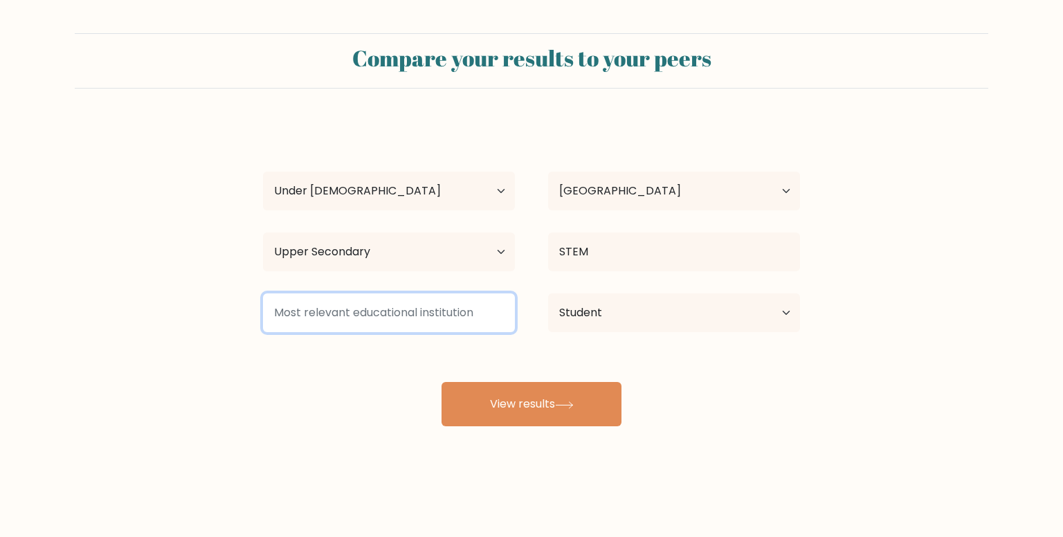
click at [415, 319] on input at bounding box center [389, 313] width 252 height 39
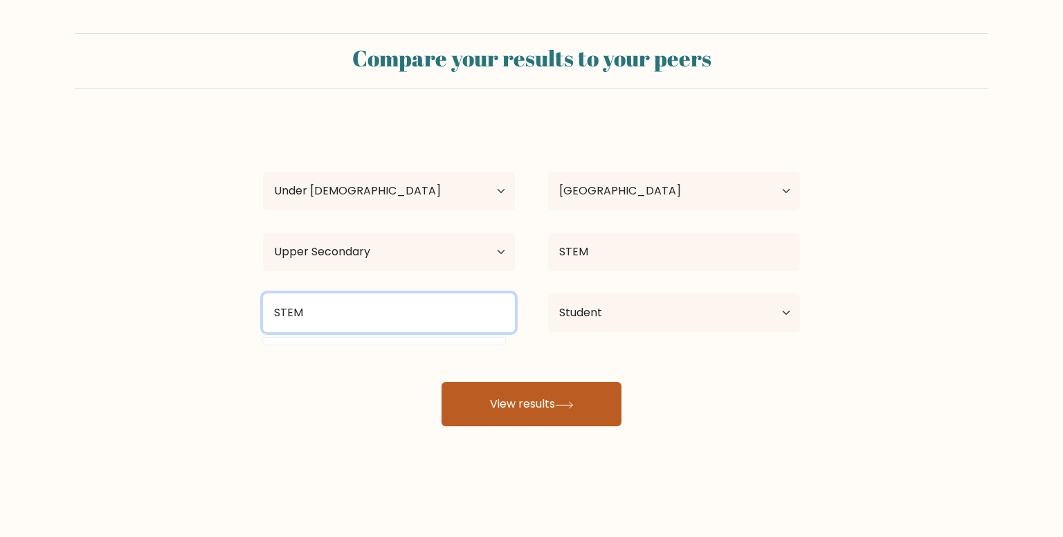
type input "STEM"
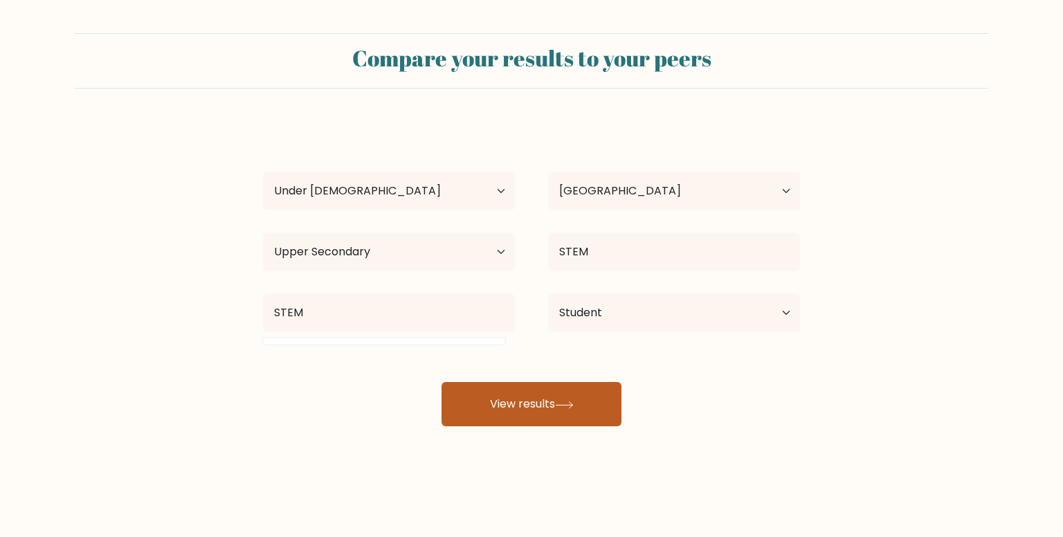
click at [518, 411] on button "View results" at bounding box center [532, 404] width 180 height 44
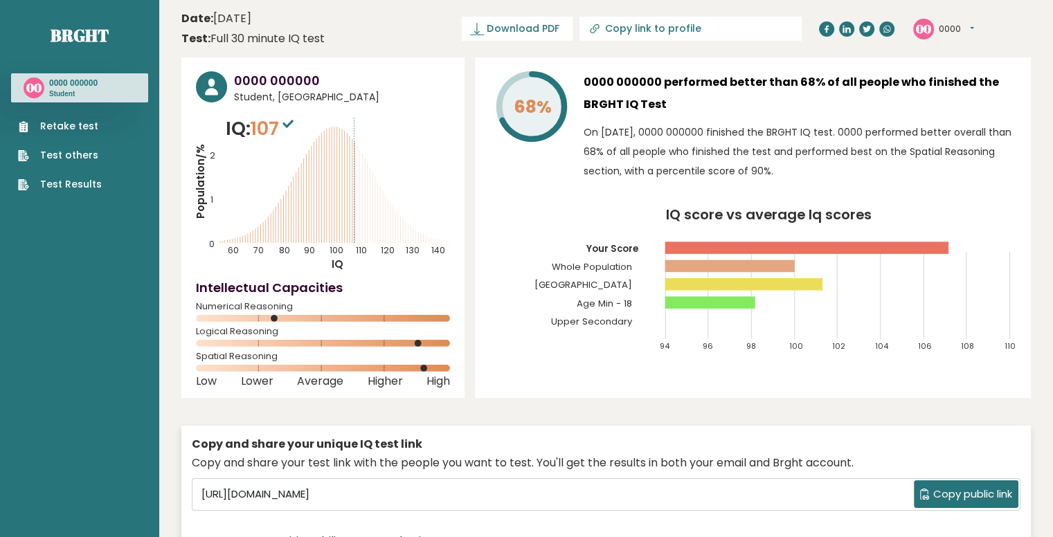
click at [944, 251] on rect at bounding box center [807, 248] width 284 height 12
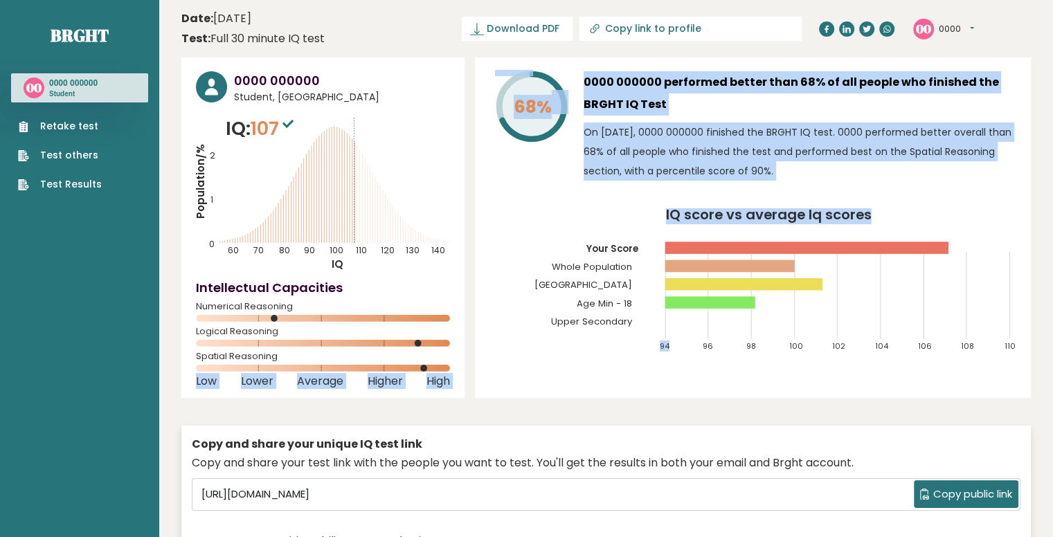
drag, startPoint x: 421, startPoint y: 373, endPoint x: 667, endPoint y: 339, distance: 248.8
click at [667, 339] on div "0000 000000 Student, [GEOGRAPHIC_DATA] IQ: 107 Population/% IQ 0 1 2 60 70 80 9…" at bounding box center [605, 313] width 849 height 512
click at [667, 339] on icon "IQ score vs average Iq scores 94 96 98 100 102 104 106 108 110 Your Score Whole…" at bounding box center [752, 286] width 527 height 156
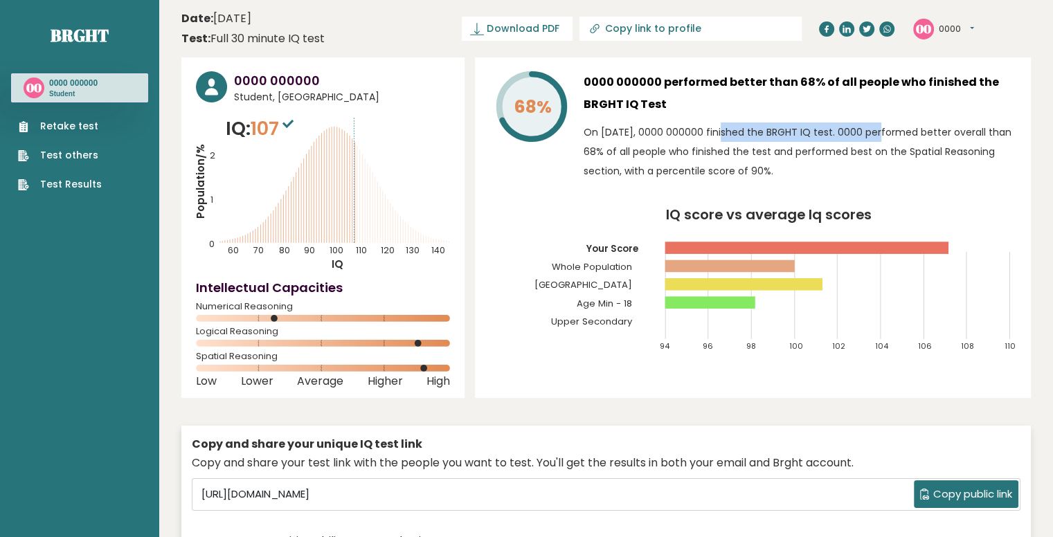
drag, startPoint x: 838, startPoint y: 141, endPoint x: 714, endPoint y: 134, distance: 123.5
click at [714, 134] on p "On [DATE], 0000 000000 finished the BRGHT IQ test. 0000 performed better overal…" at bounding box center [800, 152] width 433 height 58
drag, startPoint x: 623, startPoint y: 177, endPoint x: 648, endPoint y: 177, distance: 24.9
click at [648, 177] on p "On [DATE], 0000 000000 finished the BRGHT IQ test. 0000 performed better overal…" at bounding box center [800, 152] width 433 height 58
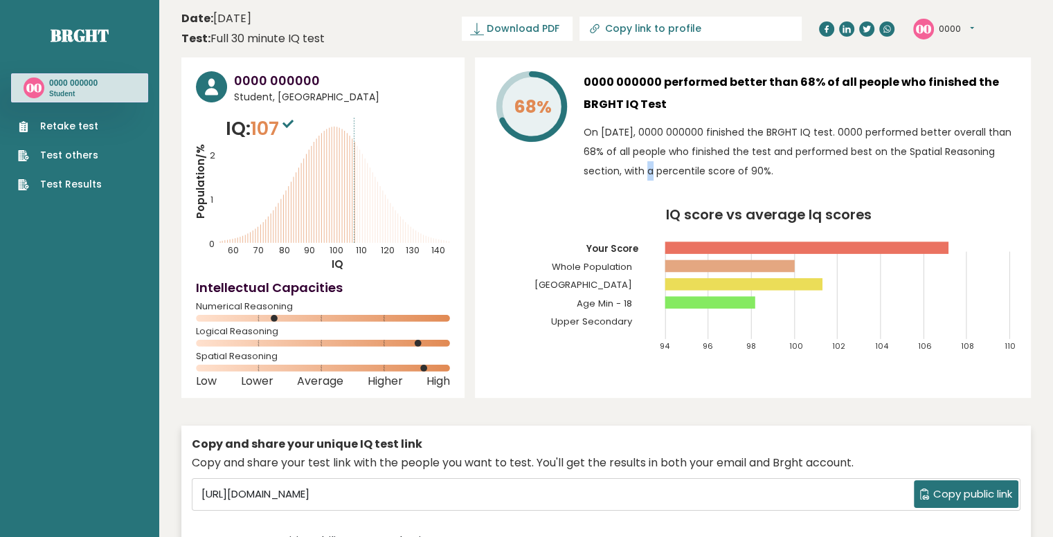
click at [648, 177] on p "On September 14, 2025, 0000 000000 finished the BRGHT IQ test. 0000 performed b…" at bounding box center [800, 152] width 433 height 58
drag, startPoint x: 860, startPoint y: 129, endPoint x: 984, endPoint y: 120, distance: 124.9
click at [984, 120] on div "0000 000000 performed better than 68% of all people who finished the BRGHT IQ T…" at bounding box center [800, 129] width 433 height 116
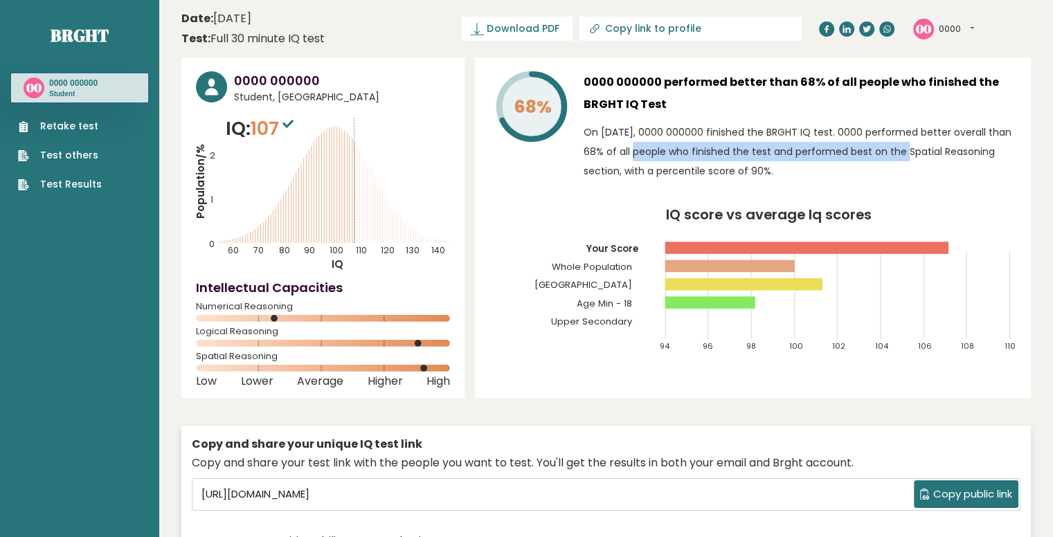
drag, startPoint x: 641, startPoint y: 145, endPoint x: 906, endPoint y: 159, distance: 264.8
click at [906, 159] on p "On September 14, 2025, 0000 000000 finished the BRGHT IQ test. 0000 performed b…" at bounding box center [800, 152] width 433 height 58
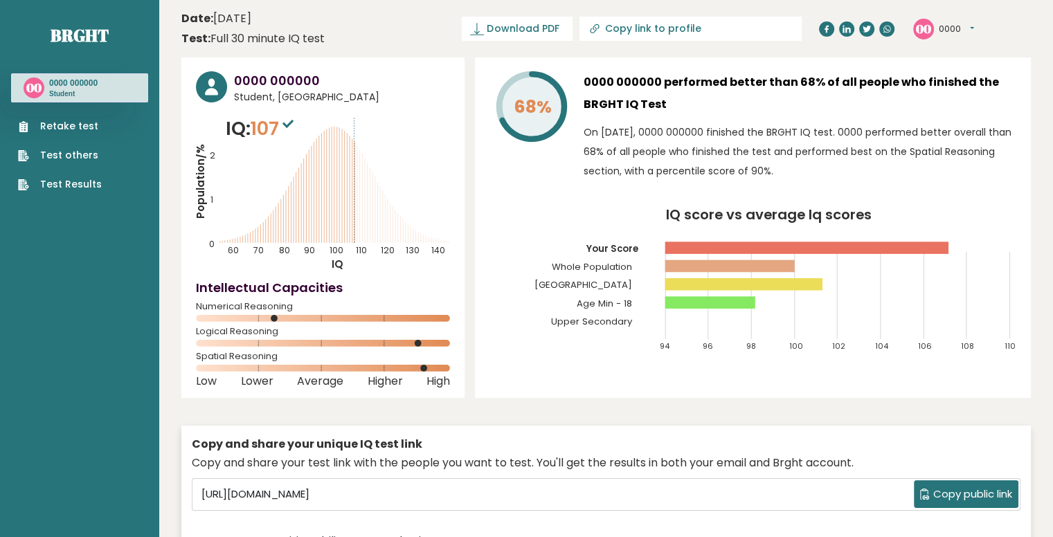
drag, startPoint x: 678, startPoint y: 175, endPoint x: 816, endPoint y: 167, distance: 138.0
click at [816, 167] on p "On [DATE], 0000 000000 finished the BRGHT IQ test. 0000 performed better overal…" at bounding box center [800, 152] width 433 height 58
drag, startPoint x: 400, startPoint y: 233, endPoint x: 316, endPoint y: 218, distance: 85.1
click at [316, 218] on icon "Population/% IQ 0 1 2 60 70 80 90 100 110 120 130 140" at bounding box center [323, 193] width 254 height 156
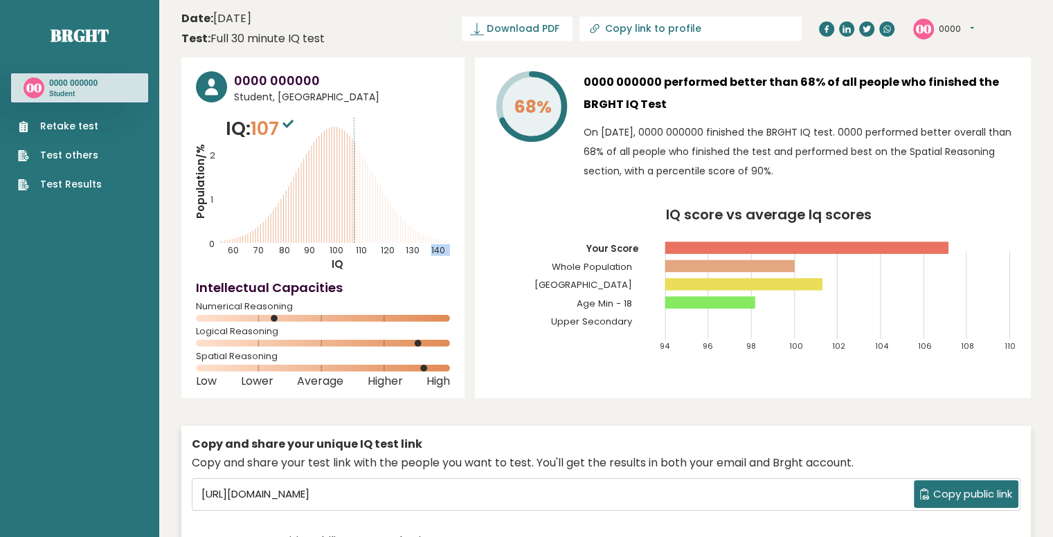
click at [316, 218] on icon at bounding box center [316, 190] width 0 height 105
click at [360, 224] on icon "Population/% IQ 0 1 2 60 70 80 90 100 110 120 130 140" at bounding box center [323, 193] width 254 height 156
click at [393, 237] on icon "Population/% IQ 0 1 2 60 70 80 90 100 110 120 130 140" at bounding box center [323, 193] width 254 height 156
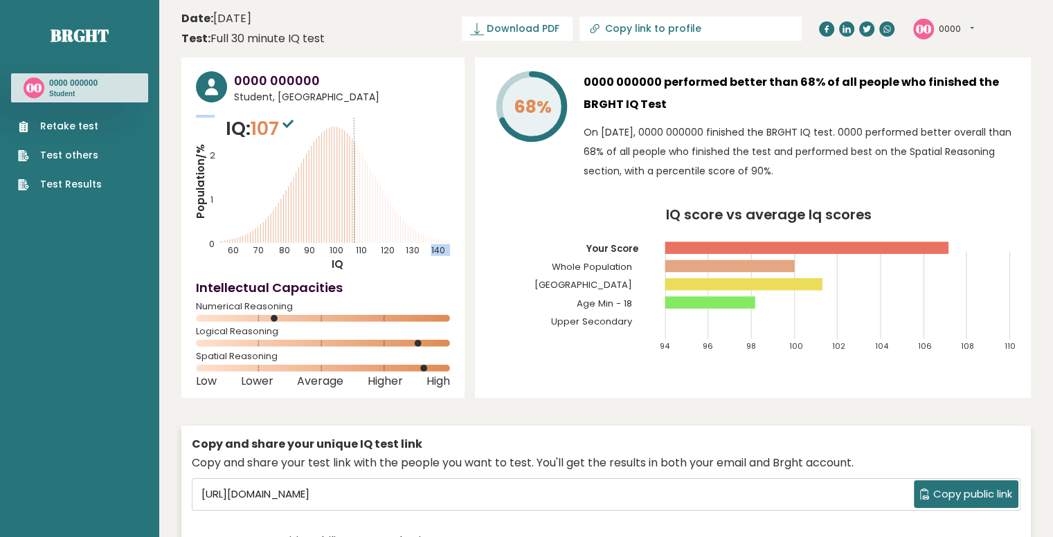
click at [393, 237] on icon "Population/% IQ 0 1 2 60 70 80 90 100 110 120 130 140" at bounding box center [323, 193] width 254 height 156
click at [402, 258] on icon "Population/% IQ 0 1 2 60 70 80 90 100 110 120 130 140" at bounding box center [323, 193] width 254 height 156
drag, startPoint x: 404, startPoint y: 227, endPoint x: 408, endPoint y: 258, distance: 31.5
click at [408, 258] on icon "Population/% IQ 0 1 2 60 70 80 90 100 110 120 130 140" at bounding box center [323, 193] width 254 height 156
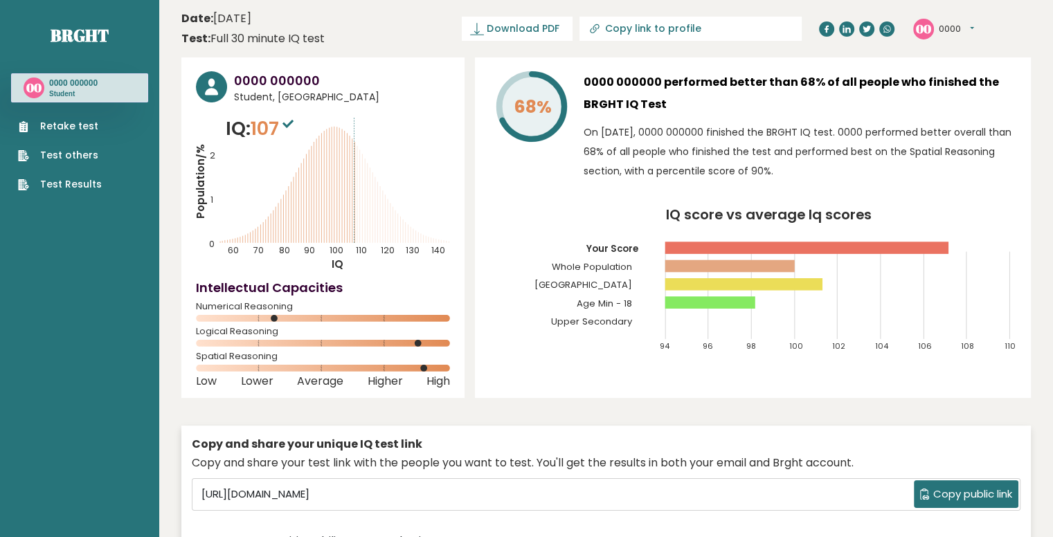
click at [408, 258] on icon "Population/% IQ 0 1 2 60 70 80 90 100 110 120 130 140" at bounding box center [323, 193] width 254 height 156
drag, startPoint x: 255, startPoint y: 308, endPoint x: 301, endPoint y: 297, distance: 47.7
click at [301, 297] on div "Intellectual Capacities Numerical Reasoning" at bounding box center [323, 302] width 254 height 48
click at [292, 281] on div at bounding box center [292, 281] width 0 height 0
click at [293, 317] on rect at bounding box center [323, 318] width 254 height 7
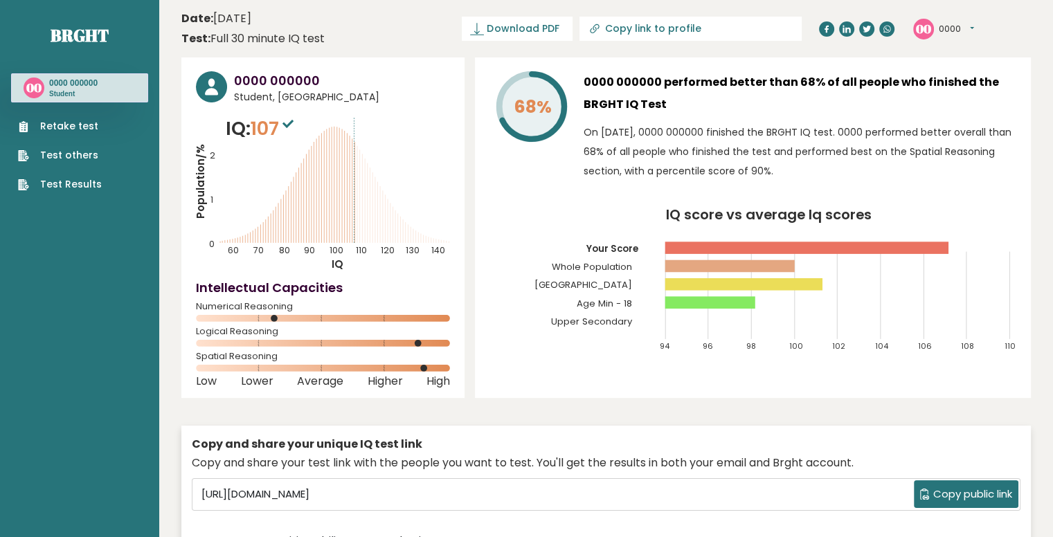
click at [242, 354] on span "Spatial Reasoning" at bounding box center [323, 357] width 254 height 6
click at [276, 316] on circle at bounding box center [274, 318] width 7 height 7
drag, startPoint x: 278, startPoint y: 319, endPoint x: 286, endPoint y: 318, distance: 8.3
click at [286, 318] on rect at bounding box center [323, 318] width 254 height 7
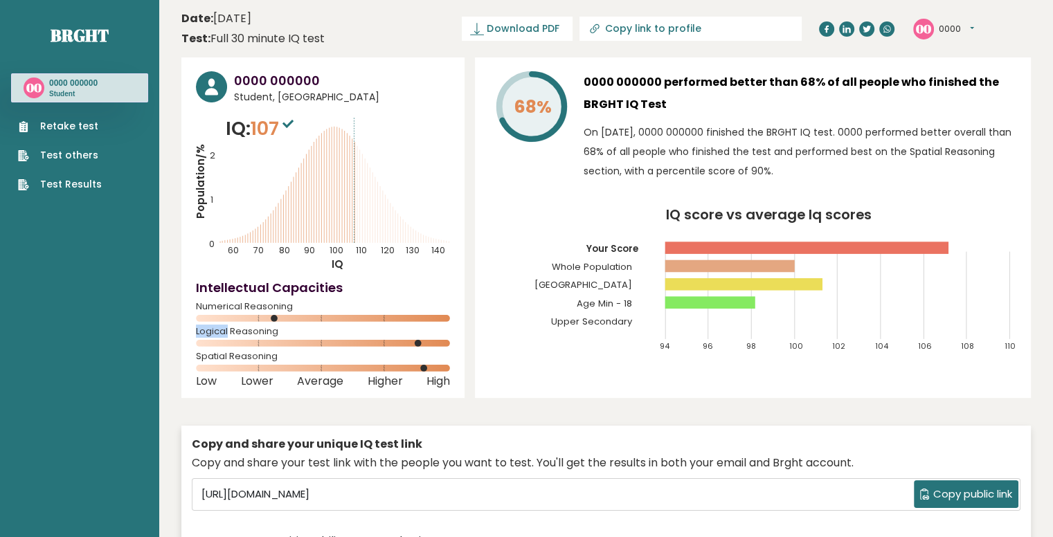
click at [285, 318] on rect at bounding box center [323, 318] width 254 height 7
drag, startPoint x: 273, startPoint y: 304, endPoint x: 160, endPoint y: 325, distance: 114.9
click at [151, 314] on div at bounding box center [151, 314] width 0 height 0
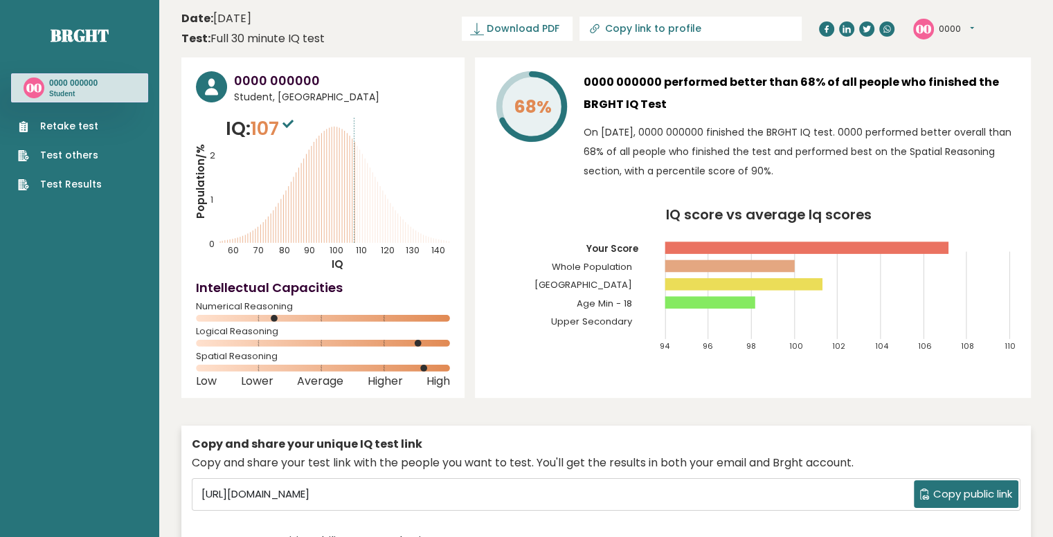
click at [205, 329] on span "Logical Reasoning" at bounding box center [323, 332] width 254 height 6
drag, startPoint x: 205, startPoint y: 327, endPoint x: 282, endPoint y: 310, distance: 78.8
click at [282, 310] on div "0000 000000 Student, Egypt IQ: 107 Population/% IQ 0 1 2 60 70 80 90 100 110 12…" at bounding box center [322, 227] width 283 height 341
click at [282, 310] on div "Numerical Reasoning" at bounding box center [323, 315] width 254 height 22
click at [276, 370] on rect at bounding box center [323, 368] width 254 height 7
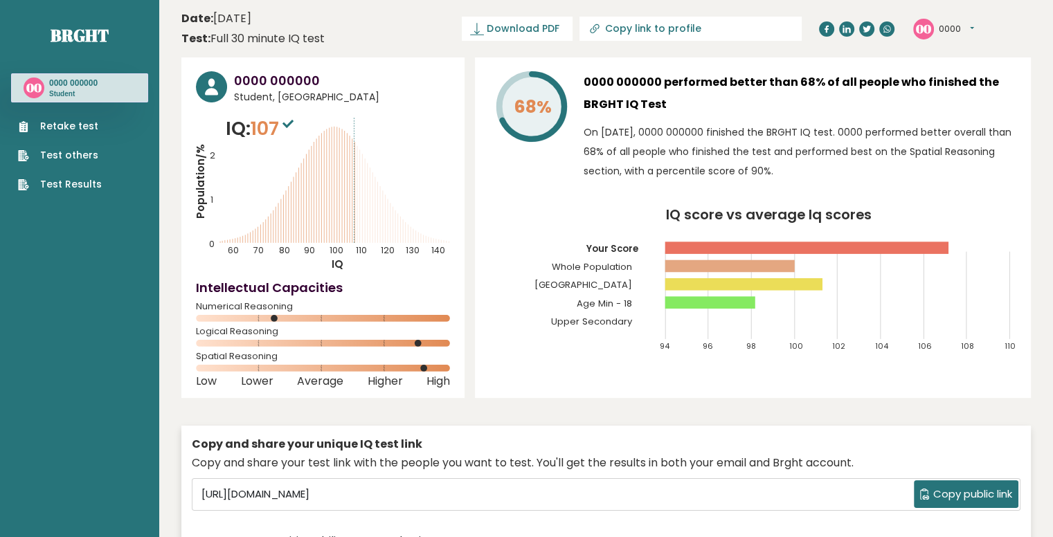
click at [440, 242] on icon "Population/% IQ 0 1 2 60 70 80 90 100 110 120 130 140" at bounding box center [323, 193] width 254 height 156
click at [102, 120] on ul "Retake test Test others Test Results" at bounding box center [60, 155] width 98 height 73
click at [78, 128] on link "Retake test" at bounding box center [60, 126] width 84 height 15
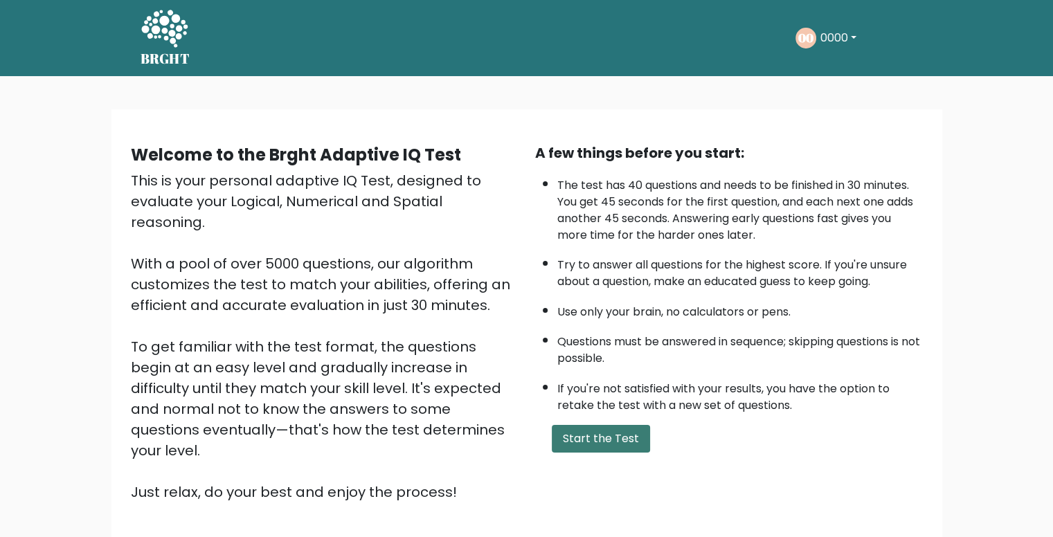
click at [587, 430] on button "Start the Test" at bounding box center [601, 439] width 98 height 28
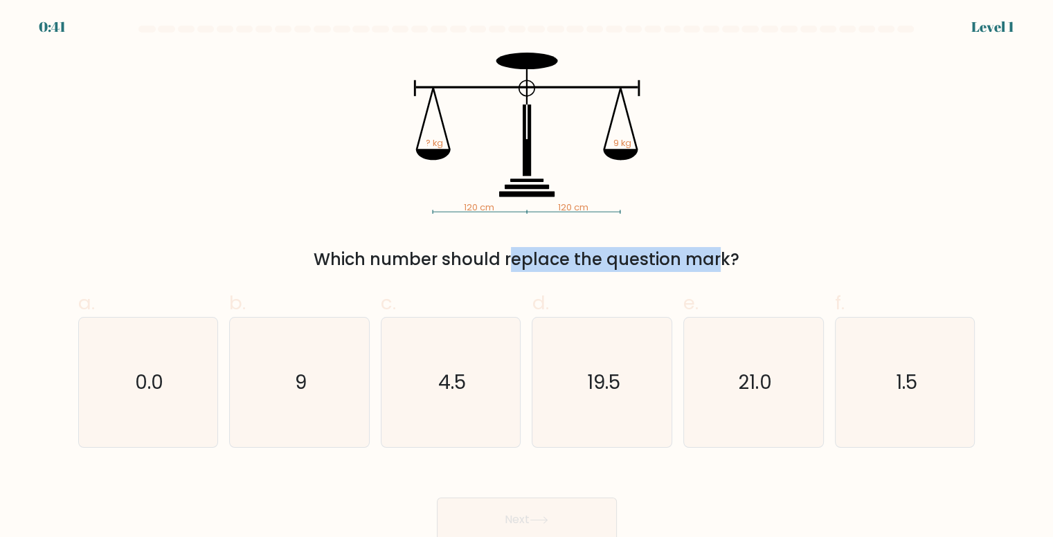
drag, startPoint x: 386, startPoint y: 252, endPoint x: 590, endPoint y: 254, distance: 204.2
click at [590, 254] on div "Which number should replace the question mark?" at bounding box center [527, 259] width 881 height 25
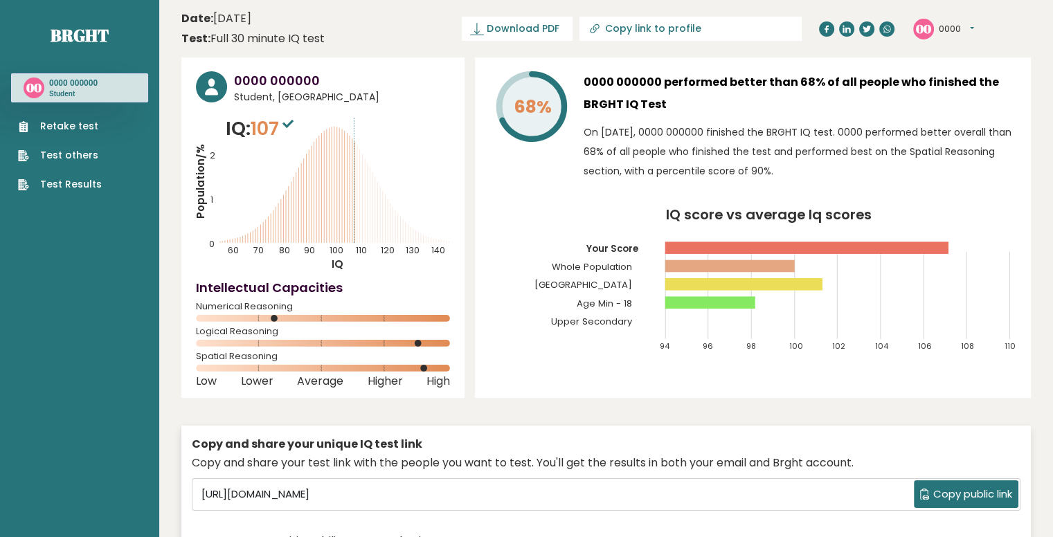
click at [58, 186] on link "Test Results" at bounding box center [60, 184] width 84 height 15
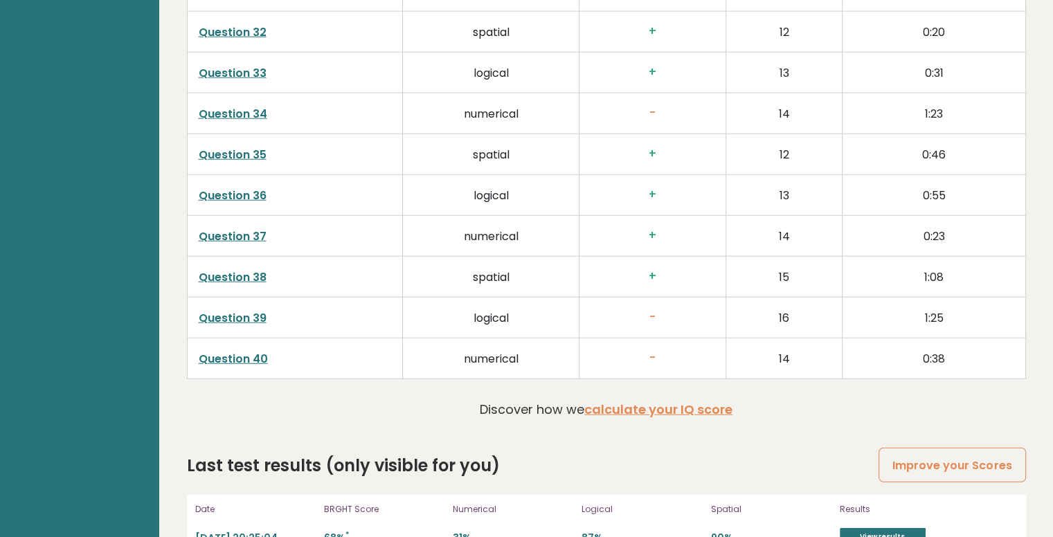
scroll to position [3504, 0]
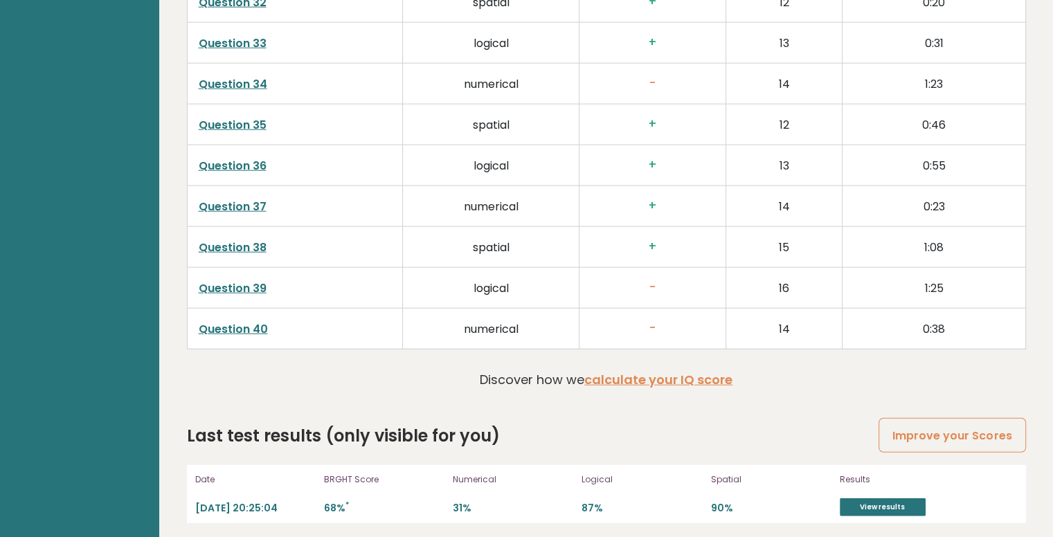
click at [591, 502] on p "87%" at bounding box center [642, 508] width 120 height 13
click at [449, 500] on div "Date [DATE] 20:25:04 BRGHT Score 68% * Numerical 31% Logical 87% Spatial 90% Re…" at bounding box center [606, 494] width 839 height 58
click at [454, 502] on p "31%" at bounding box center [513, 508] width 120 height 13
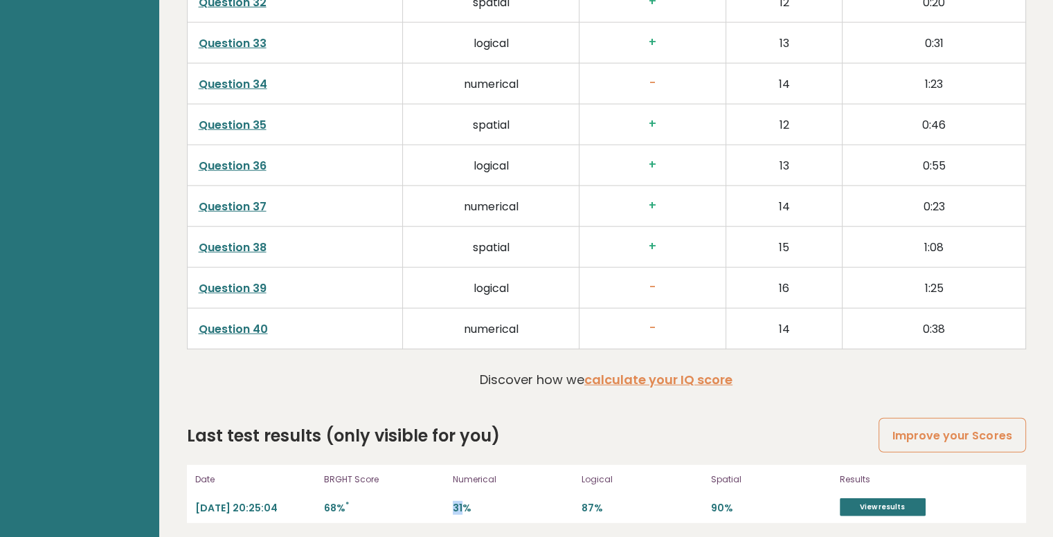
click at [454, 502] on p "31%" at bounding box center [513, 508] width 120 height 13
drag, startPoint x: 307, startPoint y: 474, endPoint x: 376, endPoint y: 471, distance: 68.6
click at [376, 471] on div "Date [DATE] 20:25:04 BRGHT Score 68% * Numerical 31% Logical 87% Spatial 90% Re…" at bounding box center [606, 494] width 839 height 58
click at [376, 474] on p "BRGHT Score" at bounding box center [384, 480] width 120 height 12
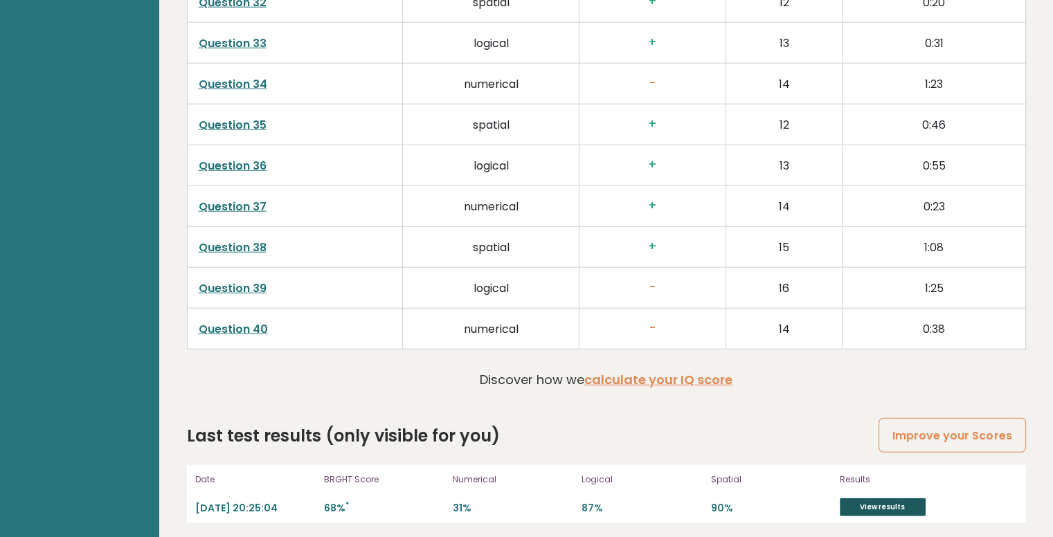
click at [861, 498] on link "View results" at bounding box center [883, 507] width 86 height 18
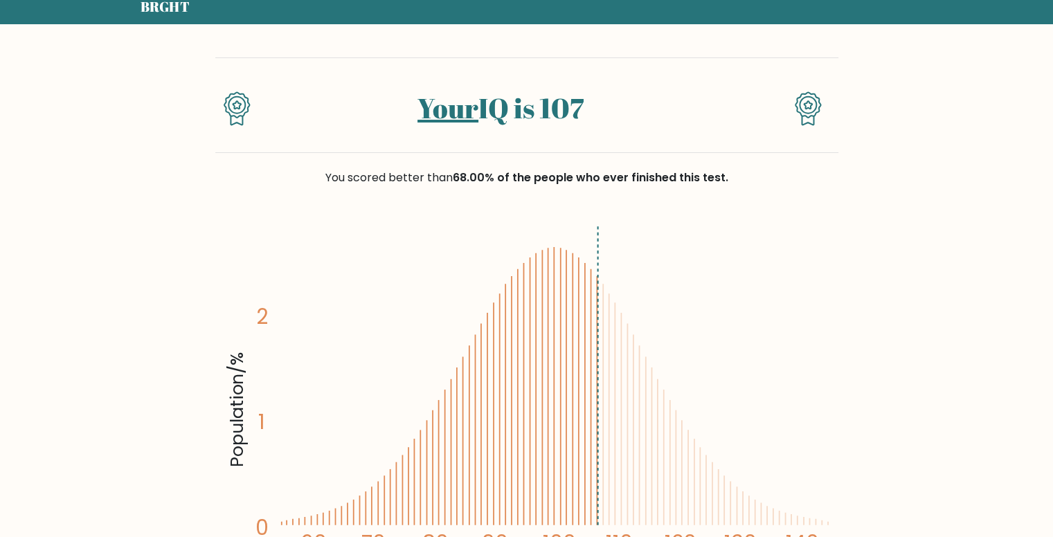
scroll to position [46, 0]
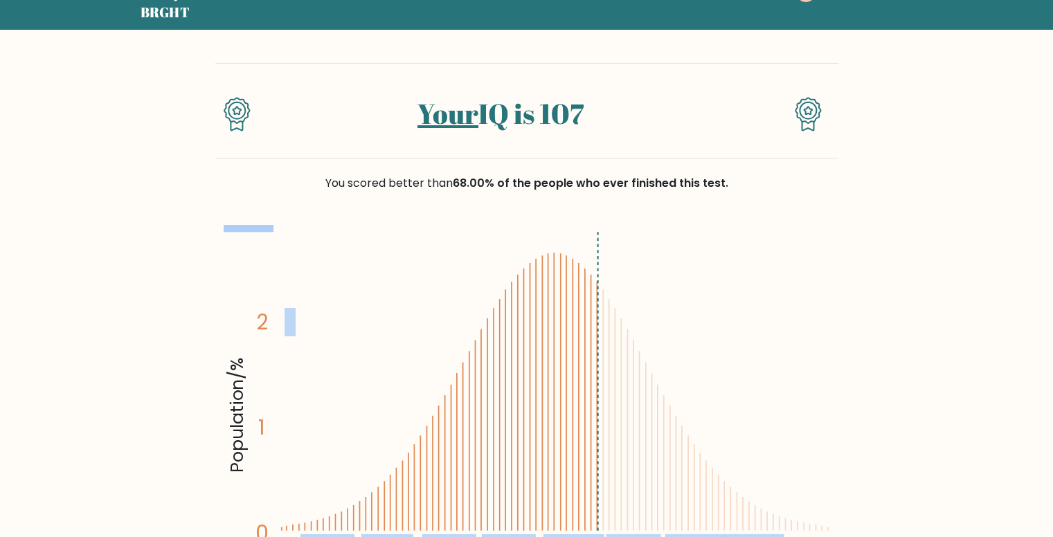
drag, startPoint x: 254, startPoint y: 320, endPoint x: 283, endPoint y: 322, distance: 29.2
click at [283, 322] on icon "Population/% IQ 0 1 2 60 70 80 90 100 110 120 130 140" at bounding box center [527, 412] width 606 height 374
click at [283, 322] on text "2" at bounding box center [260, 270] width 72 height 133
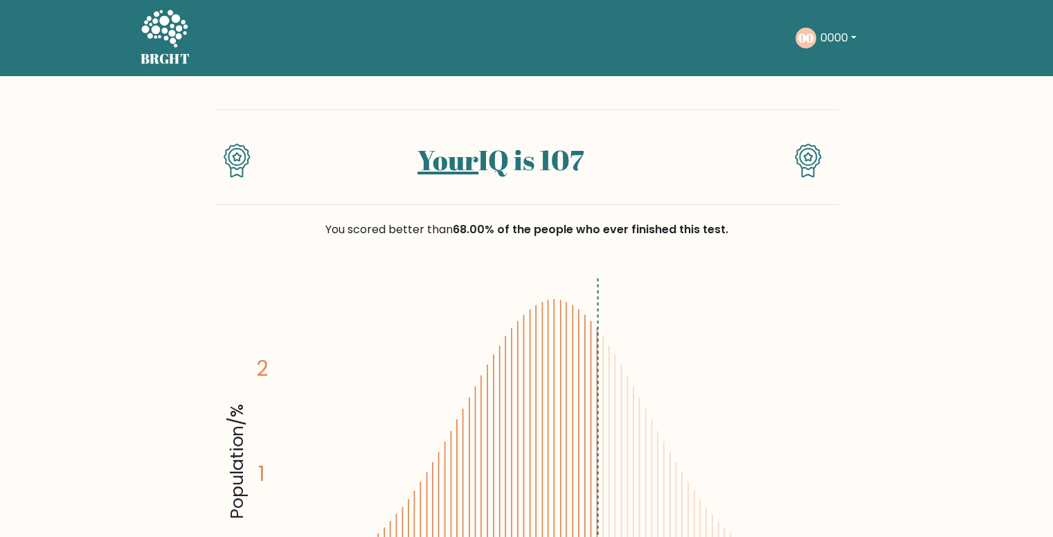
scroll to position [0, 0]
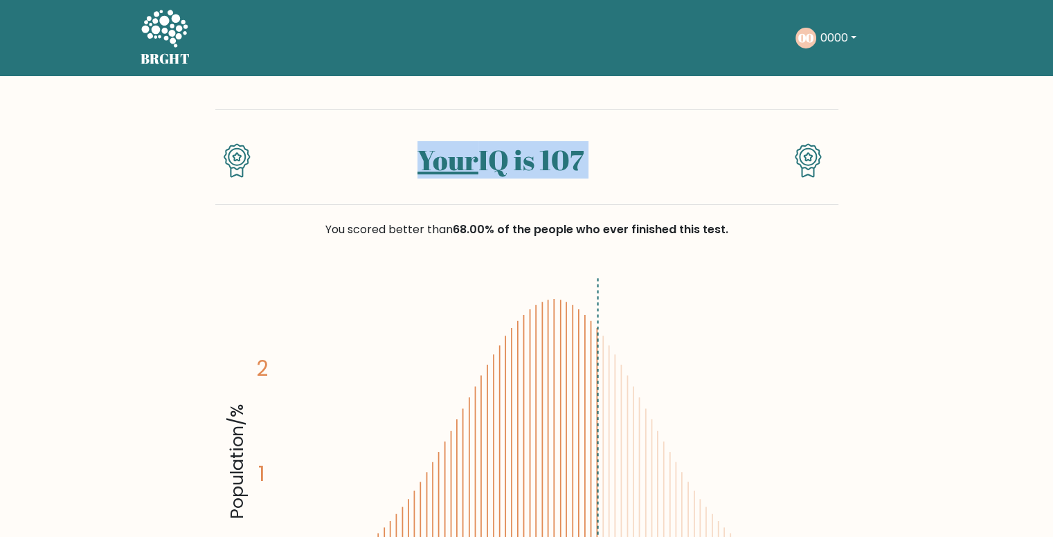
drag, startPoint x: 231, startPoint y: 159, endPoint x: 858, endPoint y: 164, distance: 627.9
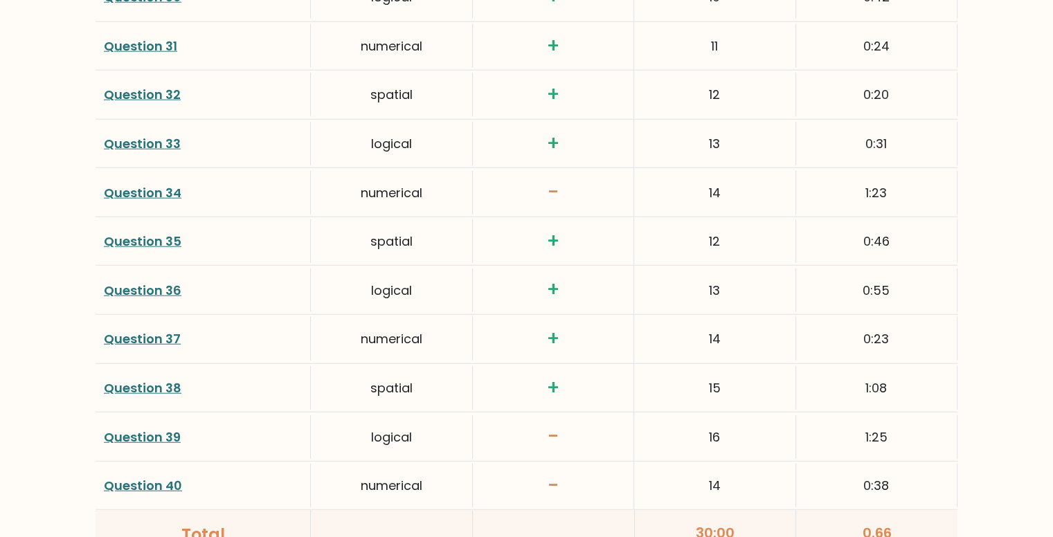
scroll to position [3630, 0]
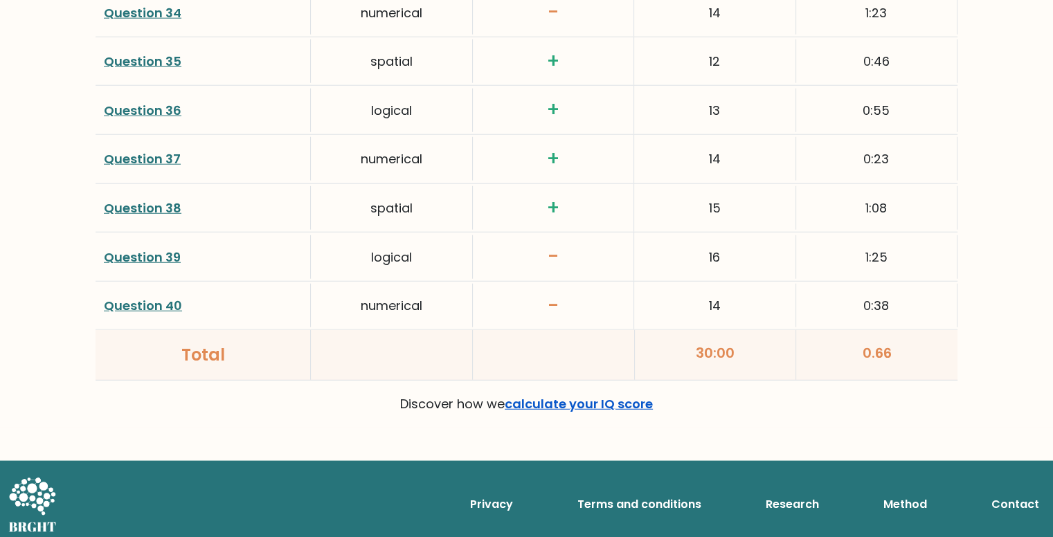
click at [562, 402] on link "calculate your IQ score" at bounding box center [579, 403] width 148 height 17
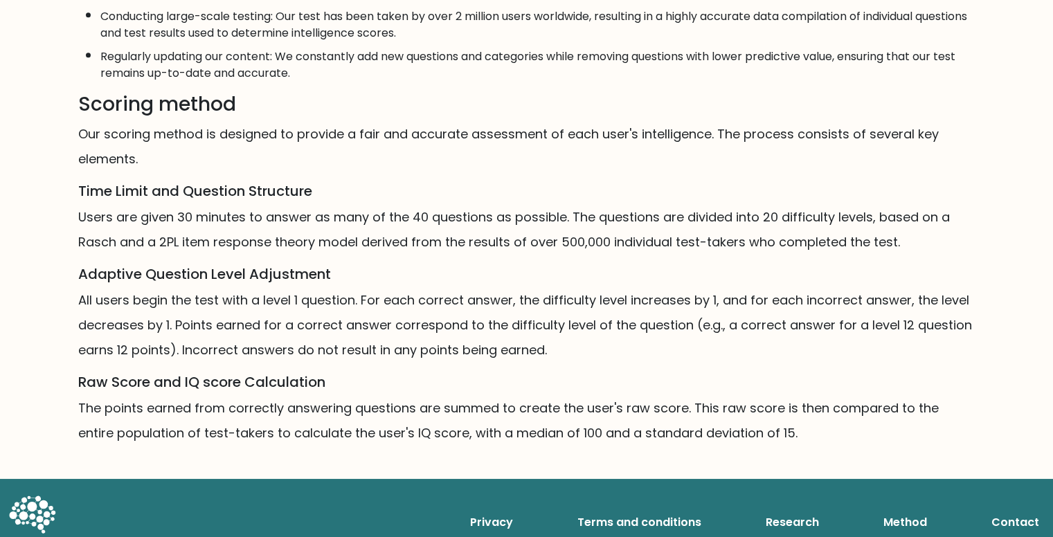
scroll to position [788, 0]
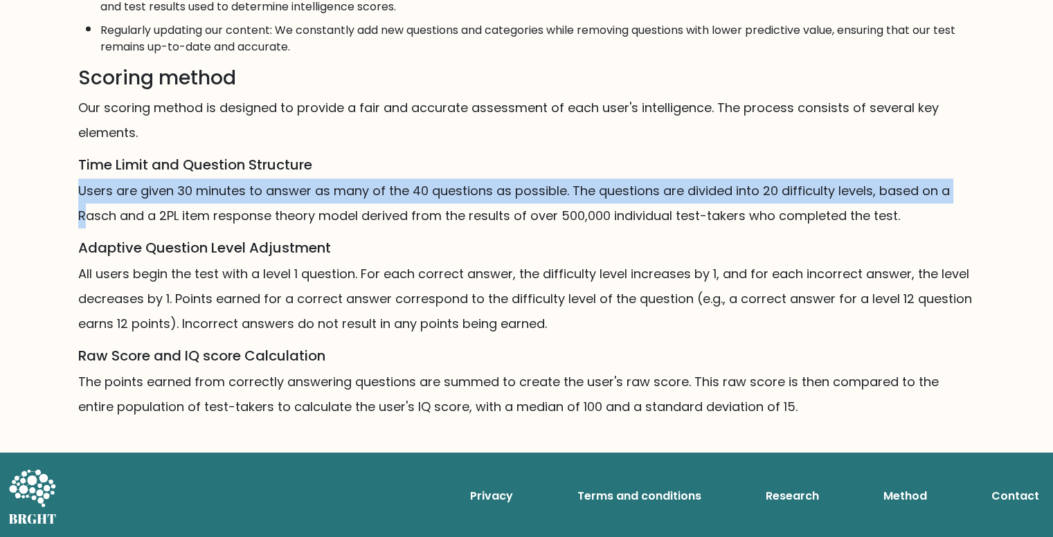
drag, startPoint x: 89, startPoint y: 205, endPoint x: 487, endPoint y: 168, distance: 400.5
click at [487, 168] on h5 "Time Limit and Question Structure" at bounding box center [526, 164] width 897 height 17
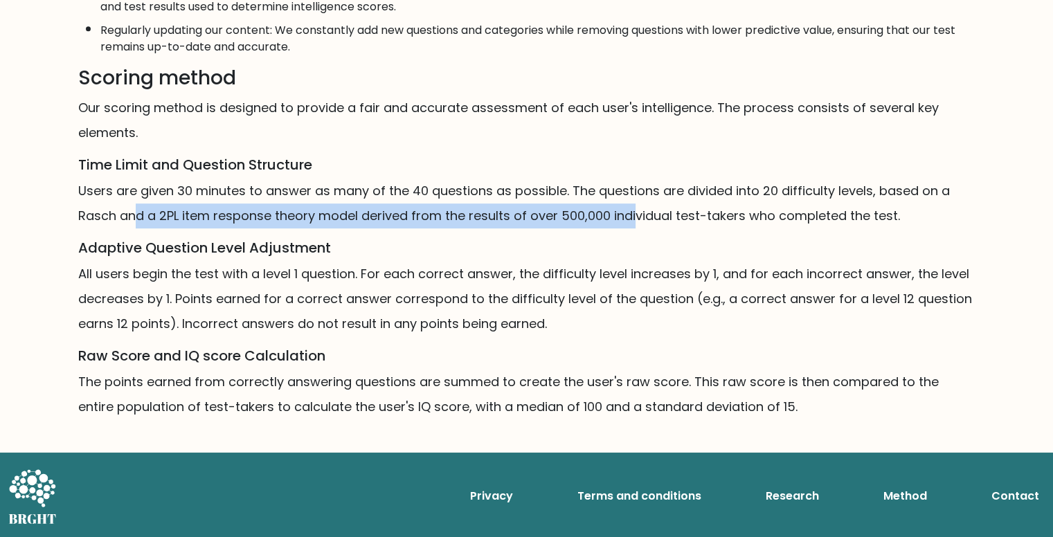
drag, startPoint x: 138, startPoint y: 217, endPoint x: 636, endPoint y: 206, distance: 497.2
click at [636, 206] on p "Users are given 30 minutes to answer as many of the 40 questions as possible. T…" at bounding box center [526, 204] width 897 height 50
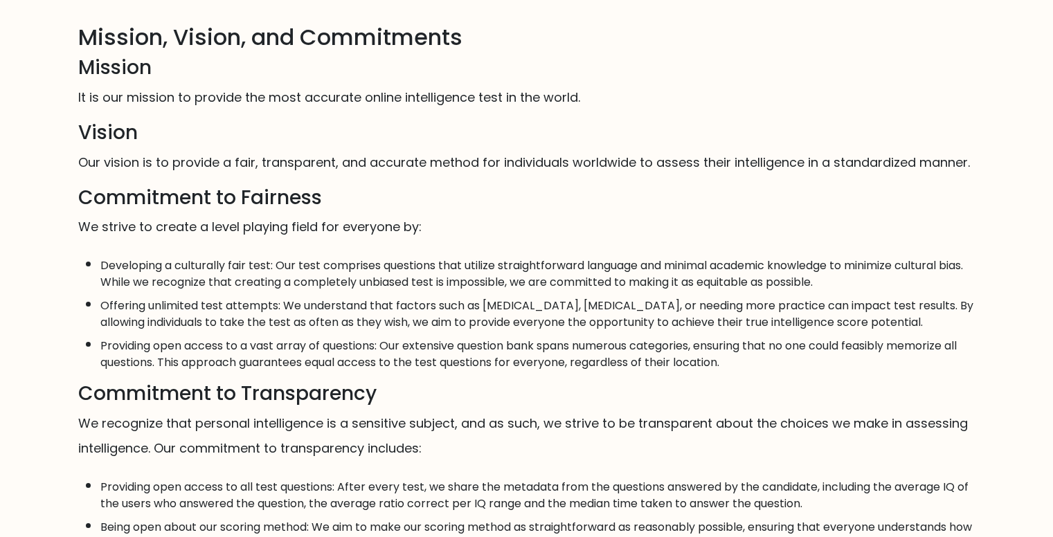
scroll to position [0, 0]
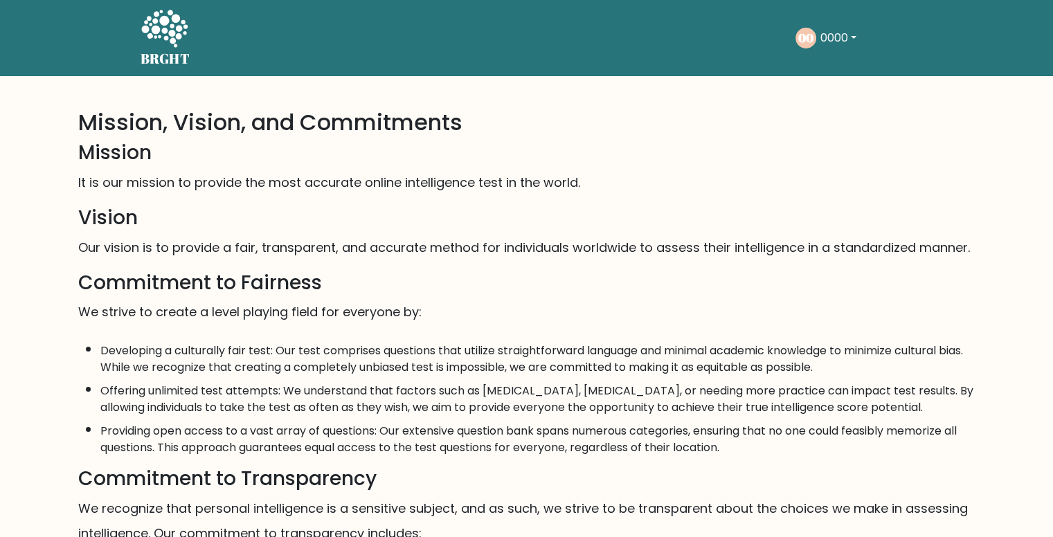
click at [159, 37] on icon at bounding box center [164, 28] width 46 height 37
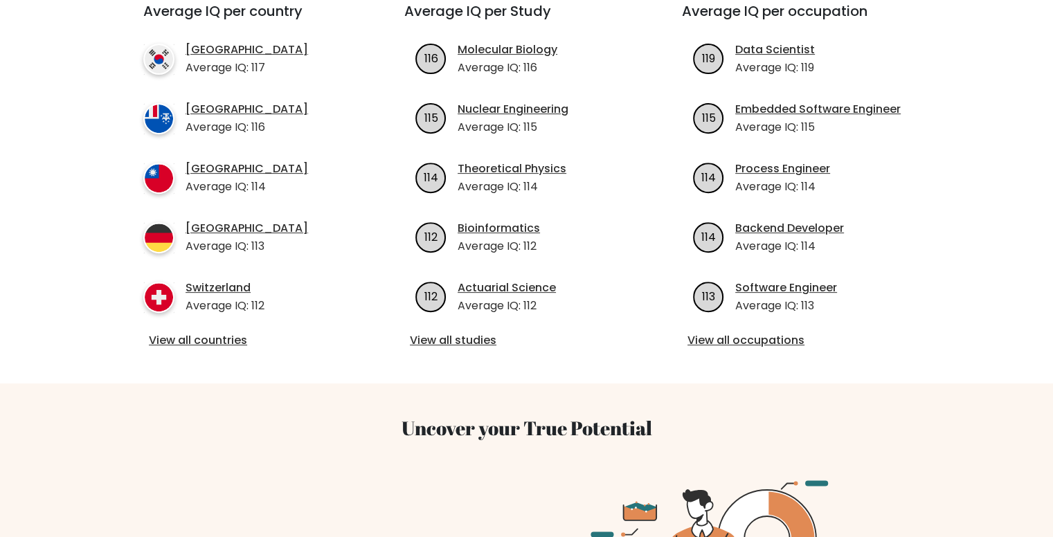
scroll to position [537, 0]
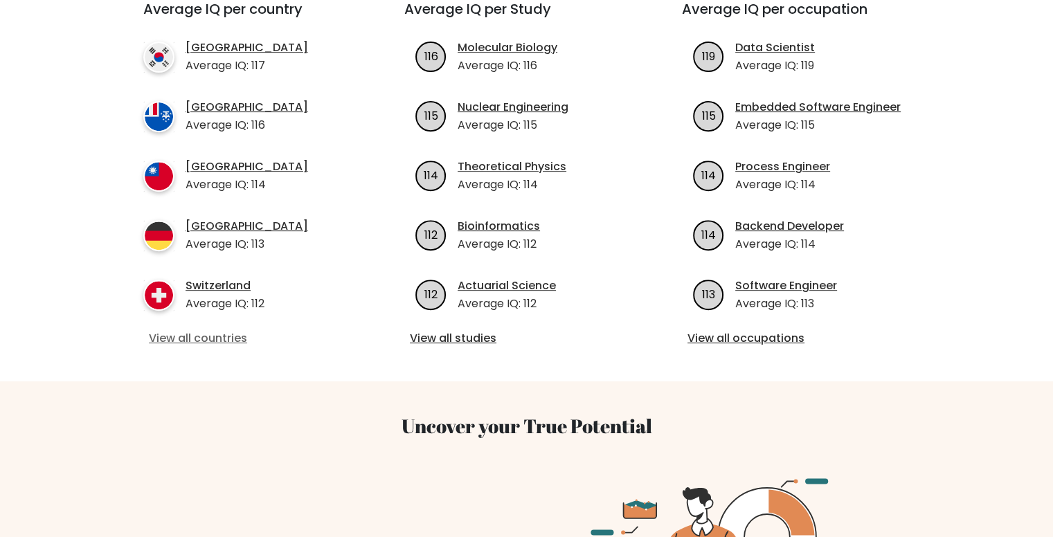
click at [202, 330] on link "View all countries" at bounding box center [249, 338] width 200 height 17
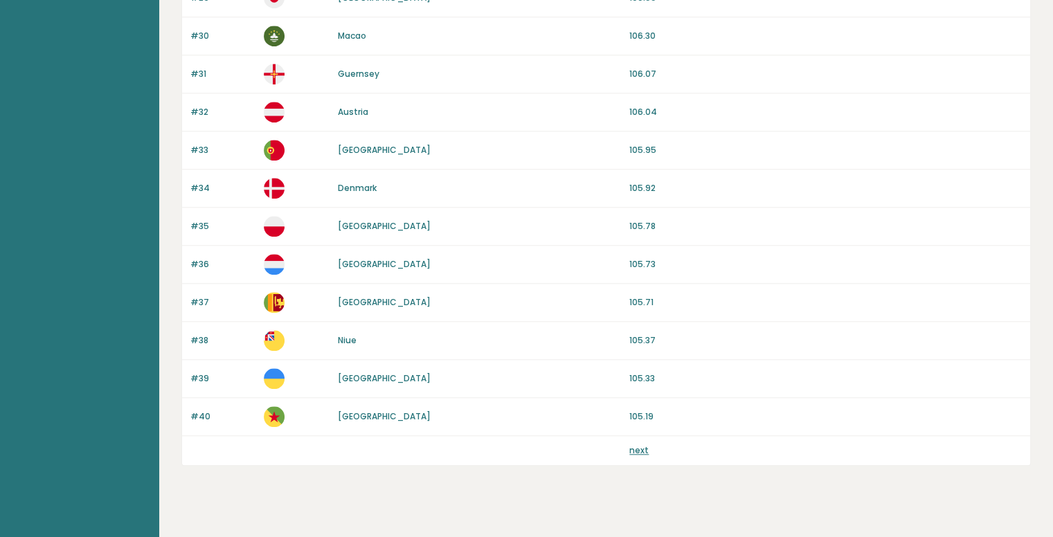
scroll to position [1275, 0]
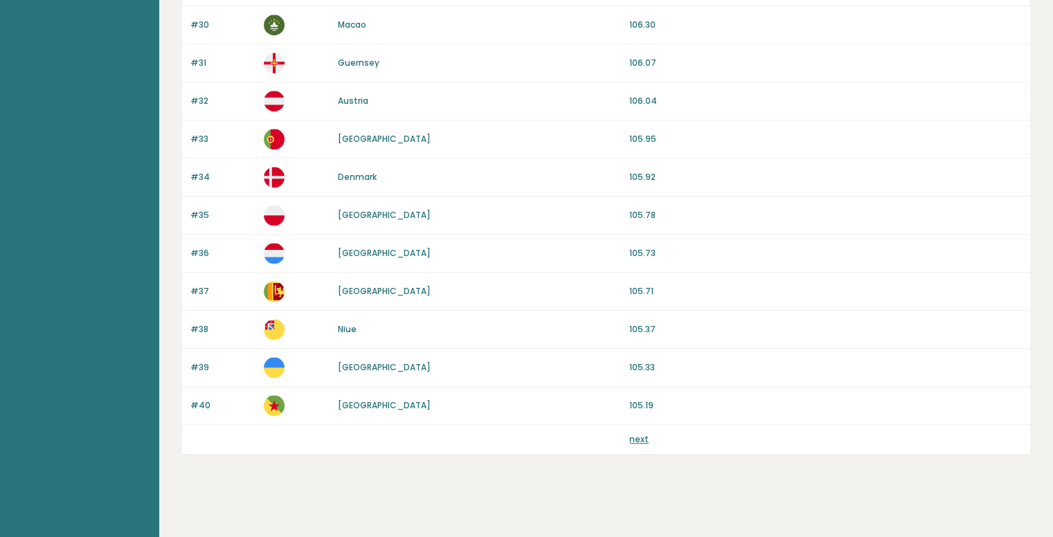
click at [638, 433] on link "next" at bounding box center [638, 439] width 19 height 12
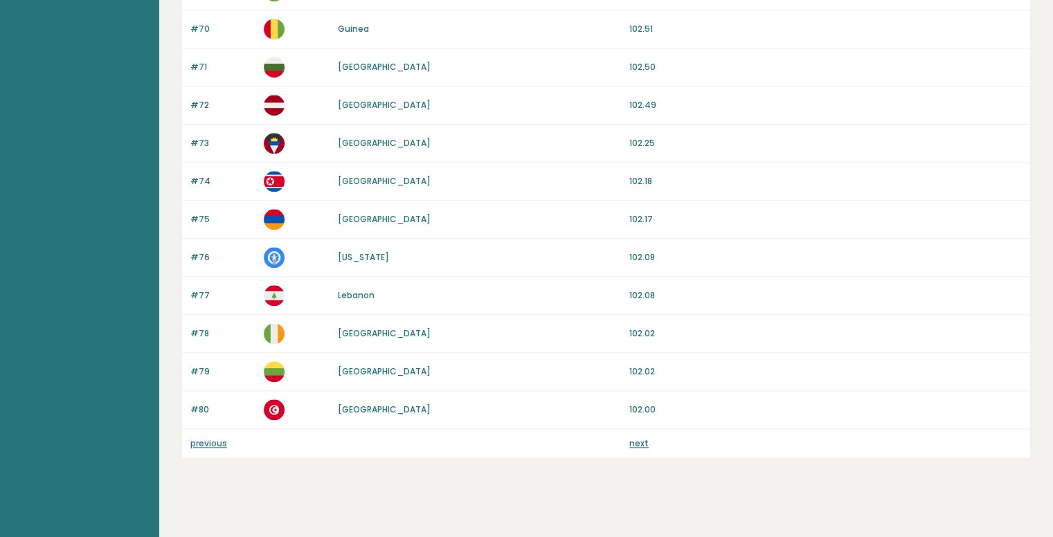
scroll to position [1275, 0]
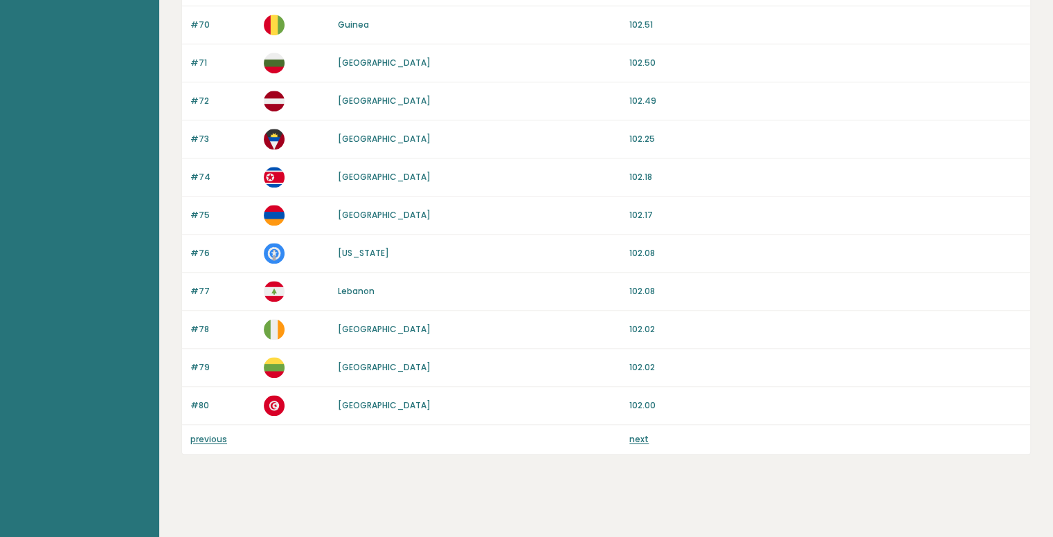
click at [633, 433] on link "next" at bounding box center [638, 439] width 19 height 12
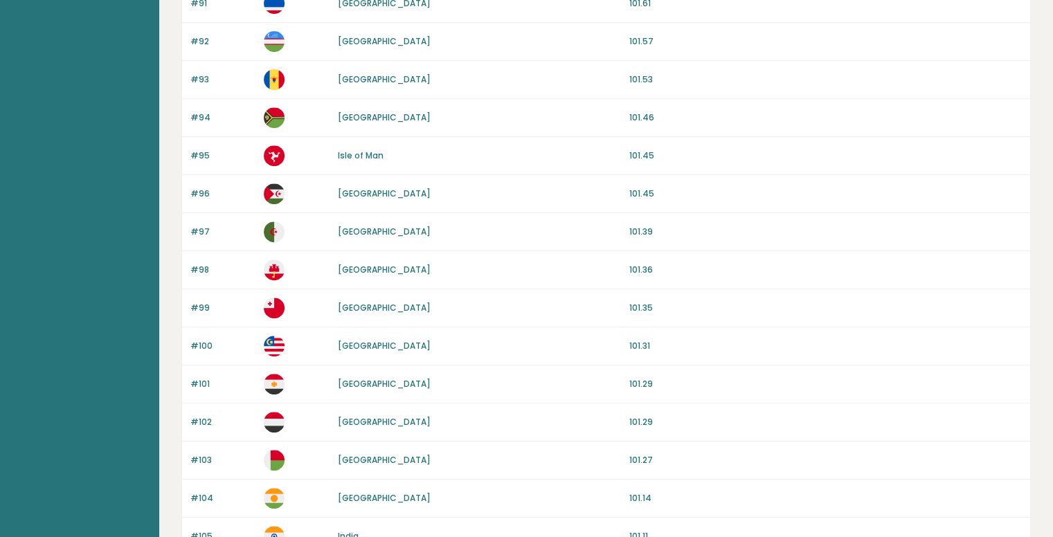
scroll to position [584, 0]
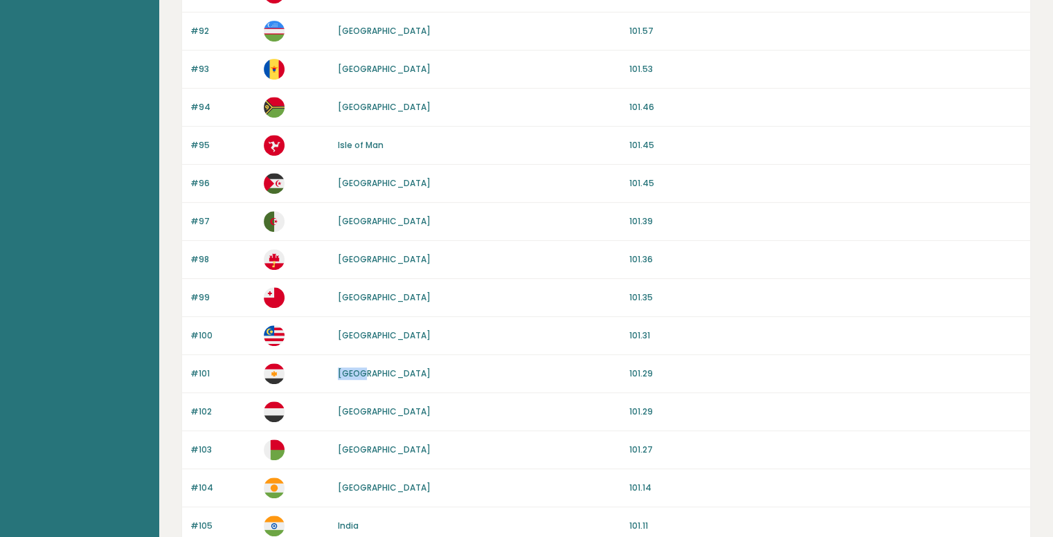
drag, startPoint x: 368, startPoint y: 375, endPoint x: 339, endPoint y: 375, distance: 29.1
click at [339, 375] on div "[GEOGRAPHIC_DATA]" at bounding box center [479, 374] width 283 height 12
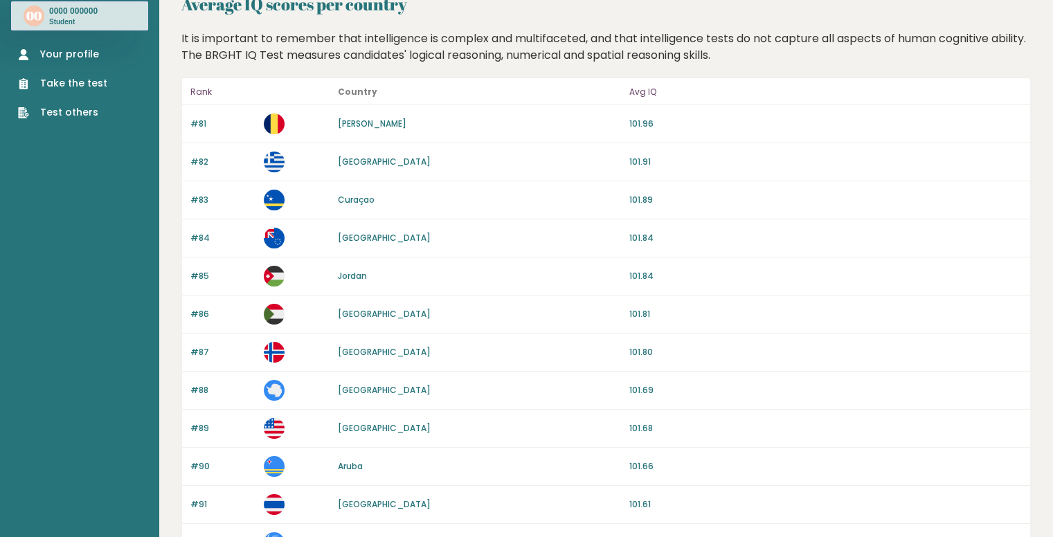
scroll to position [0, 0]
